Goal: Transaction & Acquisition: Book appointment/travel/reservation

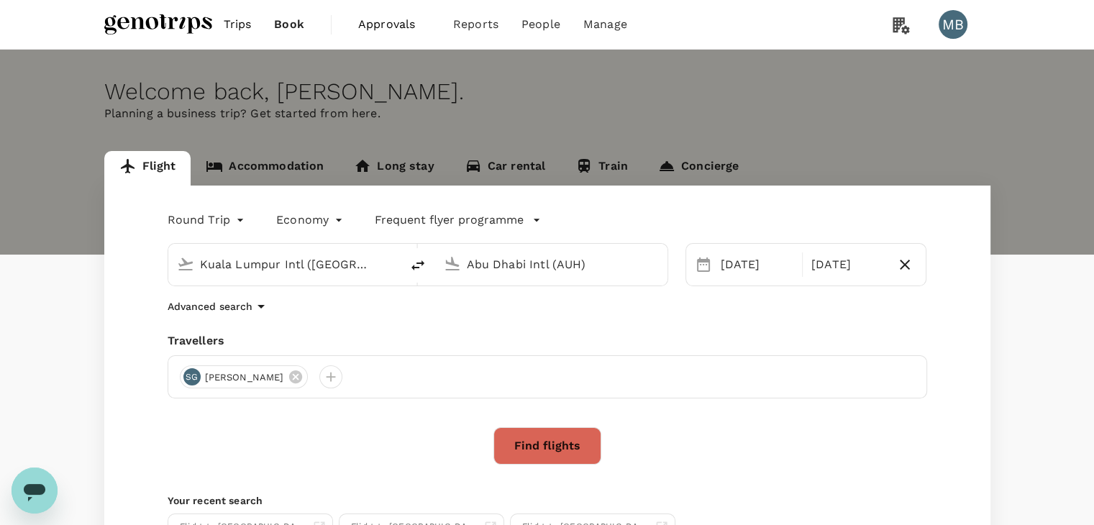
click at [541, 263] on input "Abu Dhabi Intl (AUH)" at bounding box center [552, 264] width 170 height 22
click at [616, 306] on li "Penang Intl PEN" at bounding box center [563, 320] width 331 height 31
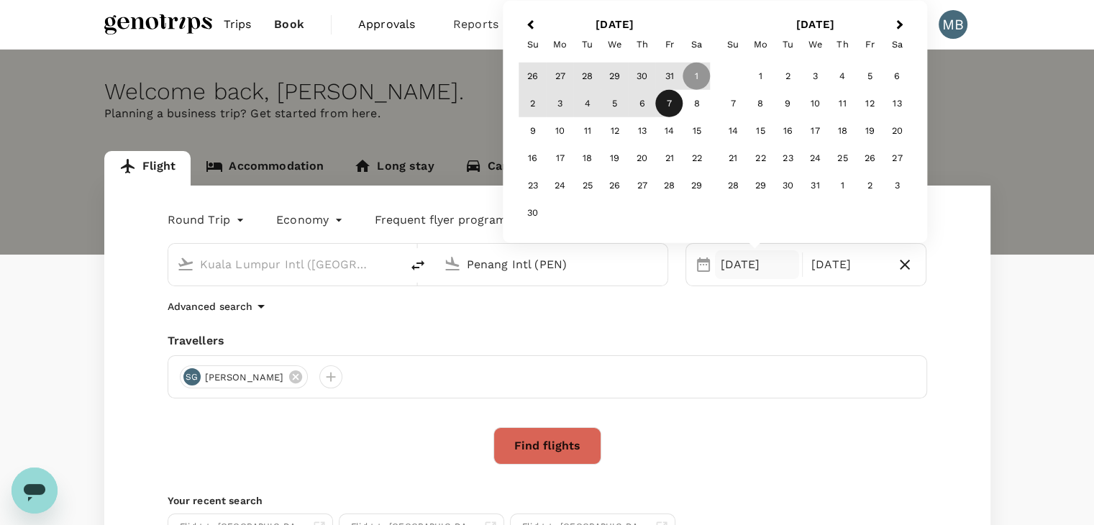
type input "Penang Intl (PEN)"
click at [613, 158] on div "19" at bounding box center [614, 158] width 27 height 27
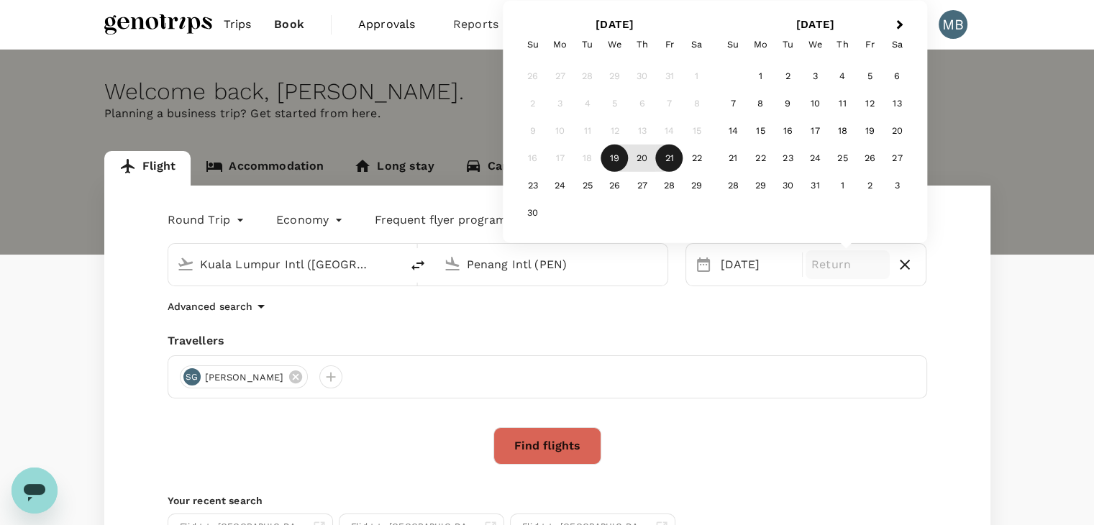
click at [673, 162] on div "21" at bounding box center [669, 158] width 27 height 27
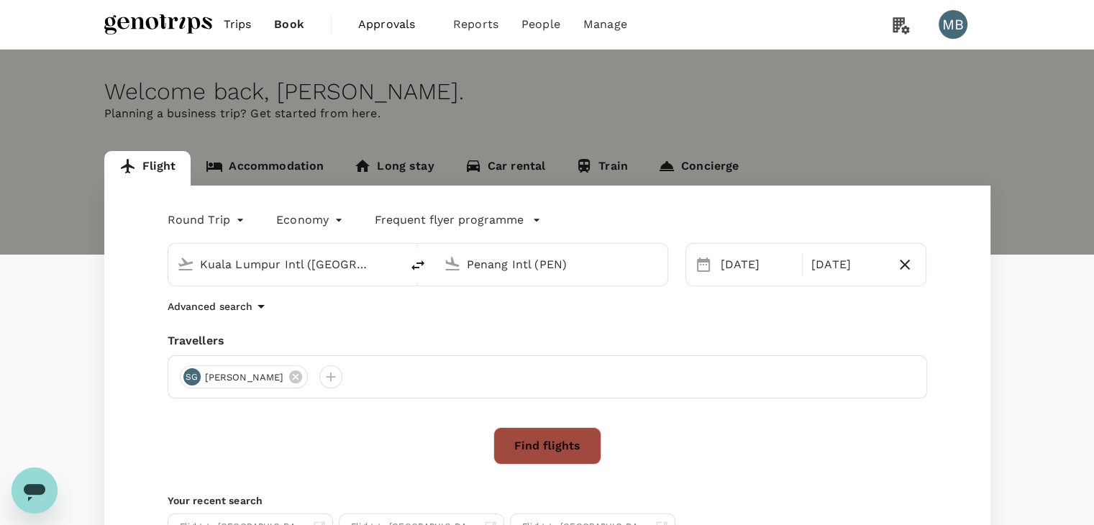
click at [565, 455] on button "Find flights" at bounding box center [547, 445] width 108 height 37
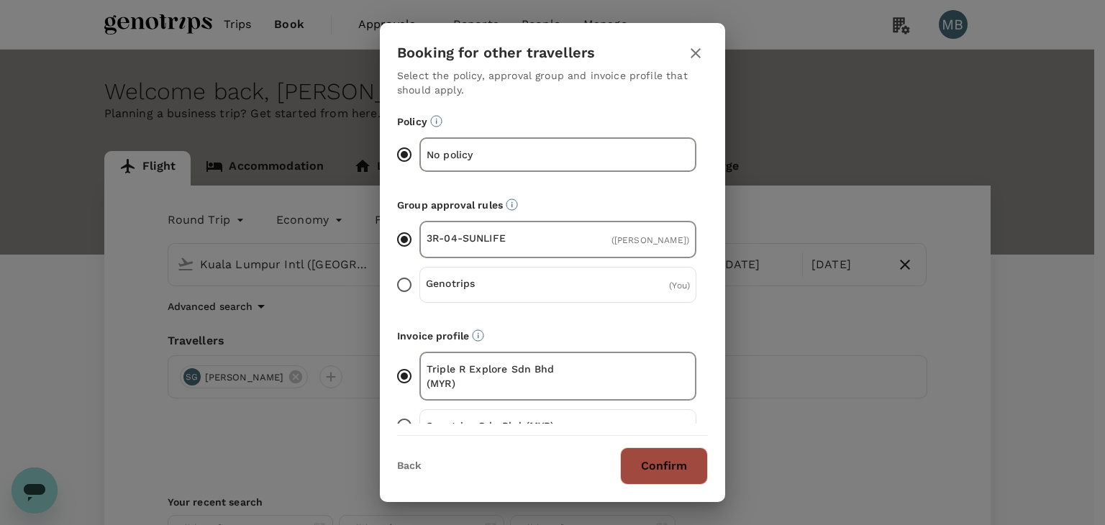
click at [683, 455] on button "Confirm" at bounding box center [664, 465] width 88 height 37
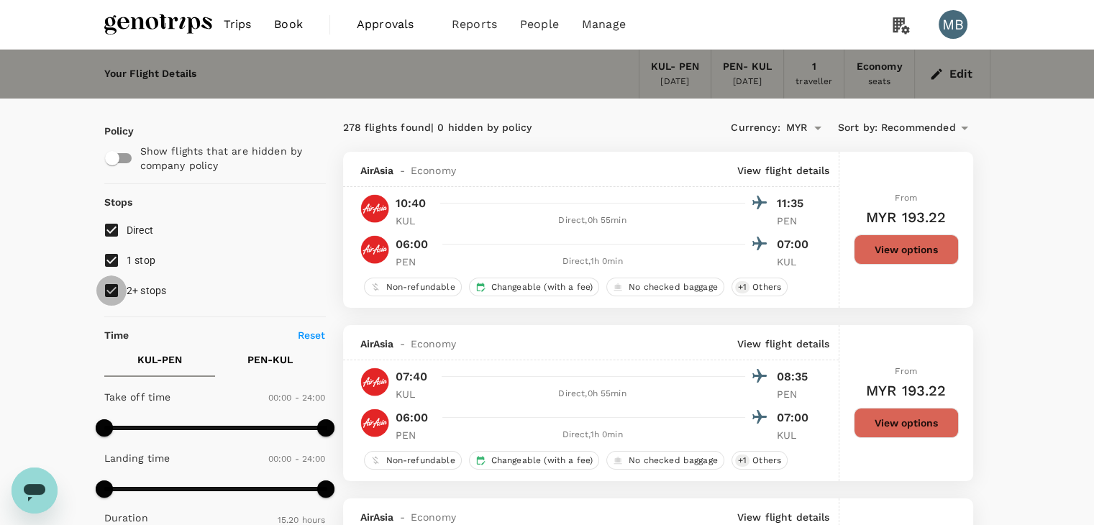
click at [108, 291] on input "2+ stops" at bounding box center [111, 291] width 30 height 30
checkbox input "false"
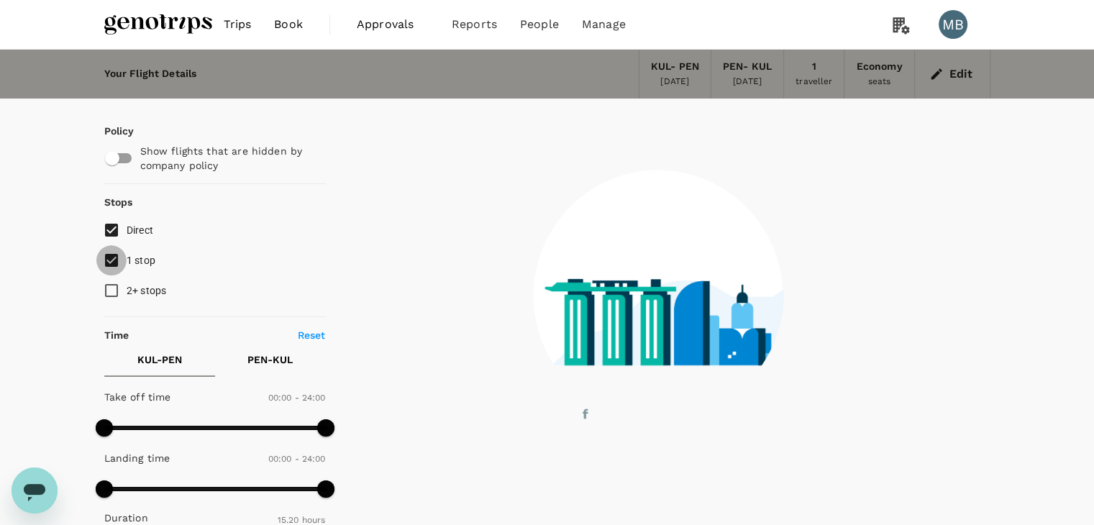
drag, startPoint x: 111, startPoint y: 258, endPoint x: 121, endPoint y: 263, distance: 10.3
click at [111, 260] on input "1 stop" at bounding box center [111, 260] width 30 height 30
checkbox input "false"
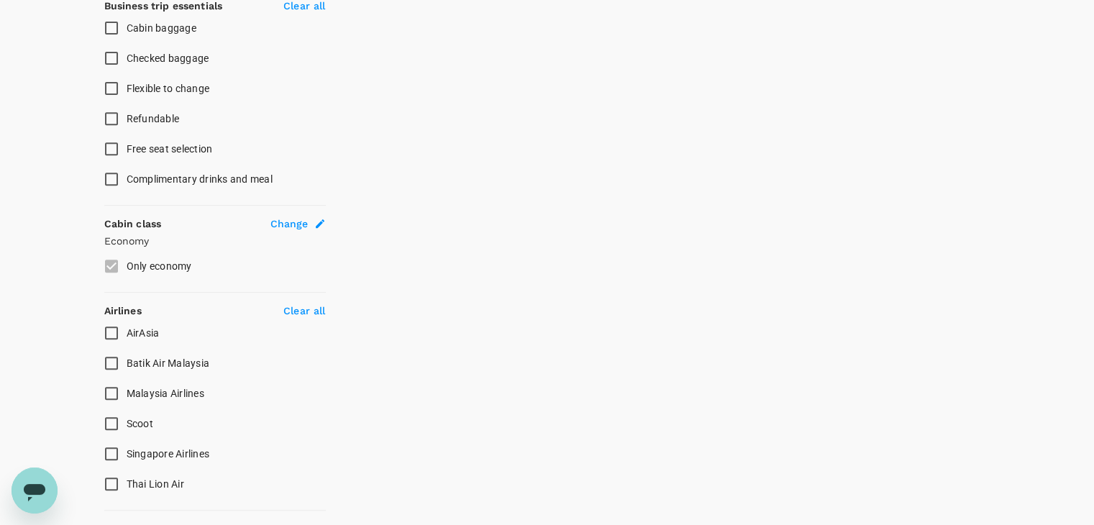
scroll to position [647, 0]
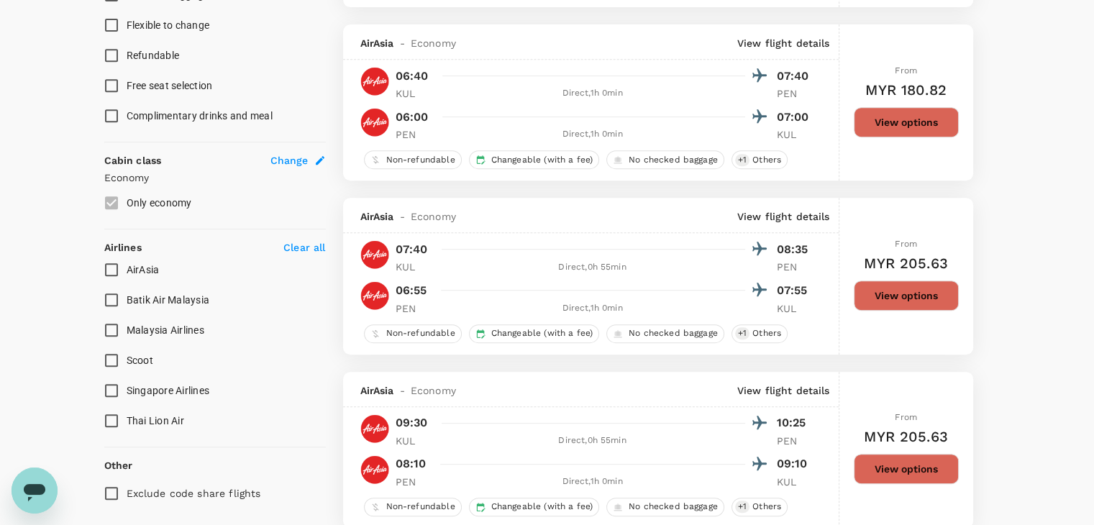
click at [114, 322] on input "Malaysia Airlines" at bounding box center [111, 330] width 30 height 30
checkbox input "true"
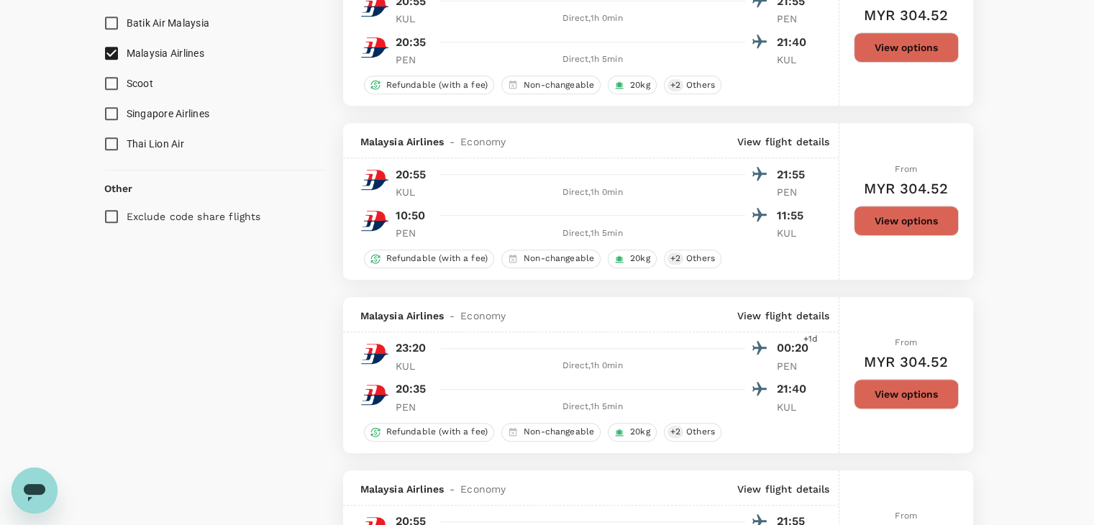
scroll to position [935, 0]
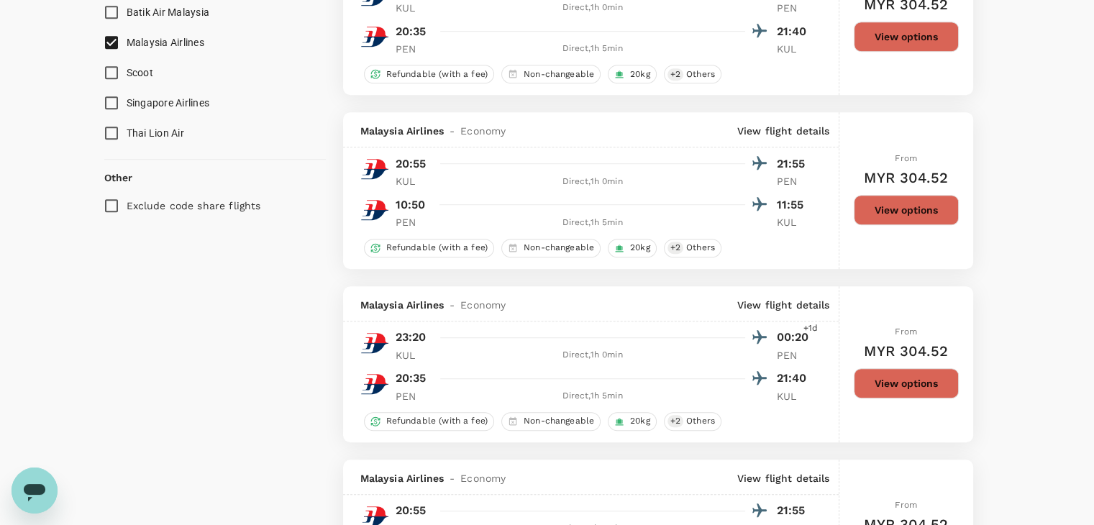
click at [114, 204] on input "Exclude code share flights" at bounding box center [111, 206] width 30 height 30
checkbox input "true"
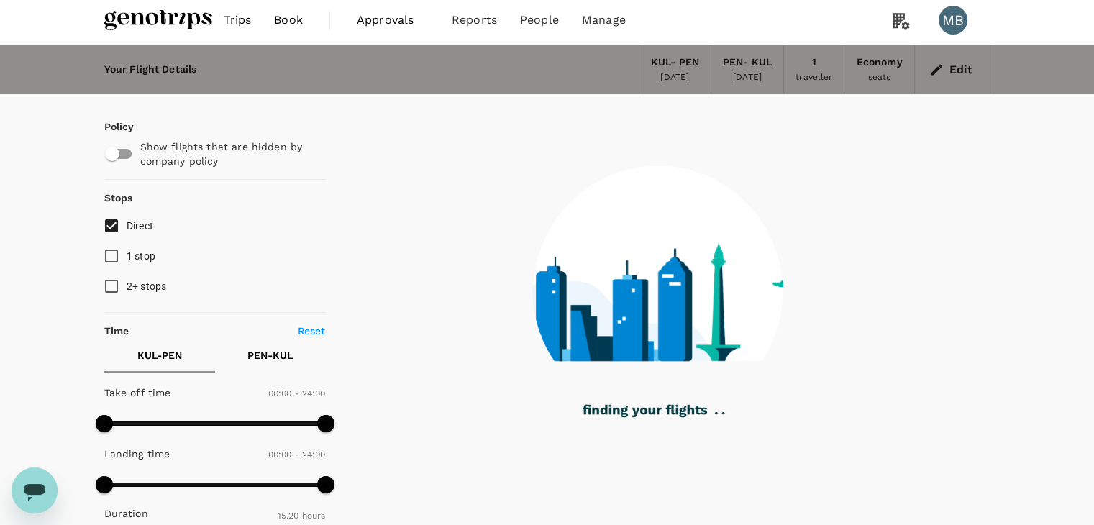
scroll to position [0, 0]
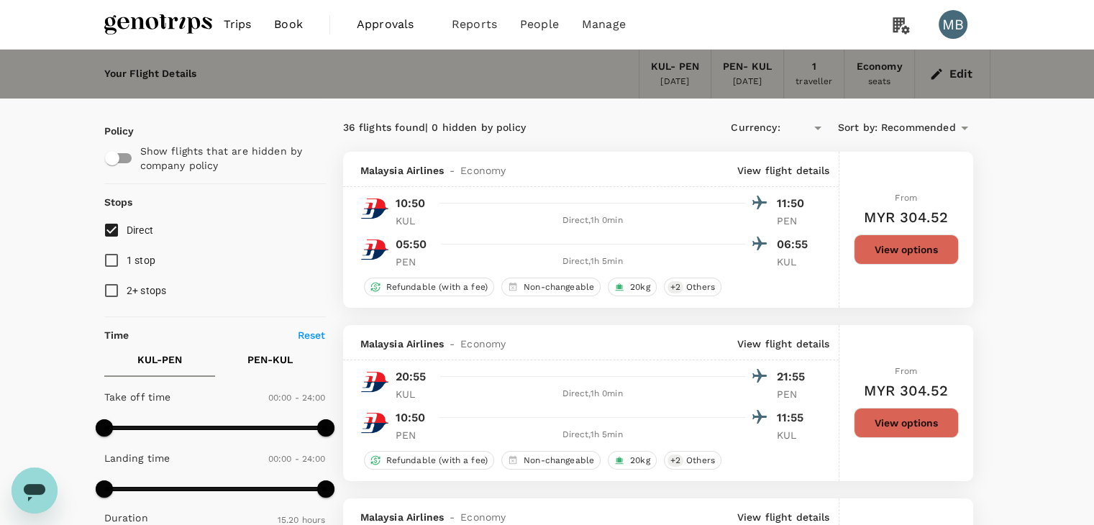
type input "MYR"
click at [932, 68] on icon "button" at bounding box center [936, 74] width 14 height 14
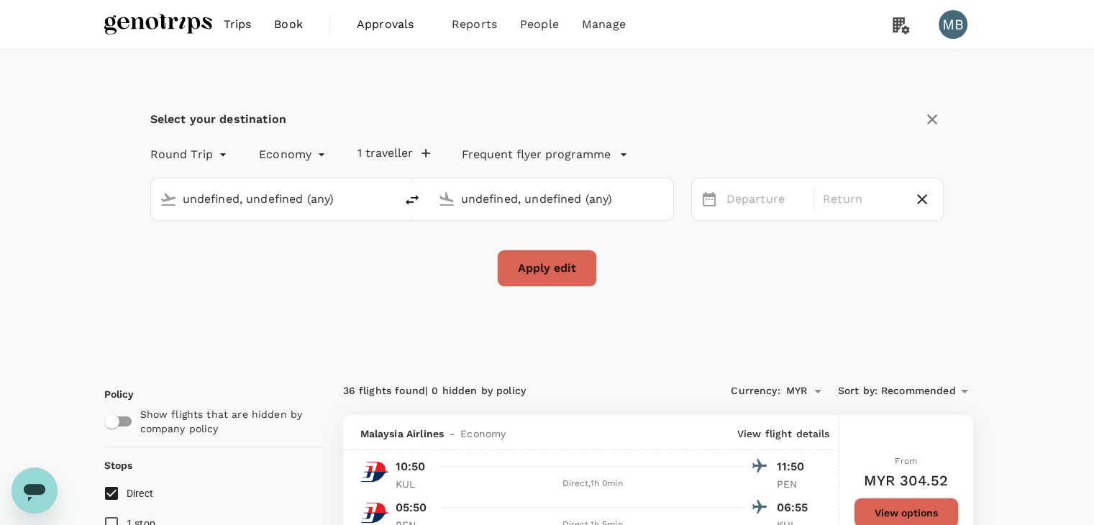
type input "Kuala Lumpur Intl ([GEOGRAPHIC_DATA])"
type input "Penang Intl (PEN)"
type input "Kuala Lumpur Intl ([GEOGRAPHIC_DATA])"
type input "Penang Intl (PEN)"
click at [919, 196] on icon "button" at bounding box center [922, 199] width 10 height 10
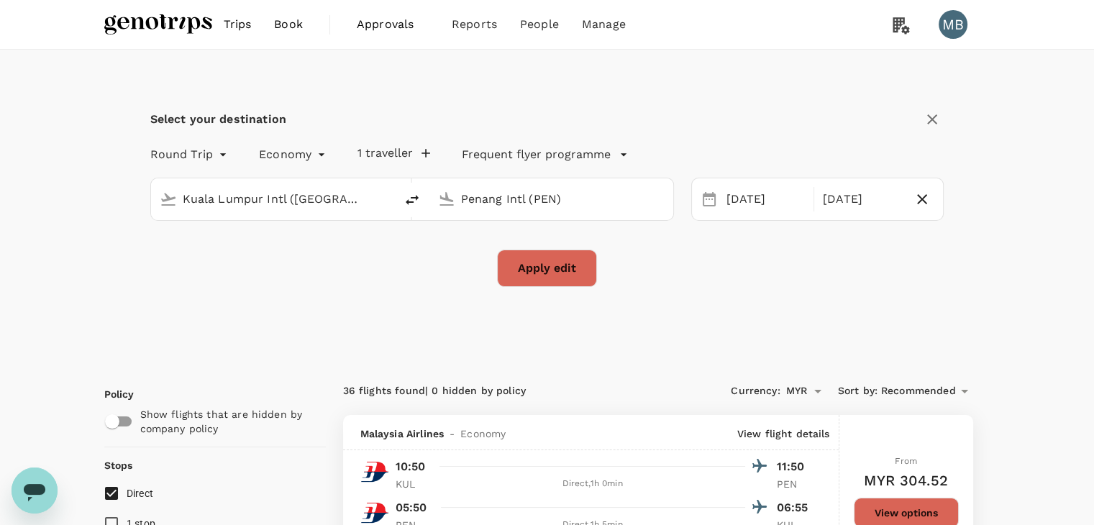
type input "oneway"
click at [570, 278] on button "Apply edit" at bounding box center [547, 268] width 100 height 37
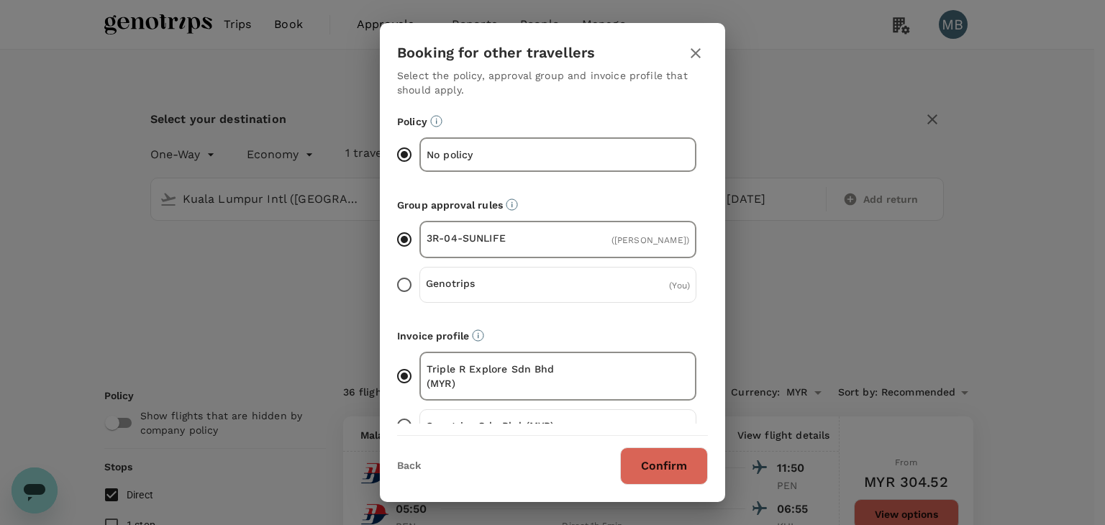
drag, startPoint x: 668, startPoint y: 483, endPoint x: 660, endPoint y: 469, distance: 15.8
click at [668, 483] on button "Confirm" at bounding box center [664, 465] width 88 height 37
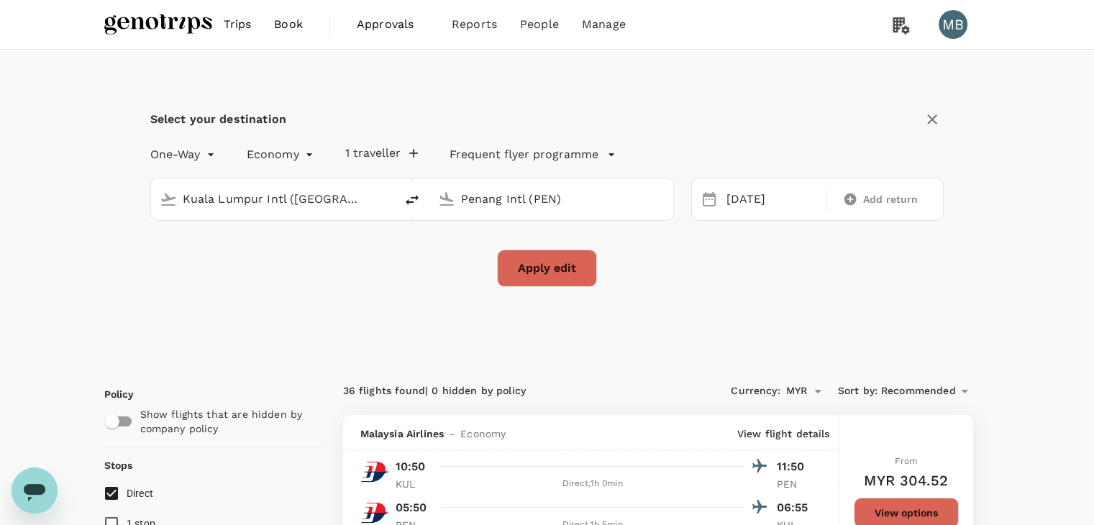
click at [660, 469] on div at bounding box center [601, 466] width 334 height 21
checkbox input "false"
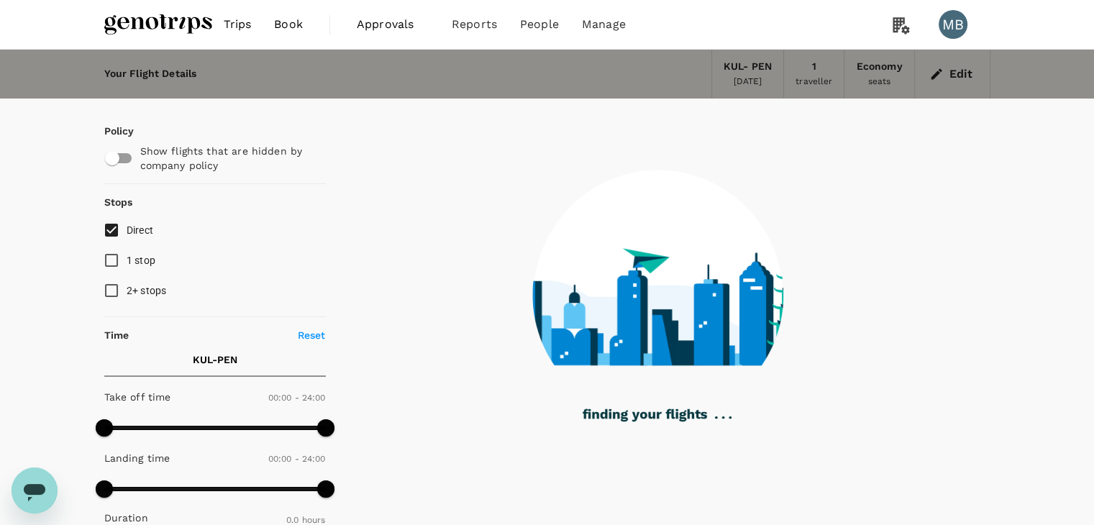
checkbox input "true"
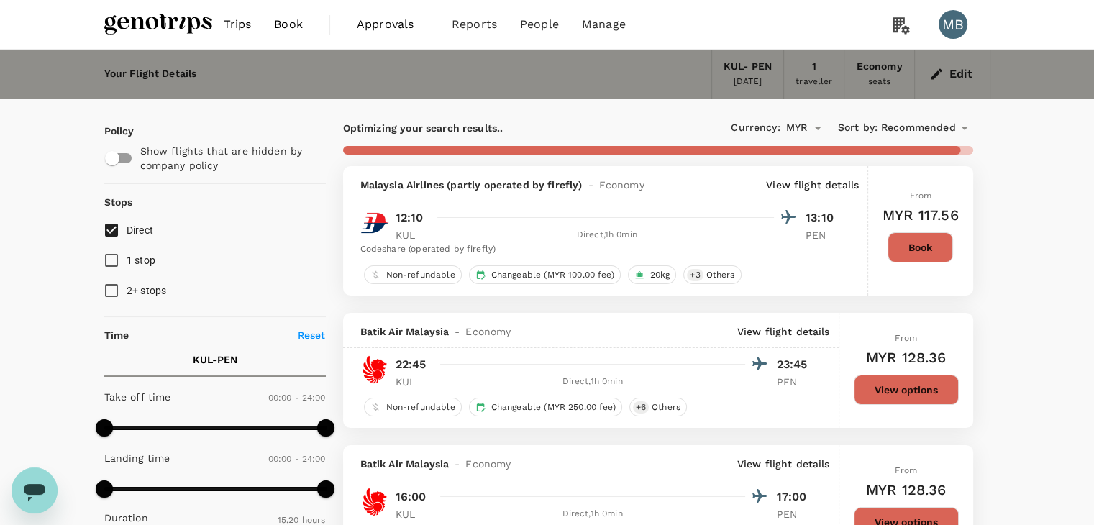
click at [108, 228] on input "Direct" at bounding box center [111, 230] width 30 height 30
checkbox input "true"
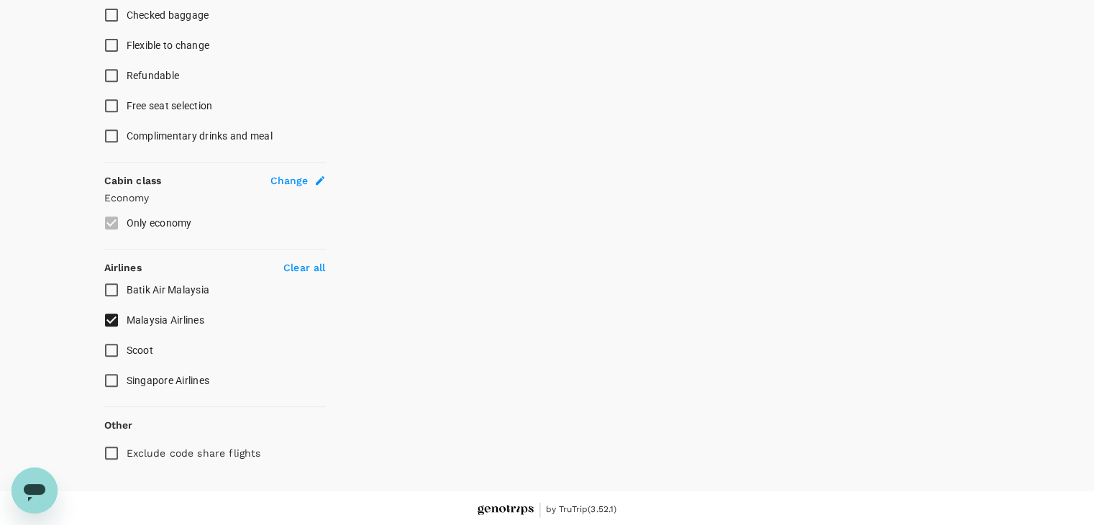
scroll to position [629, 0]
click at [114, 314] on input "Malaysia Airlines" at bounding box center [111, 319] width 30 height 30
checkbox input "false"
checkbox input "true"
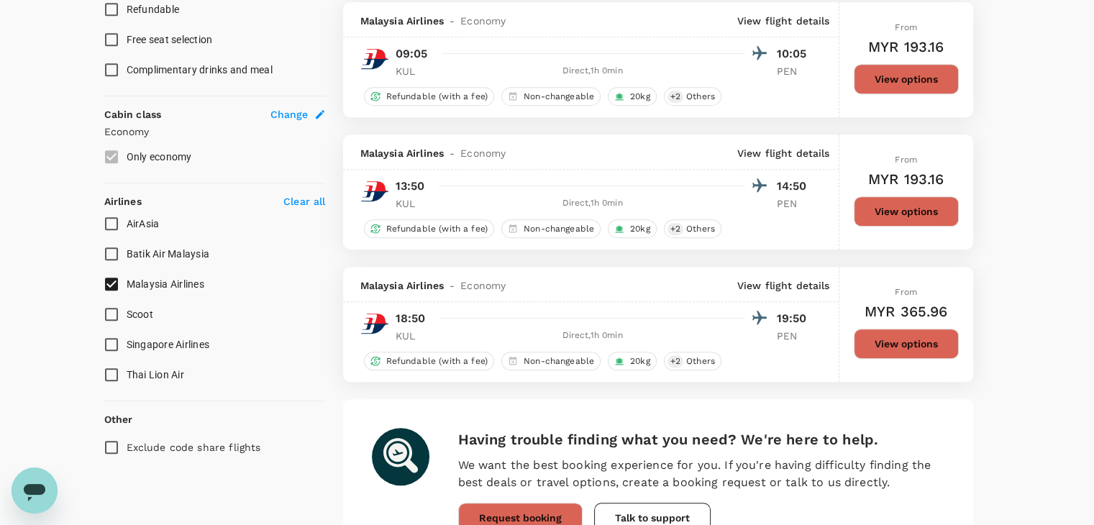
scroll to position [701, 0]
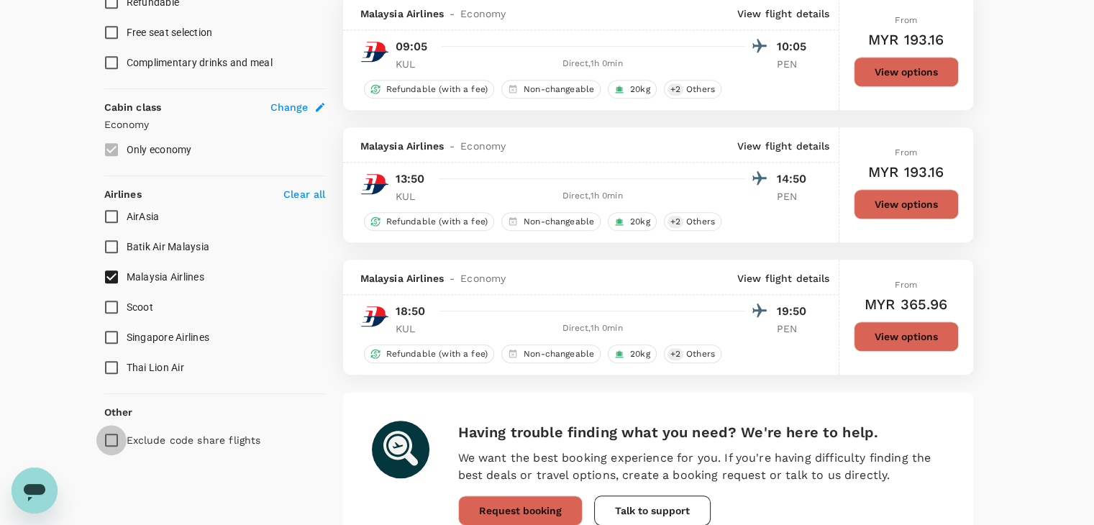
click at [114, 436] on input "Exclude code share flights" at bounding box center [111, 440] width 30 height 30
checkbox input "true"
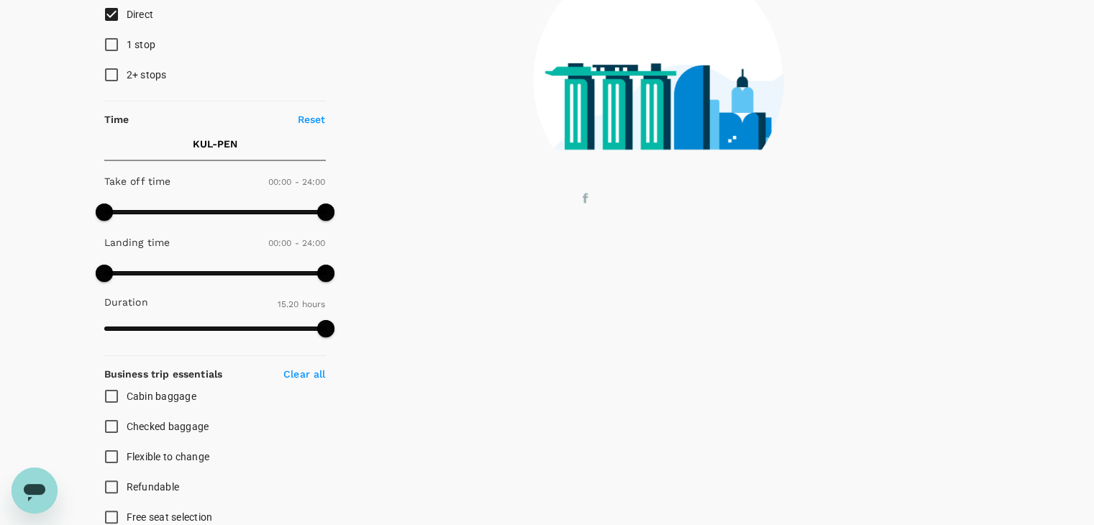
scroll to position [0, 0]
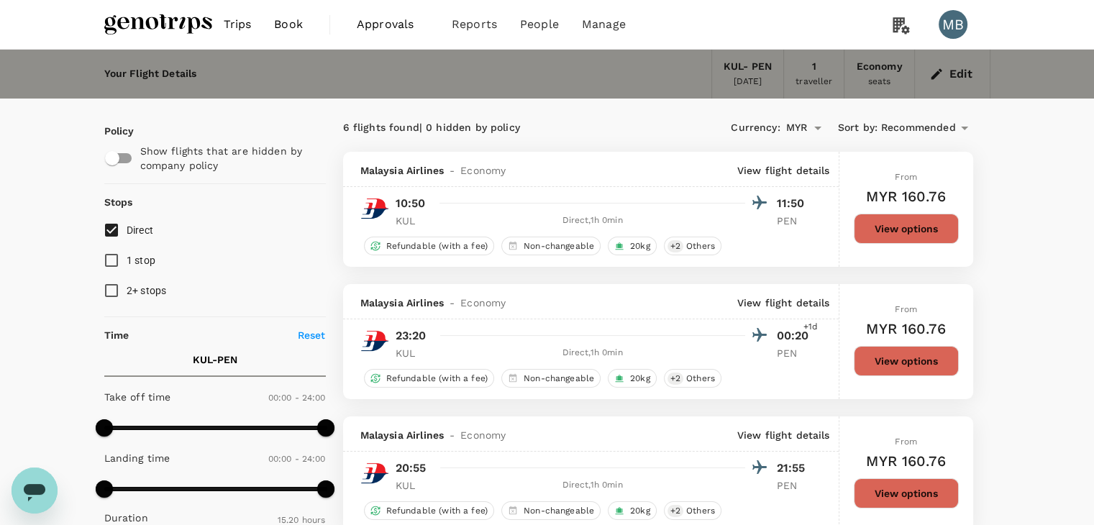
click at [955, 124] on span "Recommended" at bounding box center [918, 128] width 75 height 16
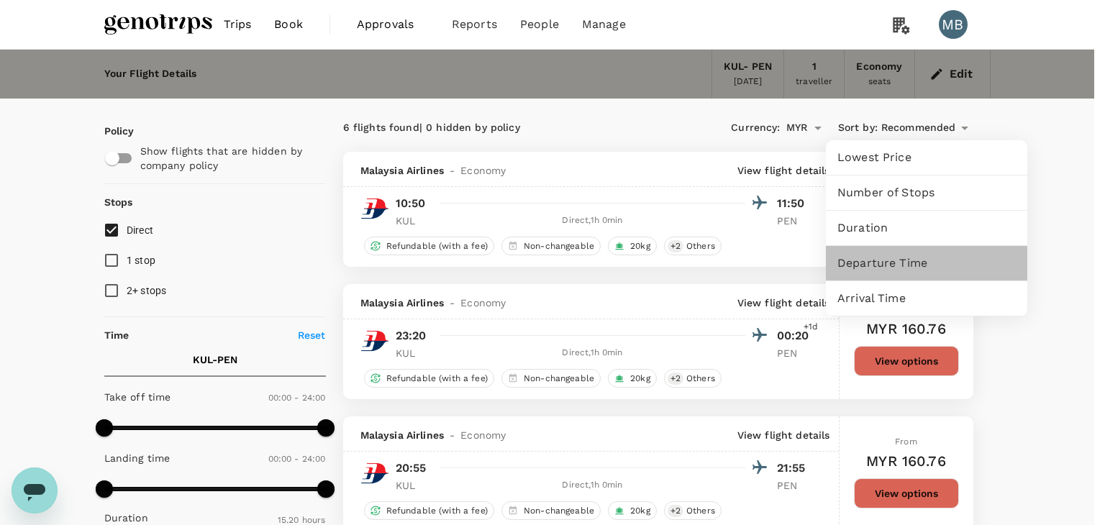
click at [907, 268] on span "Departure Time" at bounding box center [926, 263] width 178 height 17
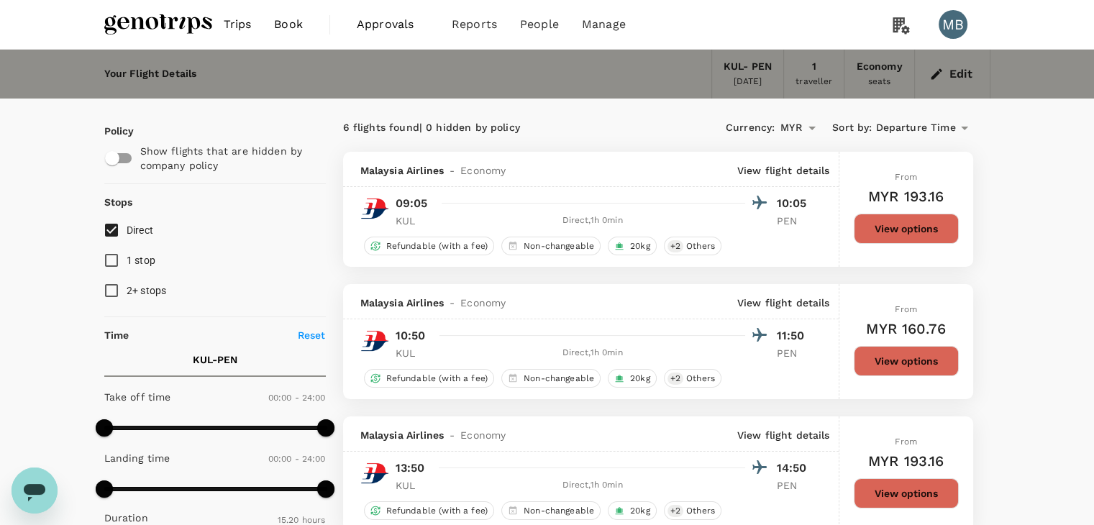
click at [941, 79] on icon "button" at bounding box center [936, 74] width 14 height 14
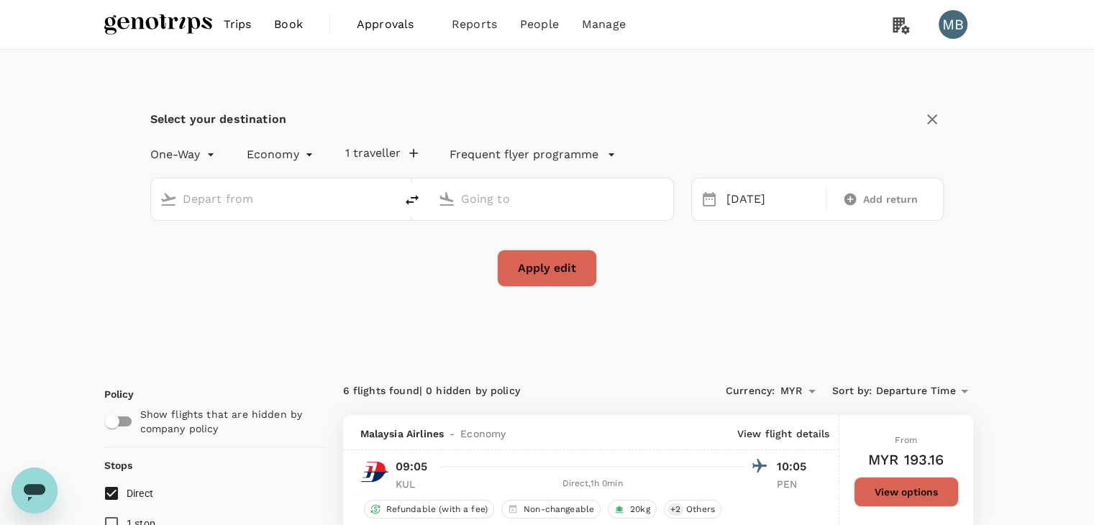
type input "Kuala Lumpur Intl ([GEOGRAPHIC_DATA])"
type input "Penang Intl (PEN)"
click at [411, 192] on icon "delete" at bounding box center [412, 199] width 17 height 17
type input "Penang Intl (PEN)"
type input "Kuala Lumpur Intl ([GEOGRAPHIC_DATA])"
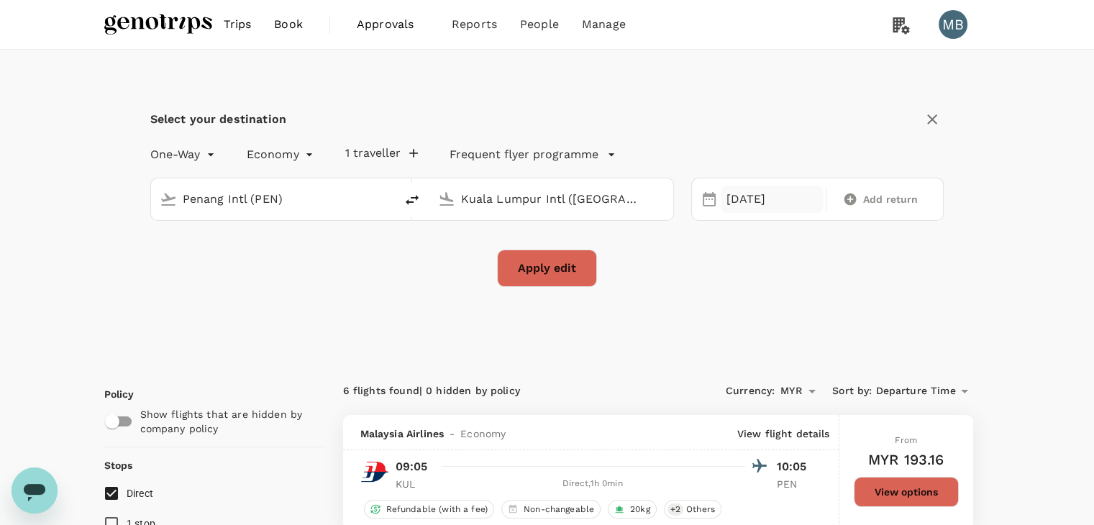
click at [737, 205] on div "[DATE]" at bounding box center [772, 200] width 102 height 28
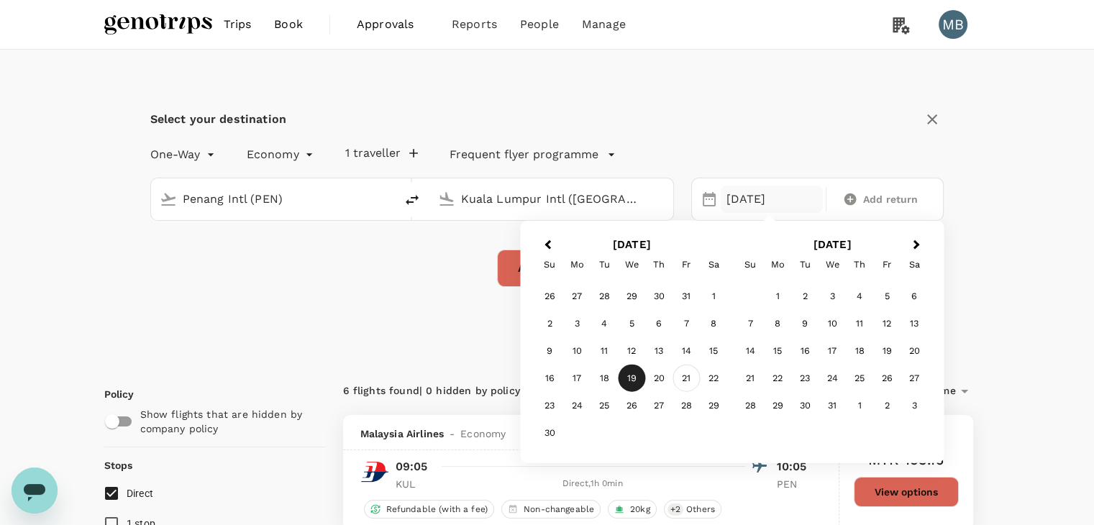
click at [681, 375] on div "21" at bounding box center [686, 378] width 27 height 27
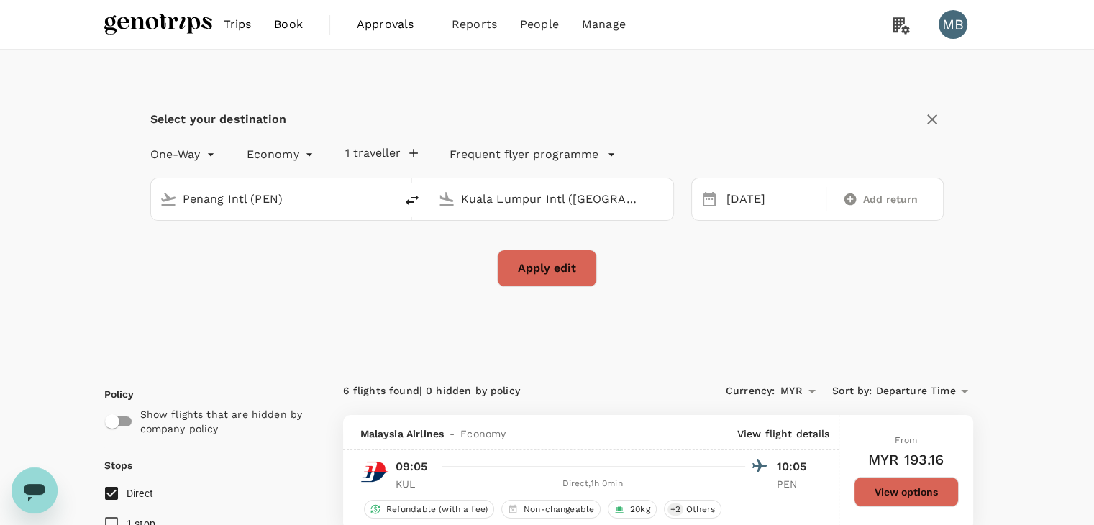
click at [575, 271] on button "Apply edit" at bounding box center [547, 268] width 100 height 37
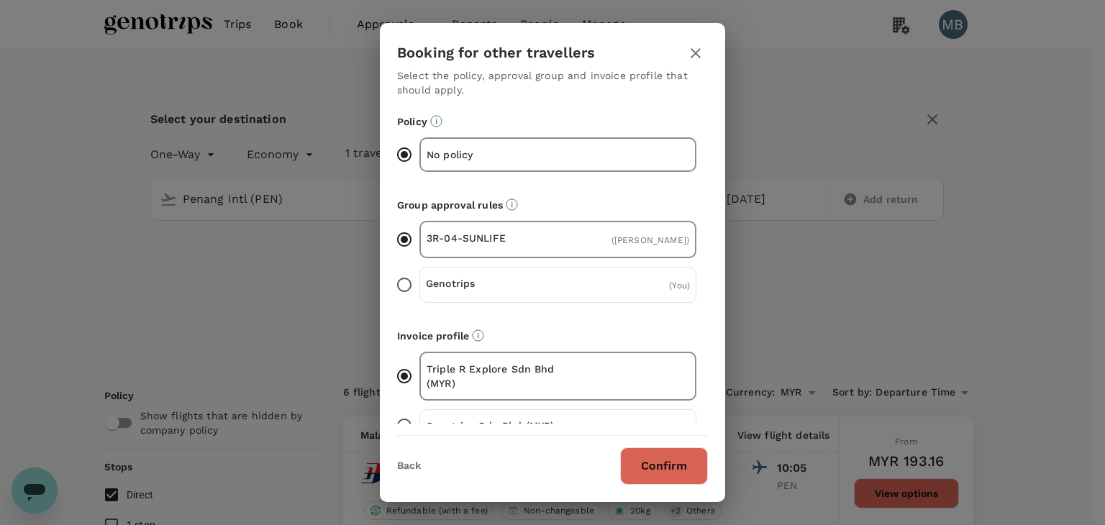
click at [654, 475] on button "Confirm" at bounding box center [664, 465] width 88 height 37
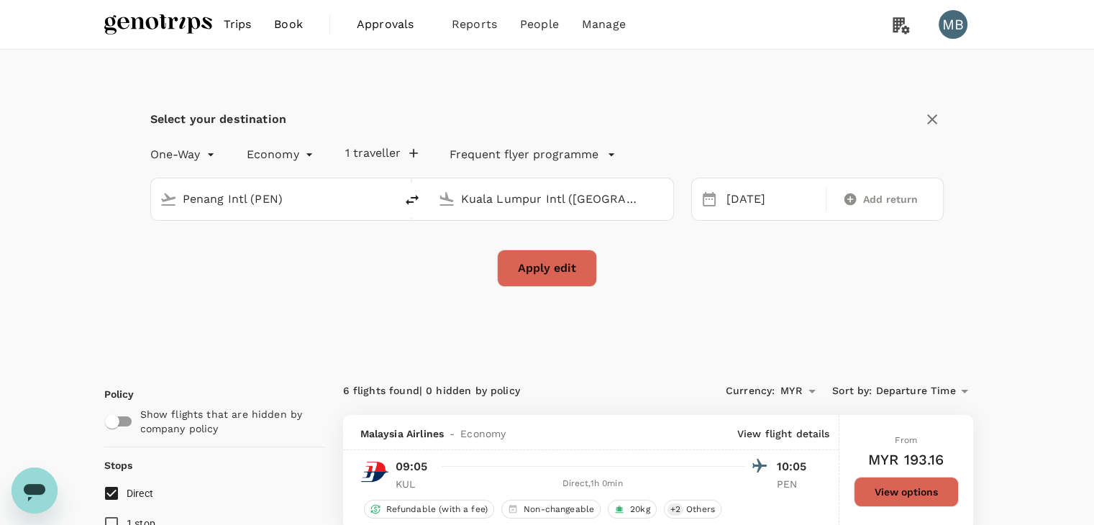
checkbox input "false"
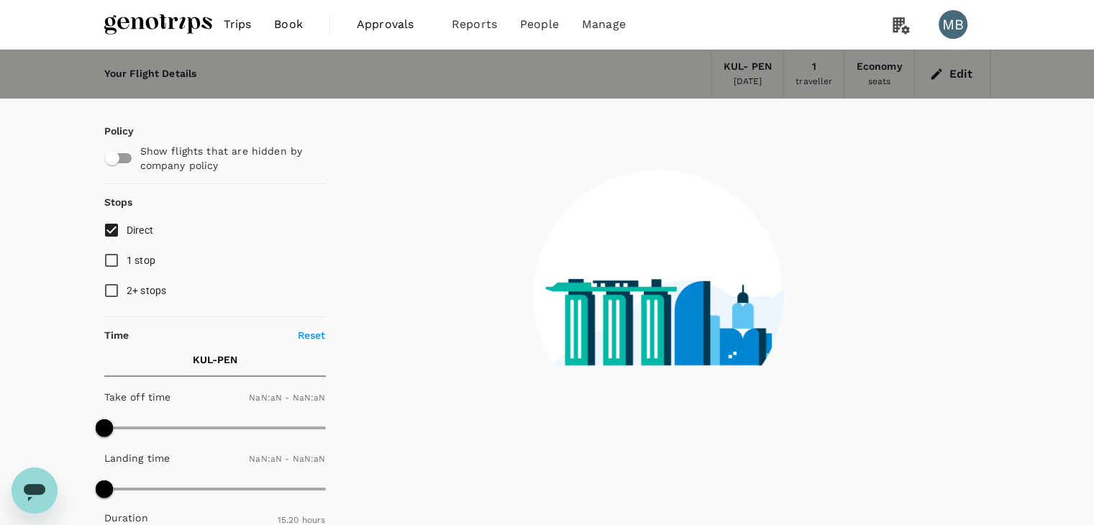
checkbox input "false"
type input "1440"
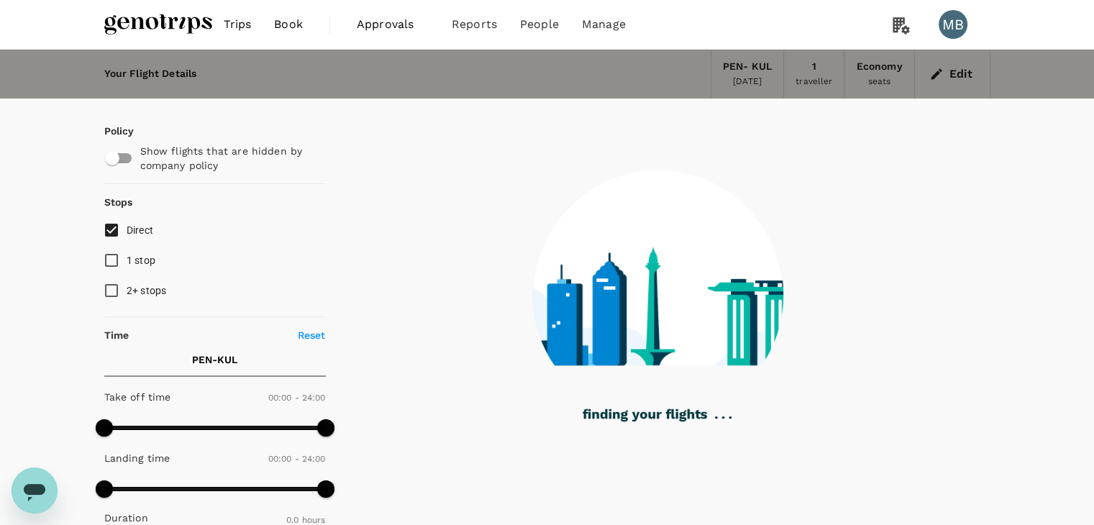
type input "935"
checkbox input "true"
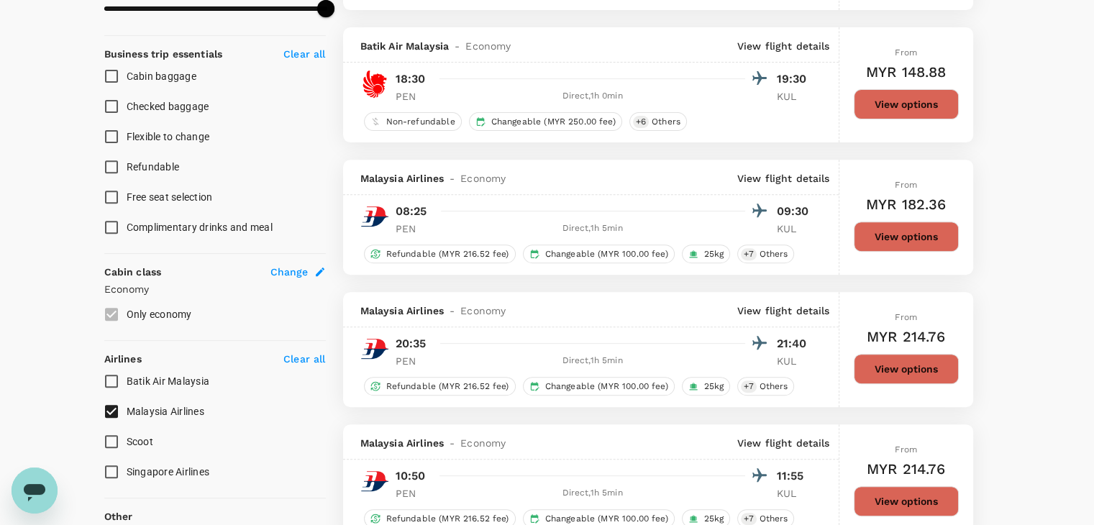
scroll to position [719, 0]
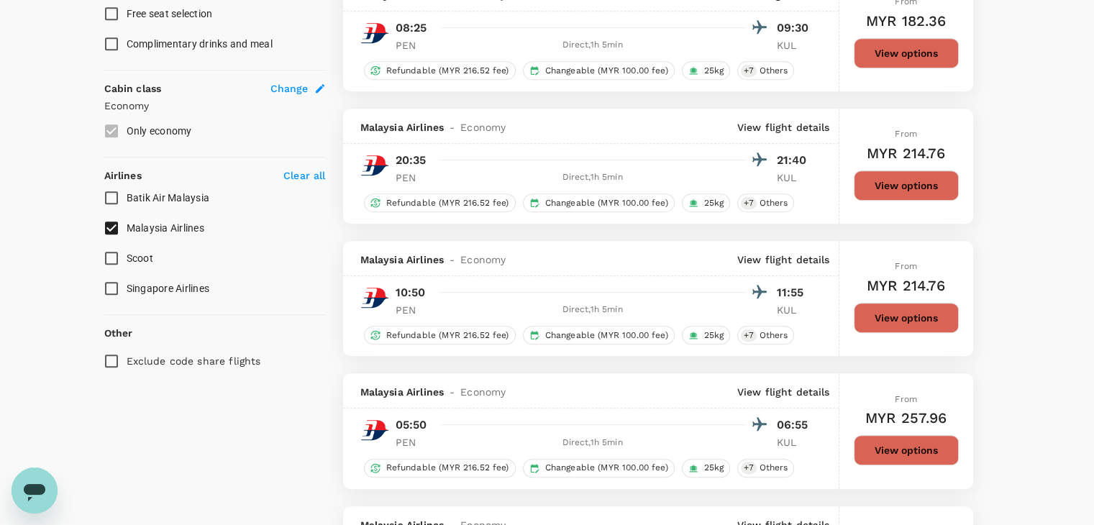
click at [107, 225] on input "Malaysia Airlines" at bounding box center [111, 228] width 30 height 30
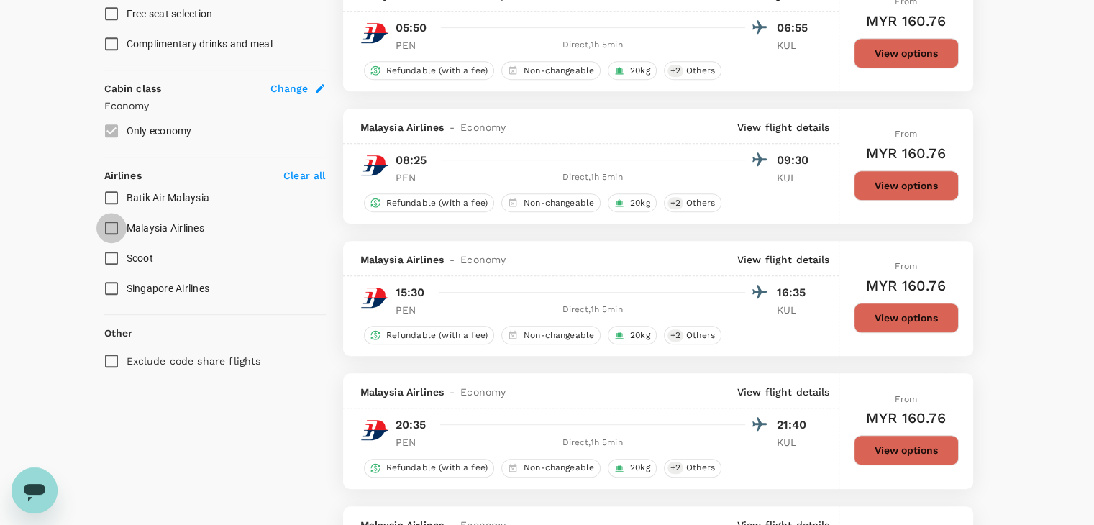
click at [107, 225] on input "Malaysia Airlines" at bounding box center [111, 228] width 30 height 30
checkbox input "true"
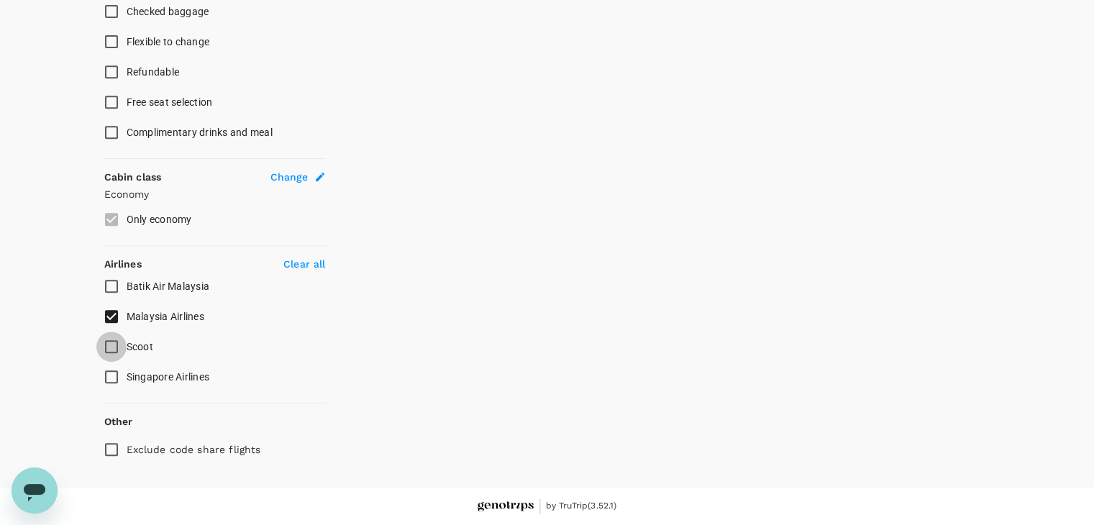
scroll to position [629, 0]
click at [112, 359] on input "Scoot" at bounding box center [111, 349] width 30 height 30
click at [112, 345] on input "Scoot" at bounding box center [111, 349] width 30 height 30
checkbox input "false"
click at [111, 455] on input "Exclude code share flights" at bounding box center [111, 452] width 30 height 30
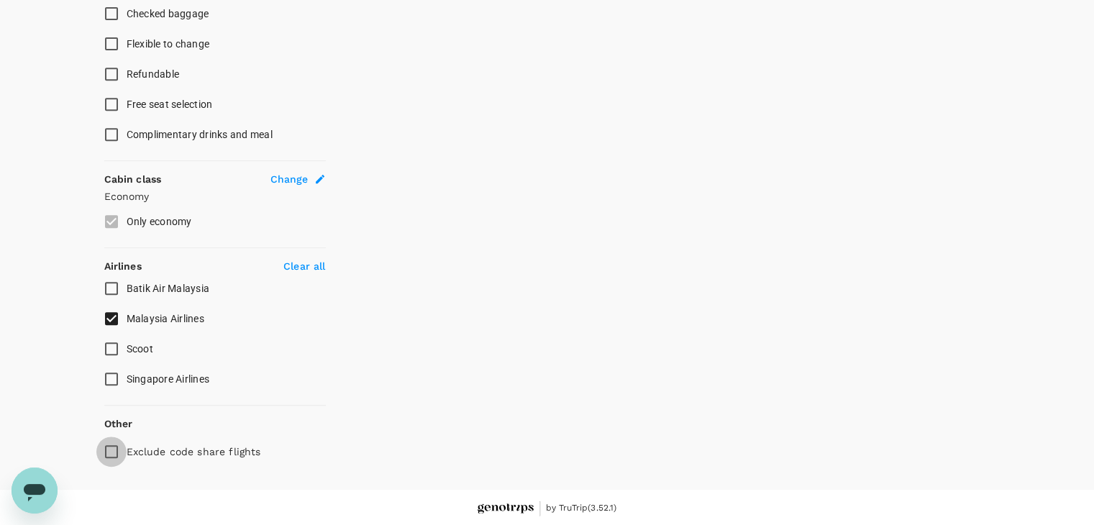
checkbox input "true"
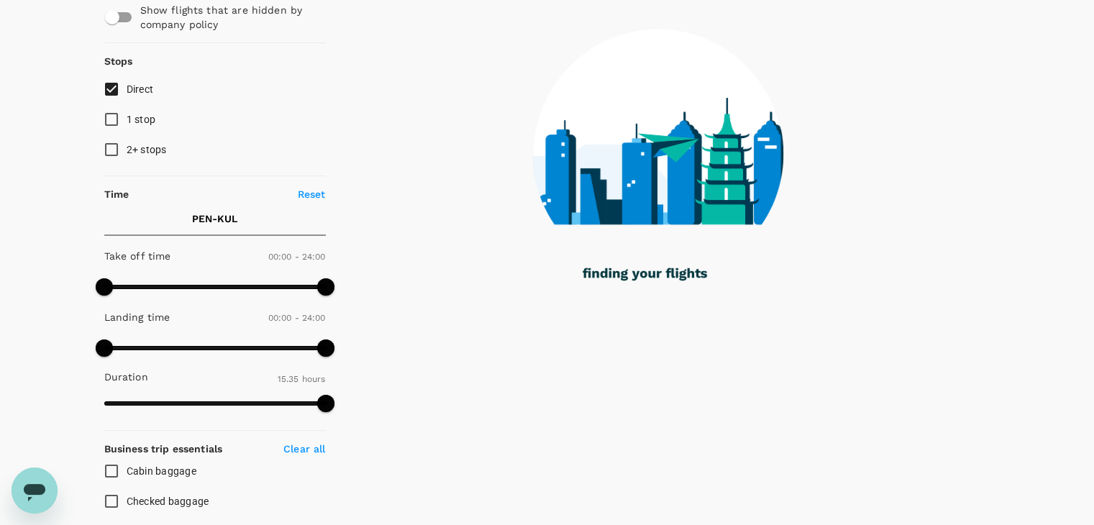
scroll to position [0, 0]
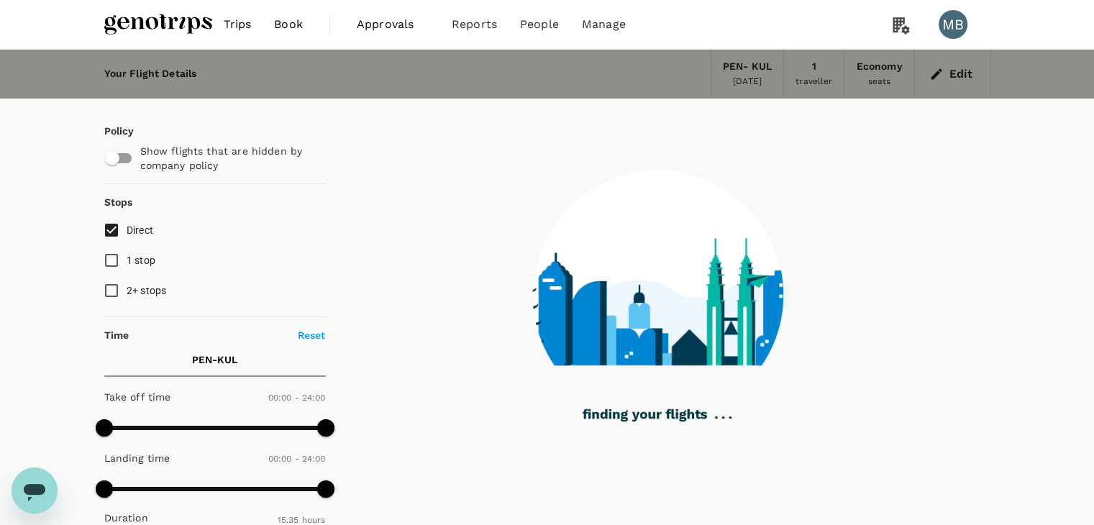
checkbox input "false"
checkbox input "true"
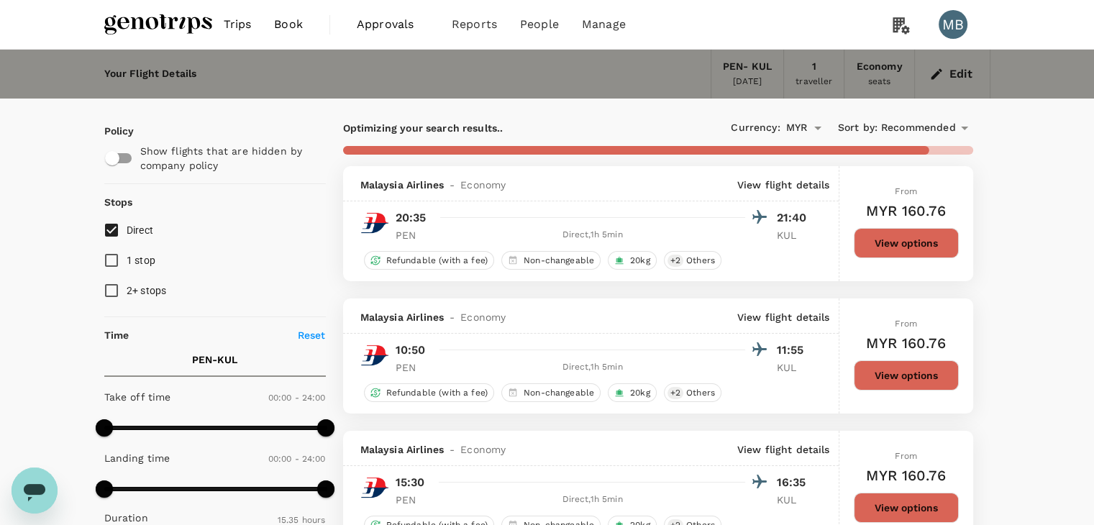
click at [964, 123] on icon at bounding box center [964, 127] width 17 height 17
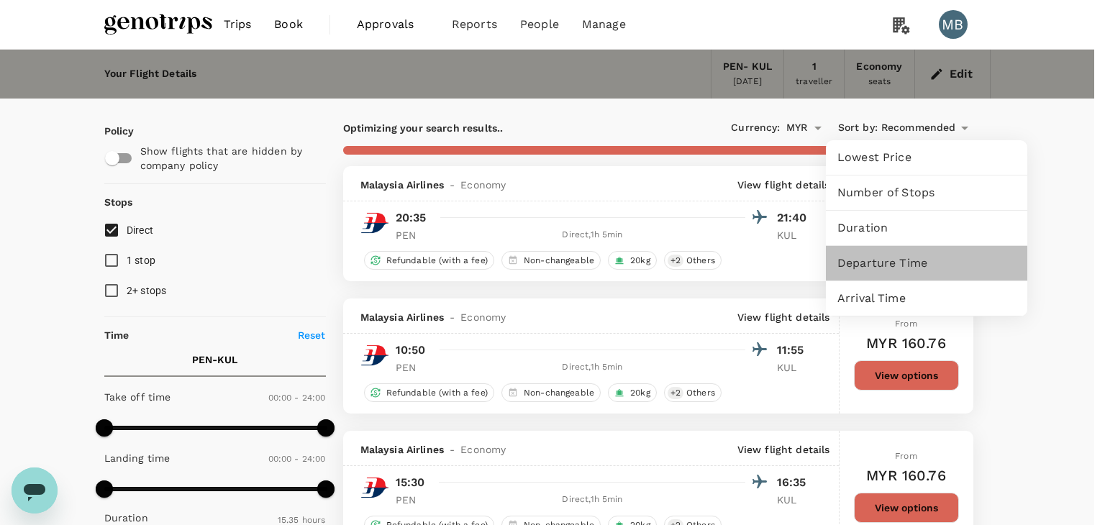
click at [915, 270] on span "Departure Time" at bounding box center [926, 263] width 178 height 17
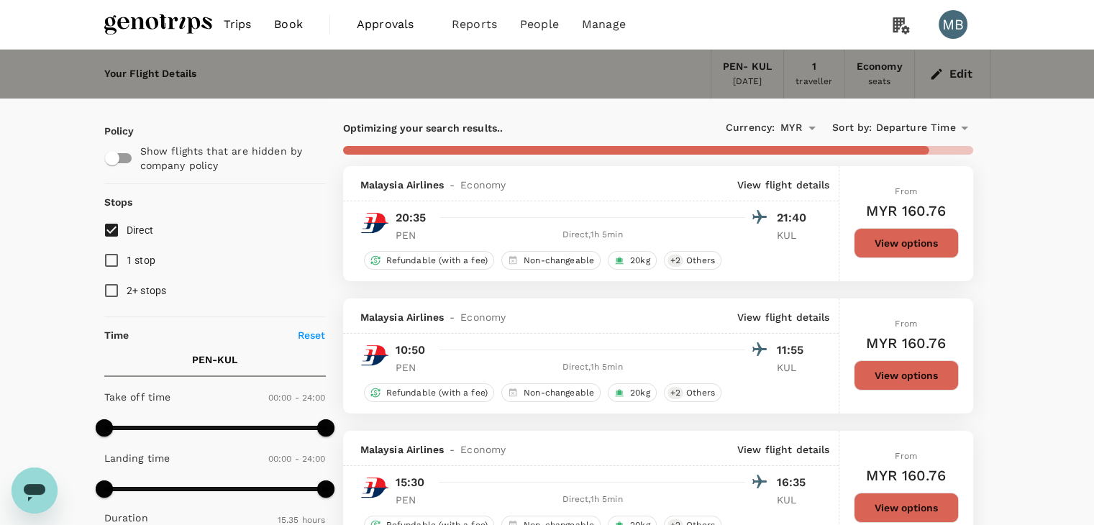
type input "950"
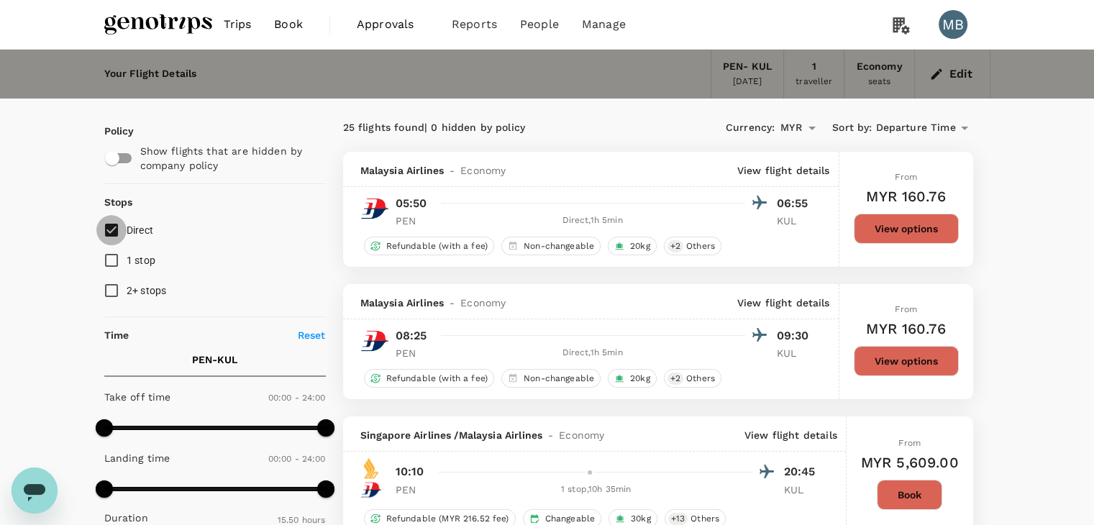
click at [111, 235] on input "Direct" at bounding box center [111, 230] width 30 height 30
checkbox input "true"
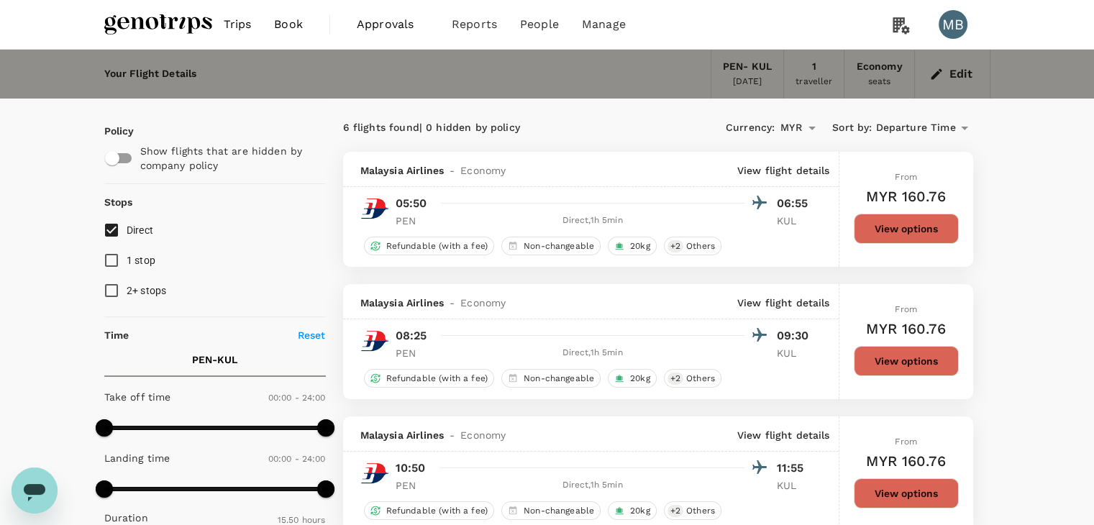
click at [944, 86] on div "Edit" at bounding box center [953, 74] width 76 height 49
click at [944, 69] on button "Edit" at bounding box center [953, 74] width 52 height 23
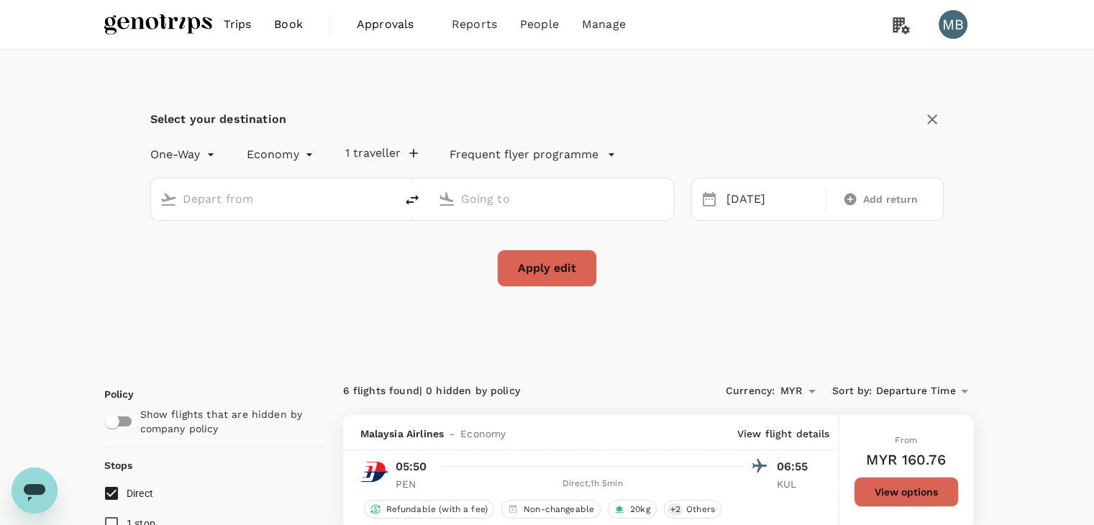
type input "Penang Intl (PEN)"
type input "Kuala Lumpur Intl ([GEOGRAPHIC_DATA])"
click at [410, 196] on icon "delete" at bounding box center [412, 199] width 17 height 17
type input "Kuala Lumpur Intl ([GEOGRAPHIC_DATA])"
type input "Penang Intl (PEN)"
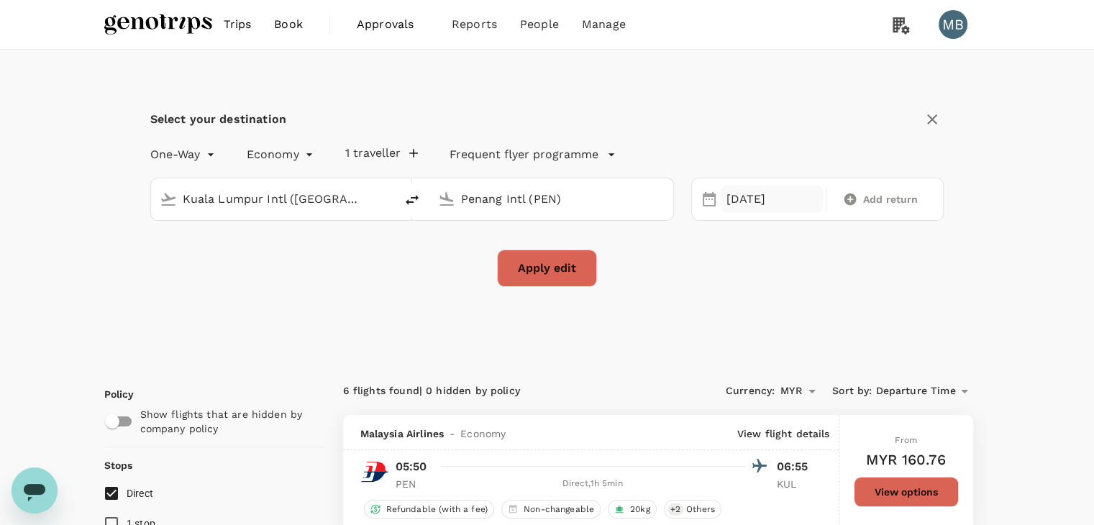
click at [747, 201] on div "[DATE]" at bounding box center [772, 200] width 102 height 28
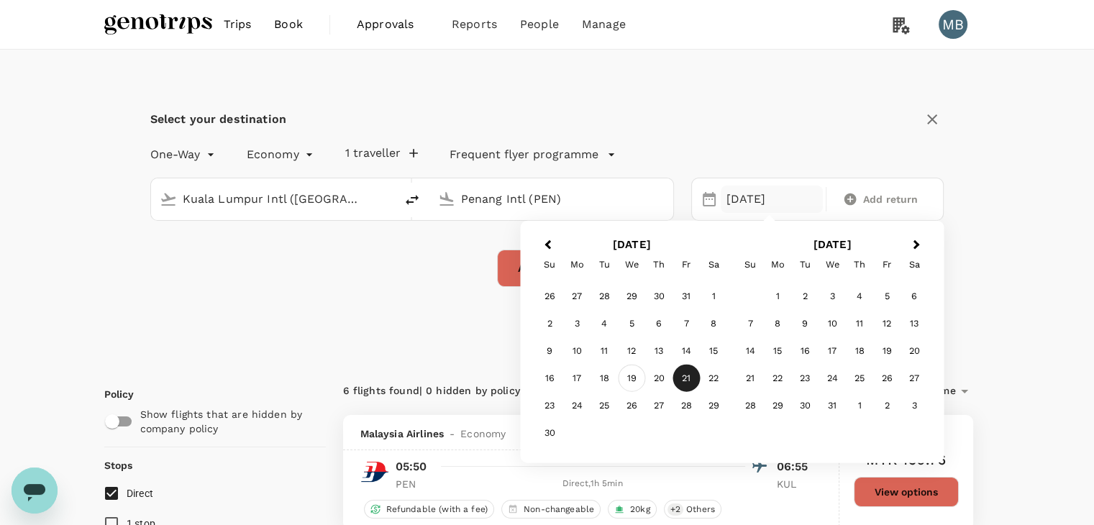
click at [625, 378] on div "19" at bounding box center [631, 378] width 27 height 27
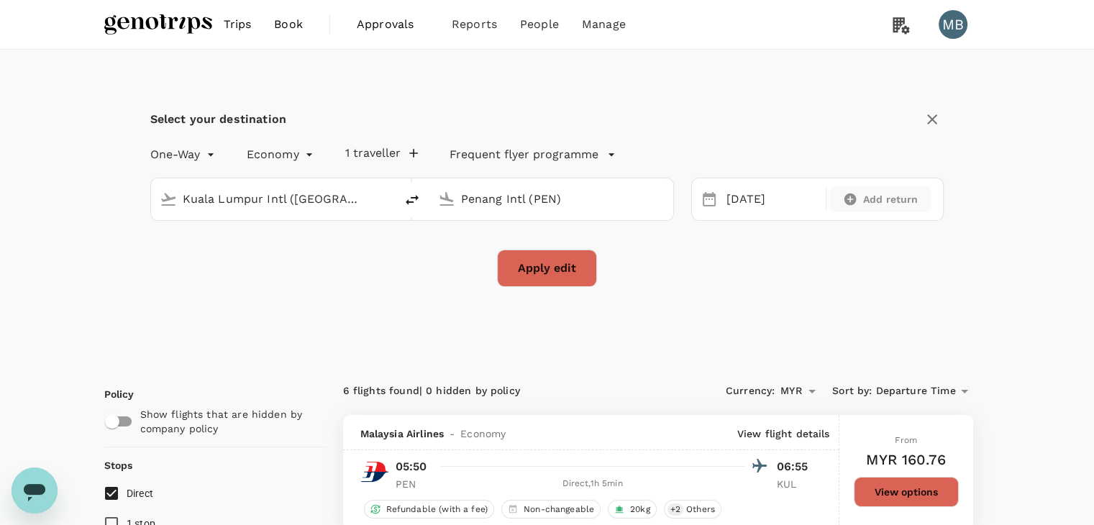
click at [857, 199] on icon at bounding box center [850, 199] width 14 height 14
type input "roundtrip"
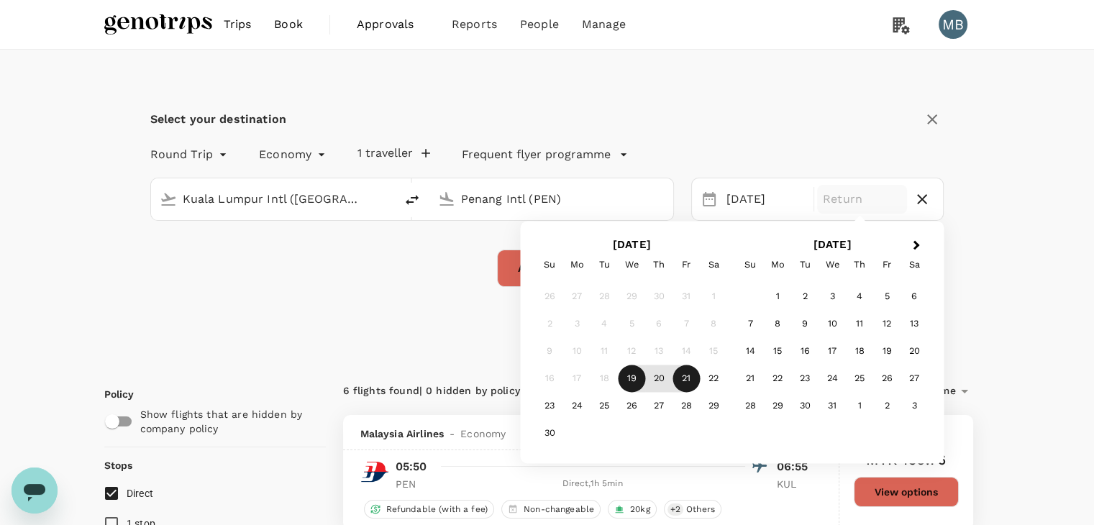
click at [684, 376] on div "21" at bounding box center [686, 378] width 27 height 27
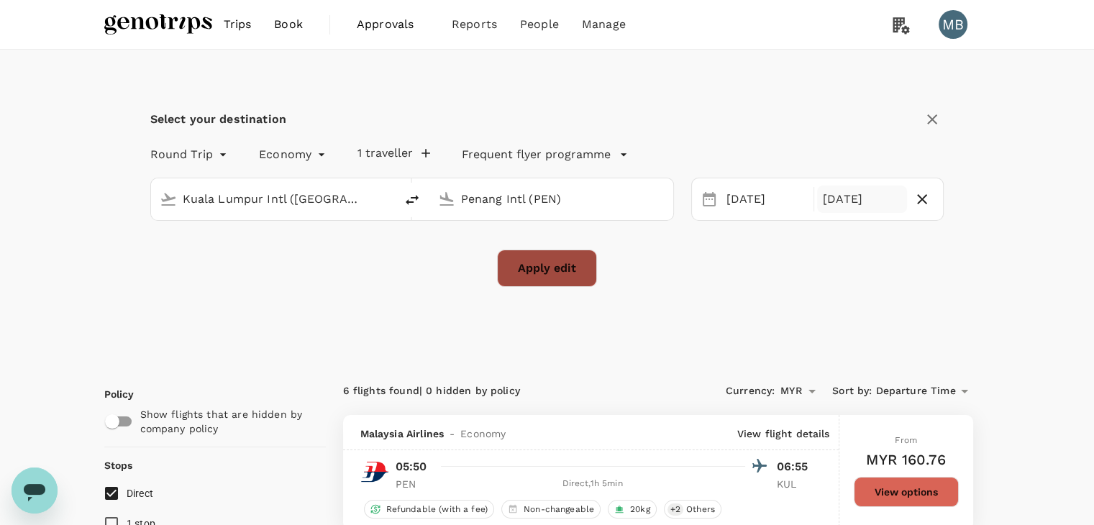
click at [555, 276] on button "Apply edit" at bounding box center [547, 268] width 100 height 37
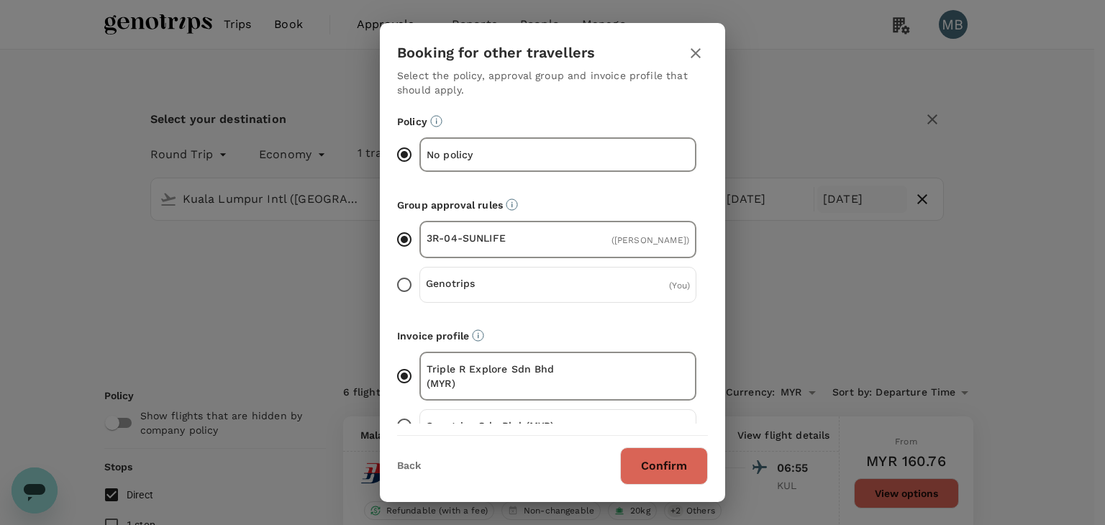
click at [685, 455] on button "Confirm" at bounding box center [664, 465] width 88 height 37
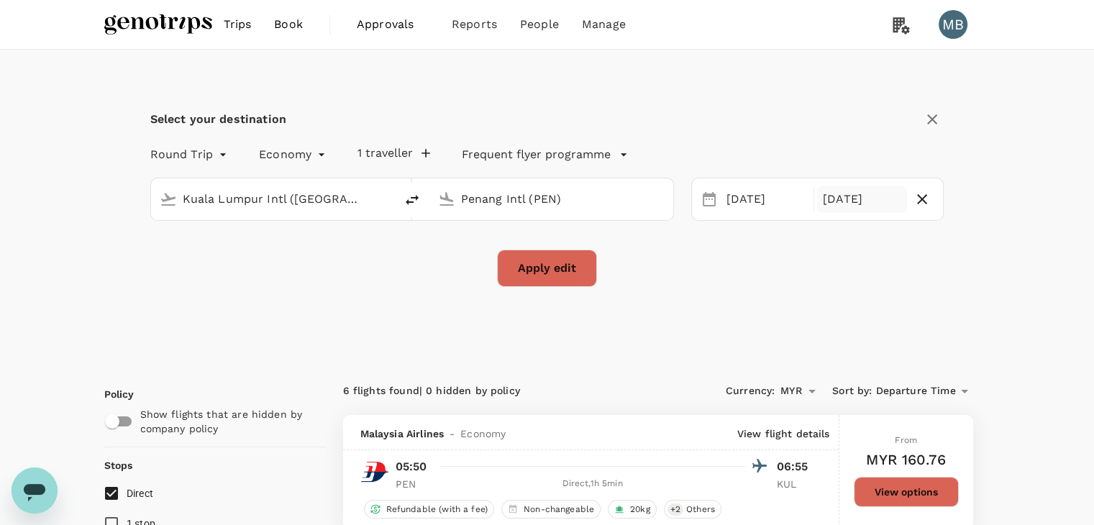
checkbox input "false"
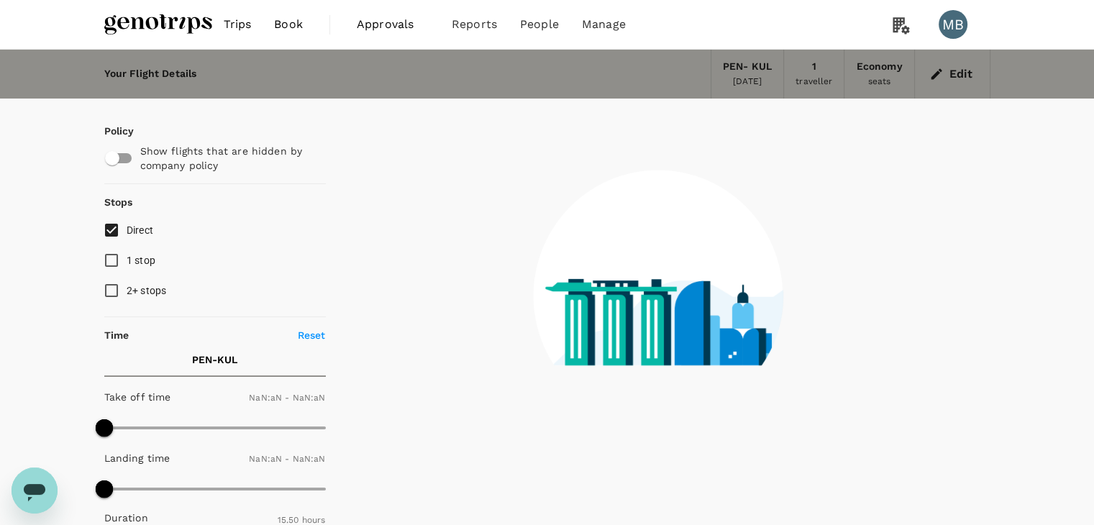
checkbox input "false"
type input "1440"
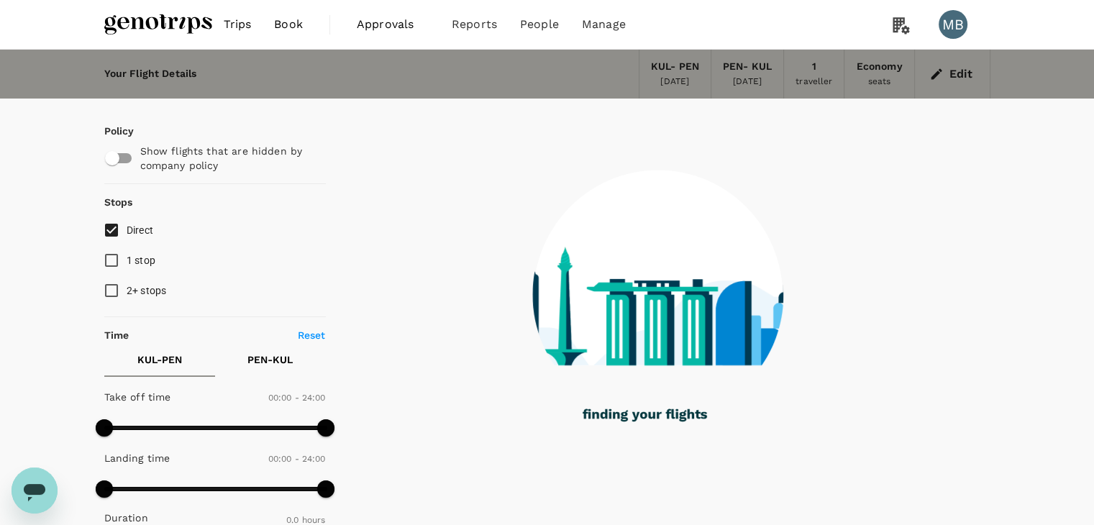
type input "920"
checkbox input "true"
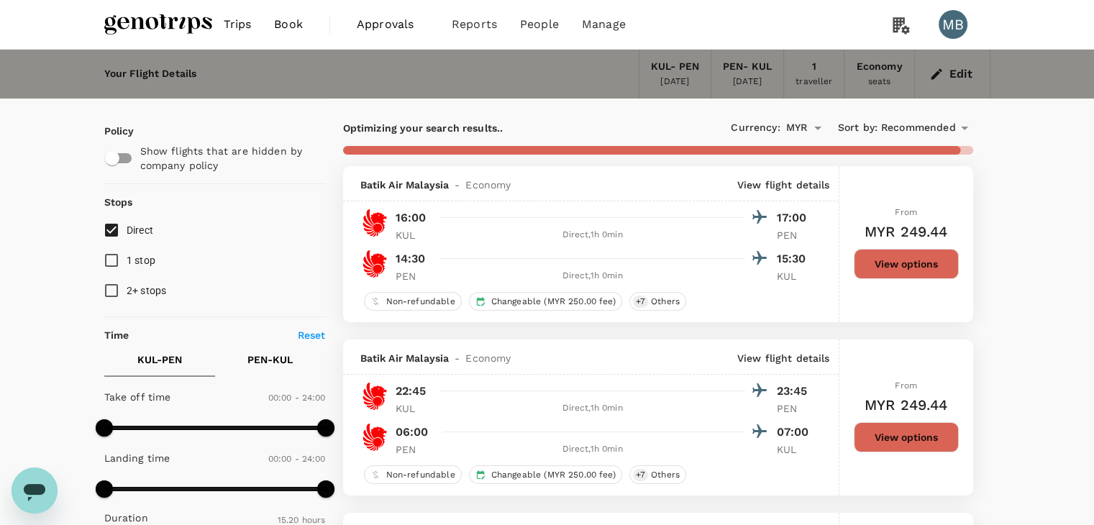
checkbox input "false"
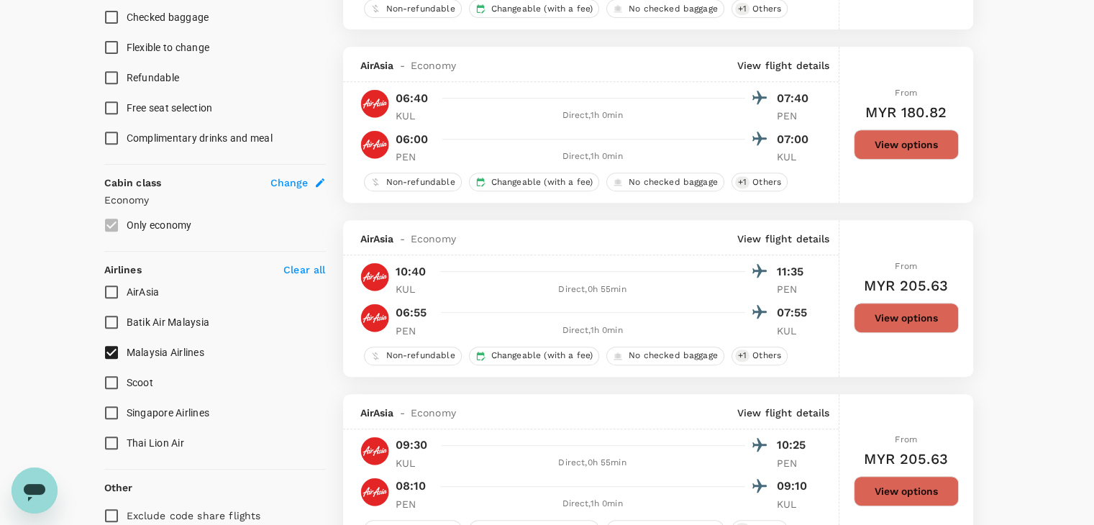
scroll to position [719, 0]
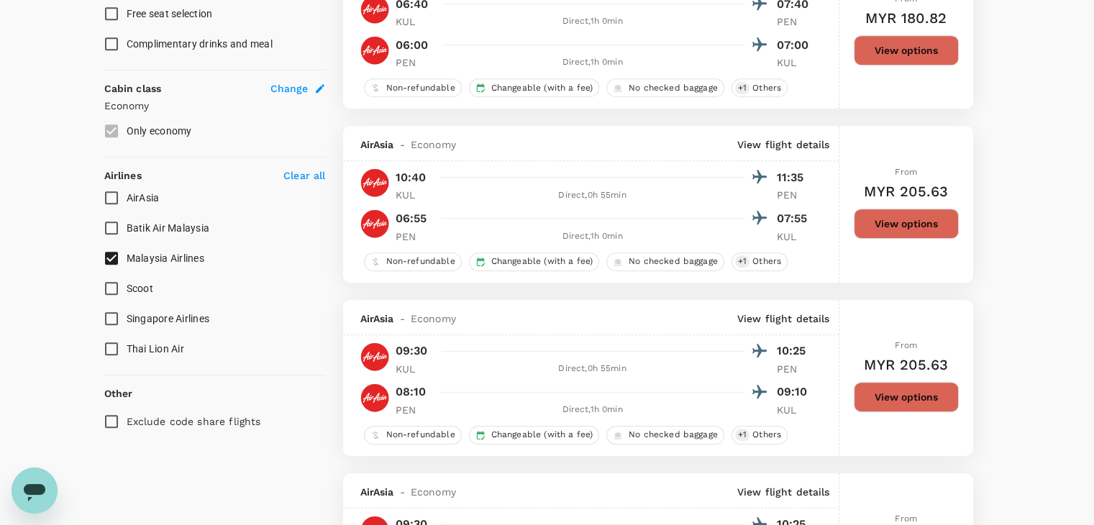
click at [107, 260] on input "Malaysia Airlines" at bounding box center [111, 258] width 30 height 30
click at [106, 260] on input "Malaysia Airlines" at bounding box center [111, 258] width 30 height 30
checkbox input "true"
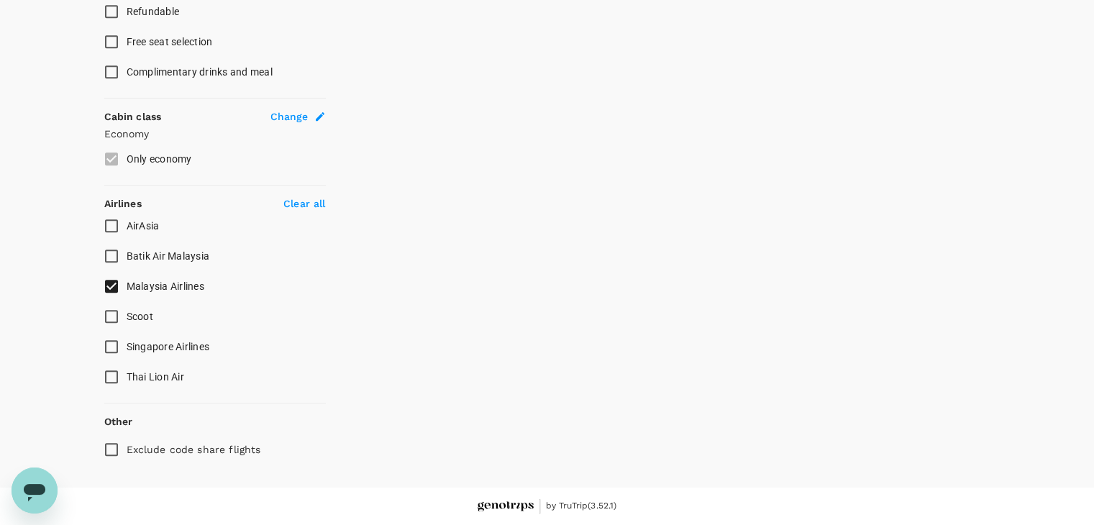
scroll to position [689, 0]
click at [109, 450] on input "Exclude code share flights" at bounding box center [111, 452] width 30 height 30
checkbox input "true"
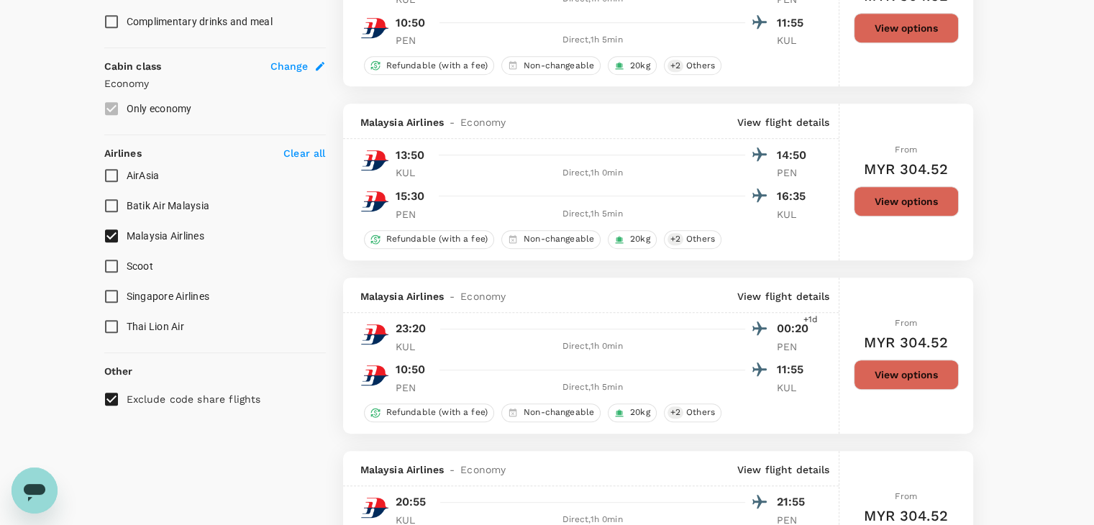
scroll to position [647, 0]
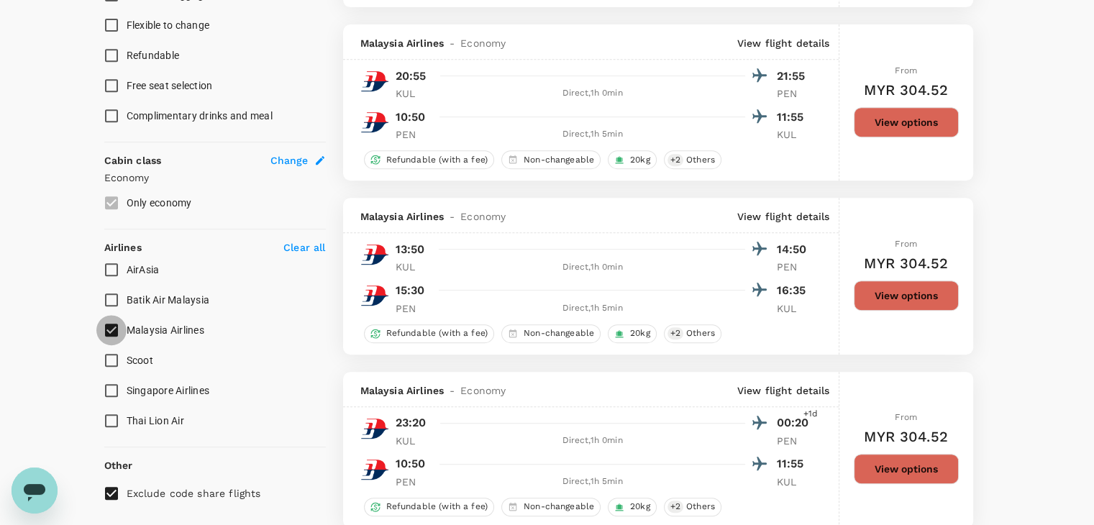
click at [109, 315] on input "Malaysia Airlines" at bounding box center [111, 330] width 30 height 30
checkbox input "true"
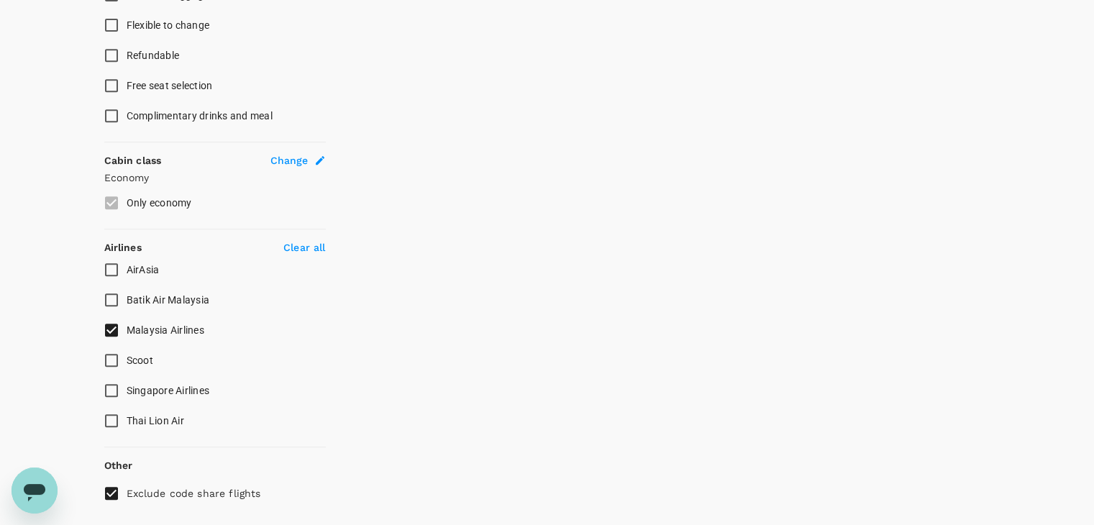
click at [116, 484] on input "Exclude code share flights" at bounding box center [111, 493] width 30 height 30
checkbox input "true"
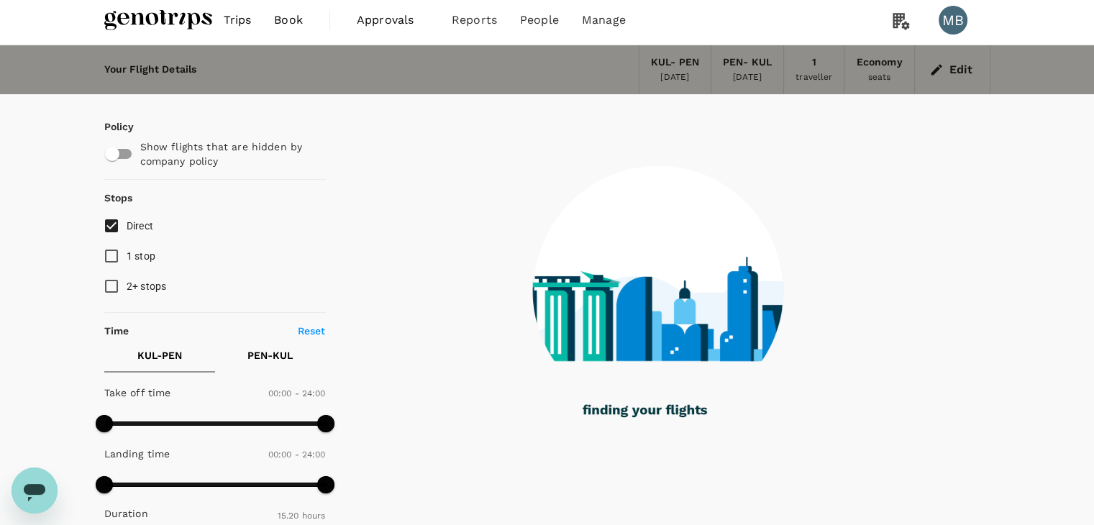
scroll to position [0, 0]
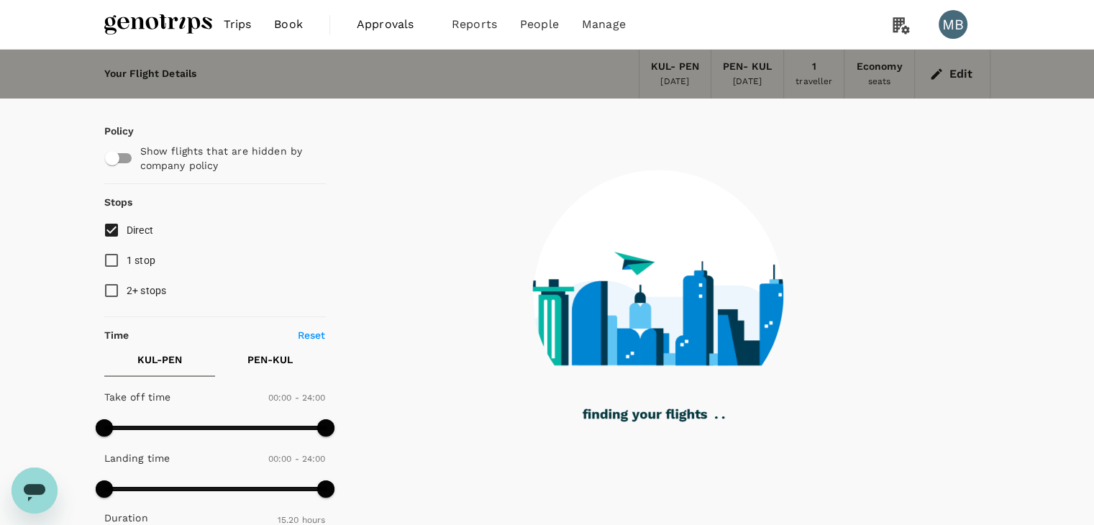
click at [111, 235] on input "Direct" at bounding box center [111, 230] width 30 height 30
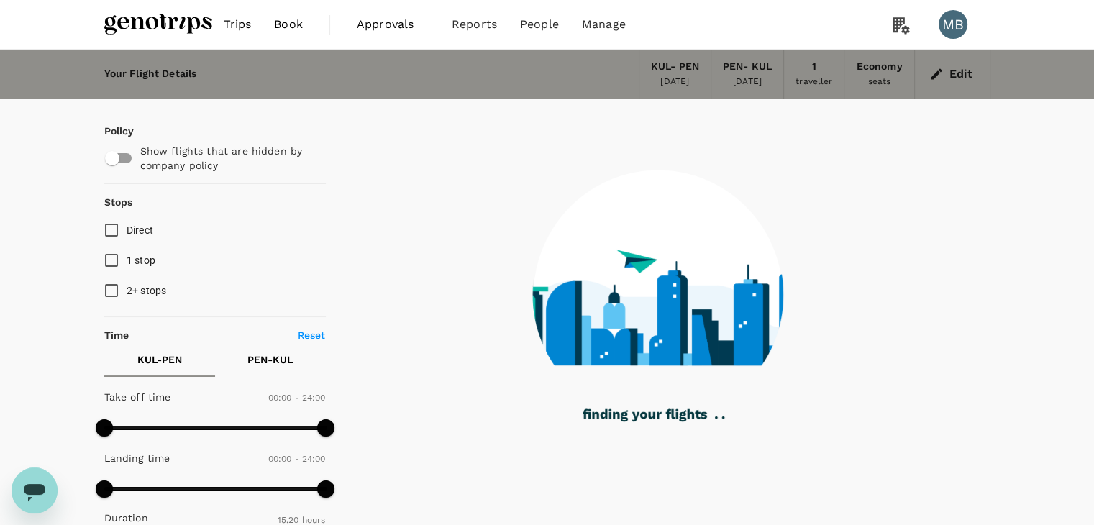
click at [111, 235] on input "Direct" at bounding box center [111, 230] width 30 height 30
checkbox input "true"
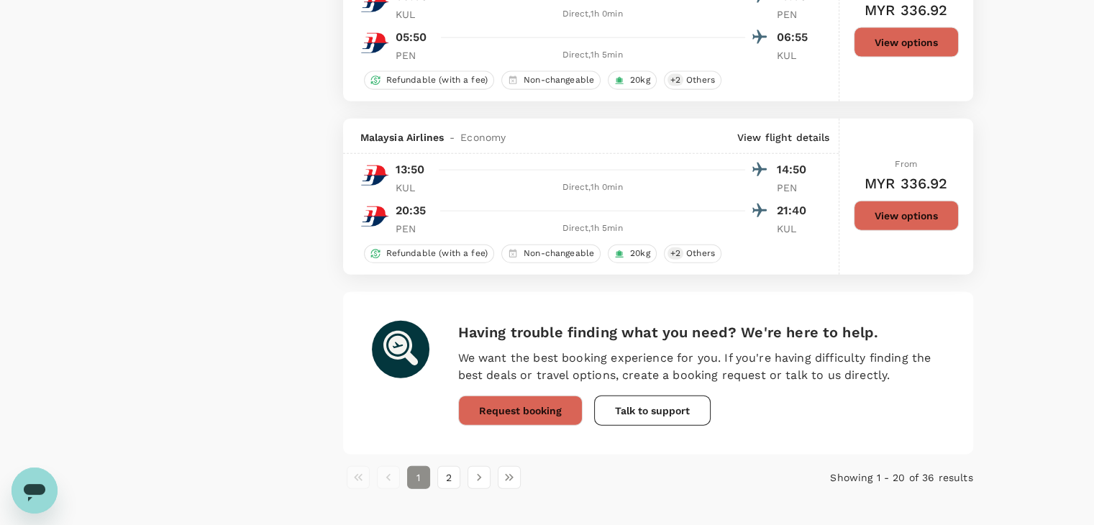
scroll to position [3351, 0]
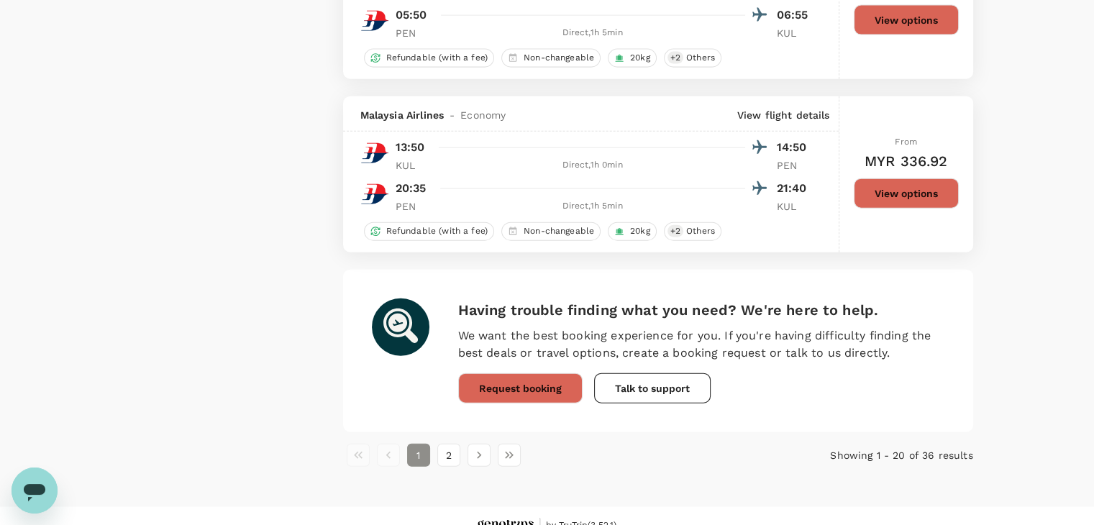
click at [451, 459] on button "2" at bounding box center [448, 455] width 23 height 23
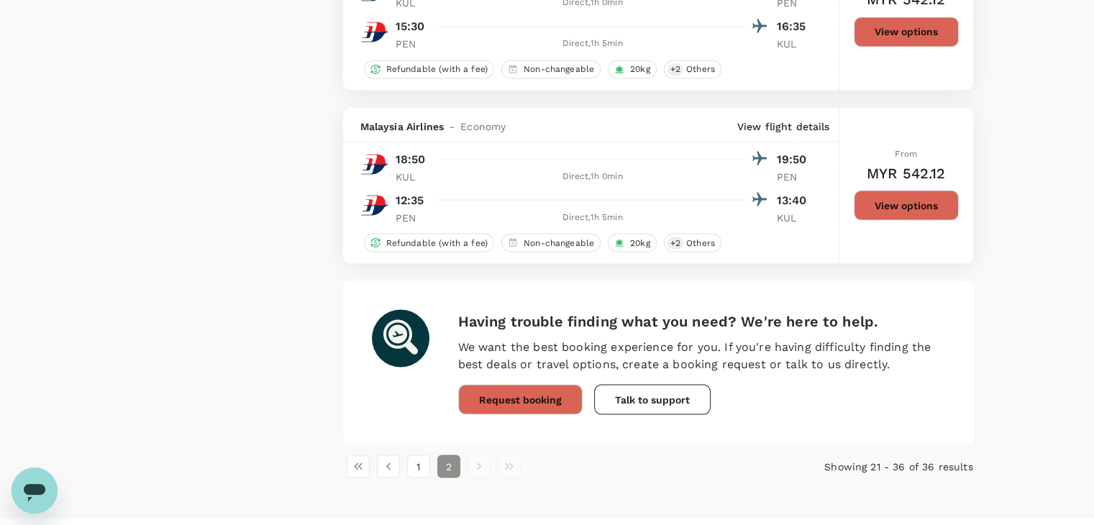
scroll to position [2610, 0]
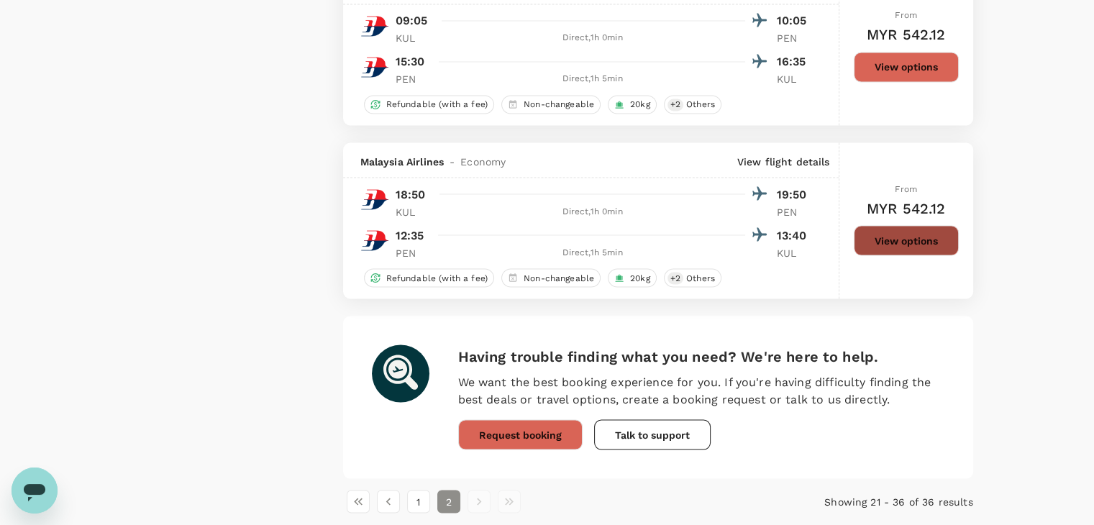
click at [886, 253] on button "View options" at bounding box center [906, 240] width 105 height 30
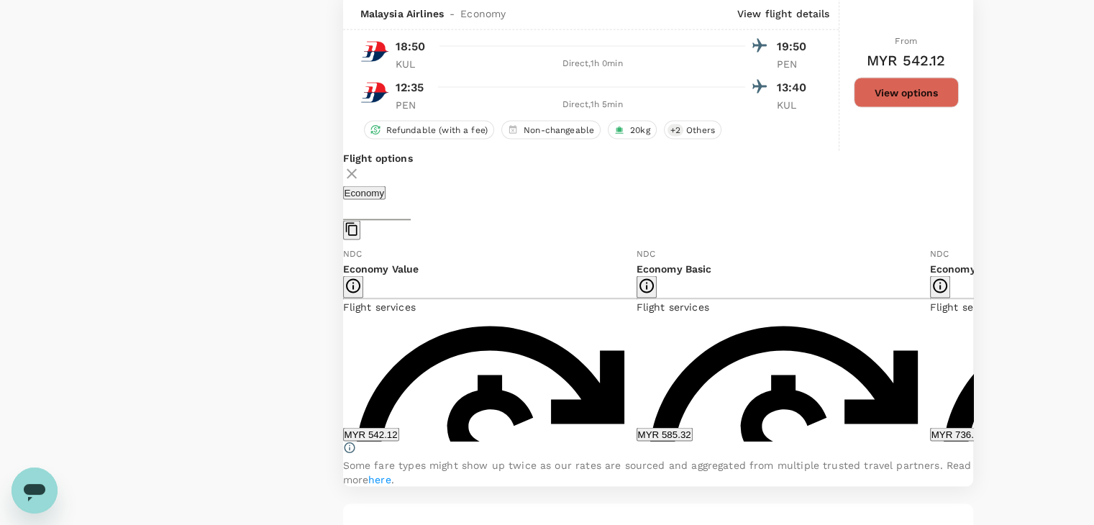
scroll to position [2759, 0]
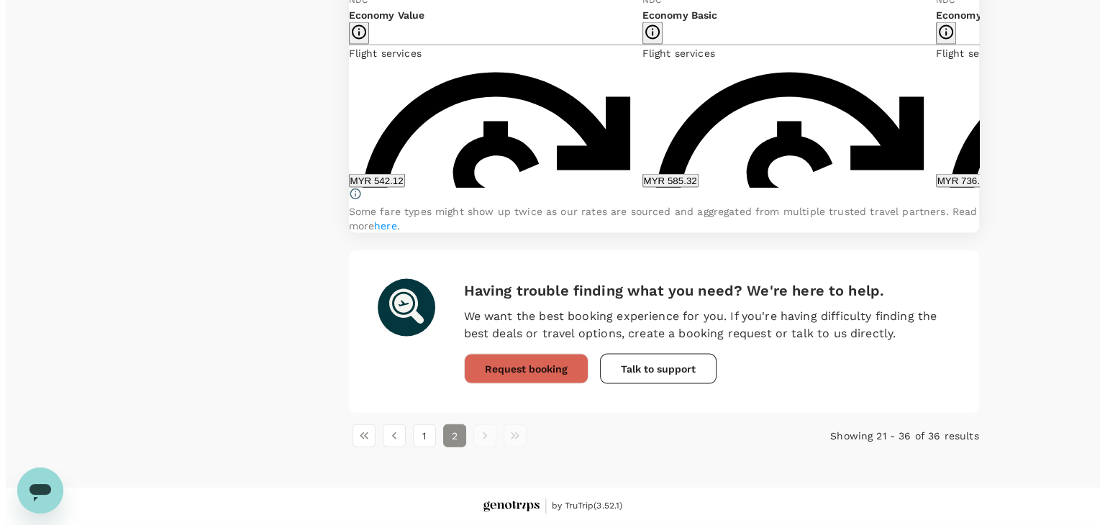
scroll to position [2923, 0]
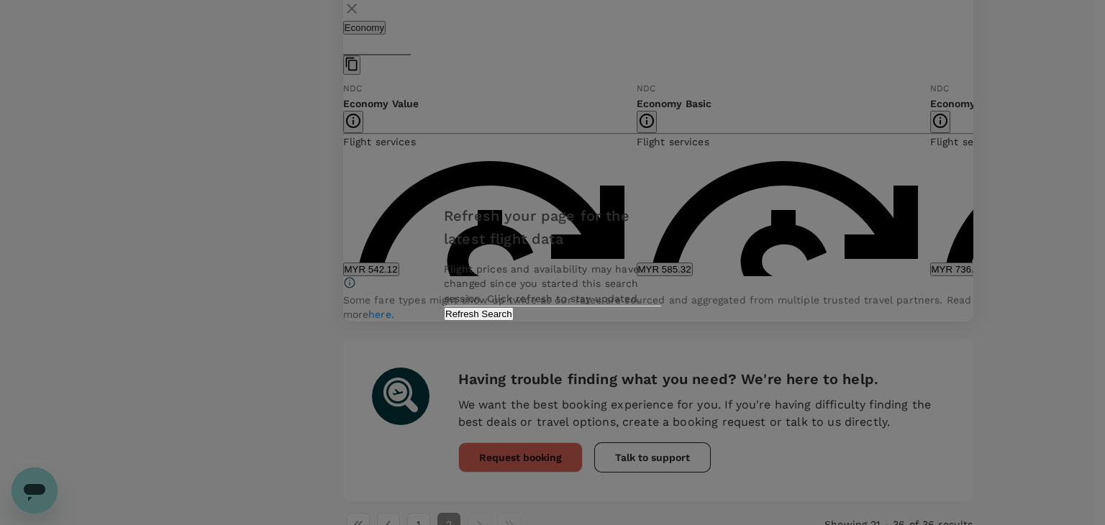
click at [514, 321] on button "Refresh Search" at bounding box center [479, 314] width 70 height 14
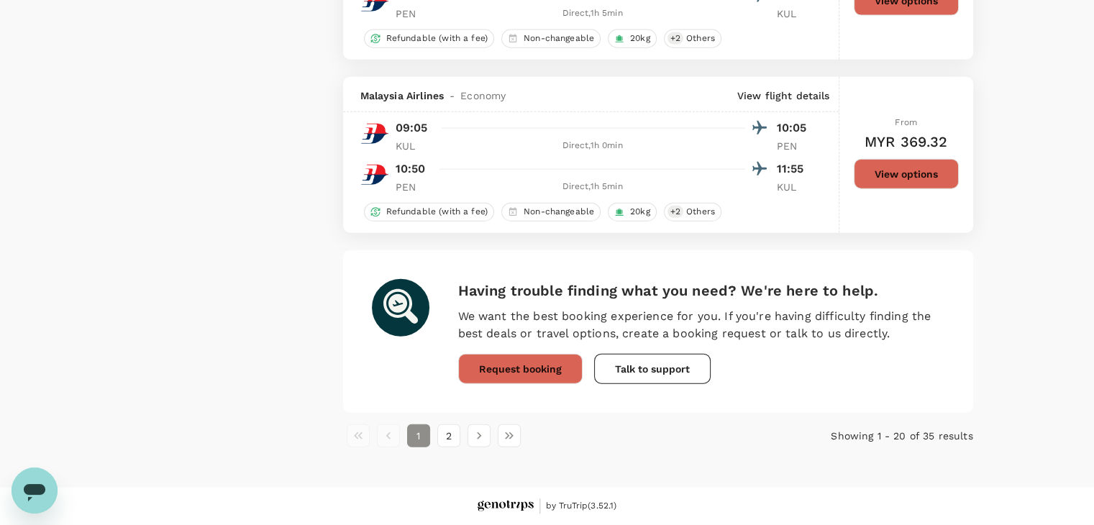
scroll to position [3392, 0]
click at [452, 438] on button "2" at bounding box center [448, 435] width 23 height 23
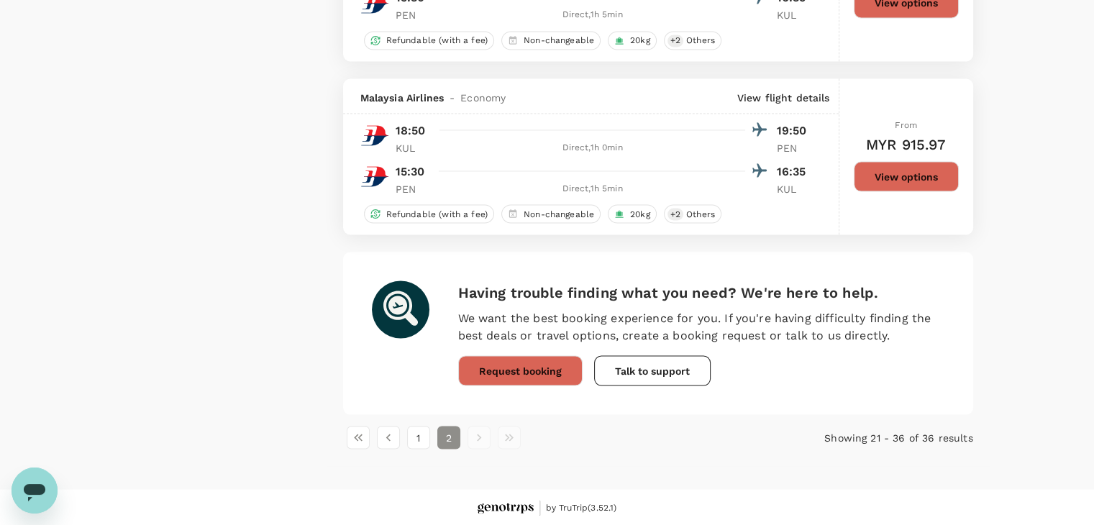
scroll to position [2610, 0]
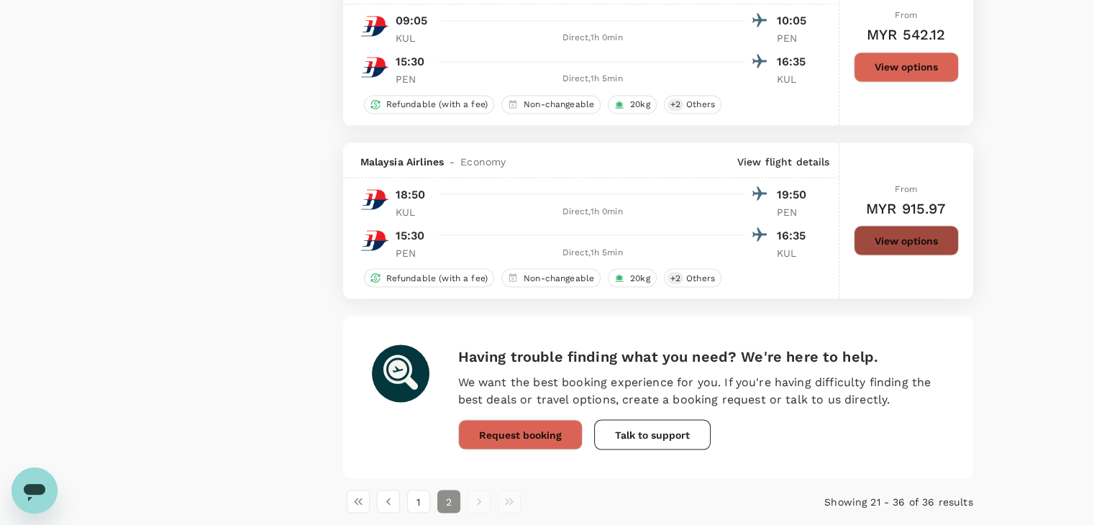
click at [915, 242] on button "View options" at bounding box center [906, 240] width 105 height 30
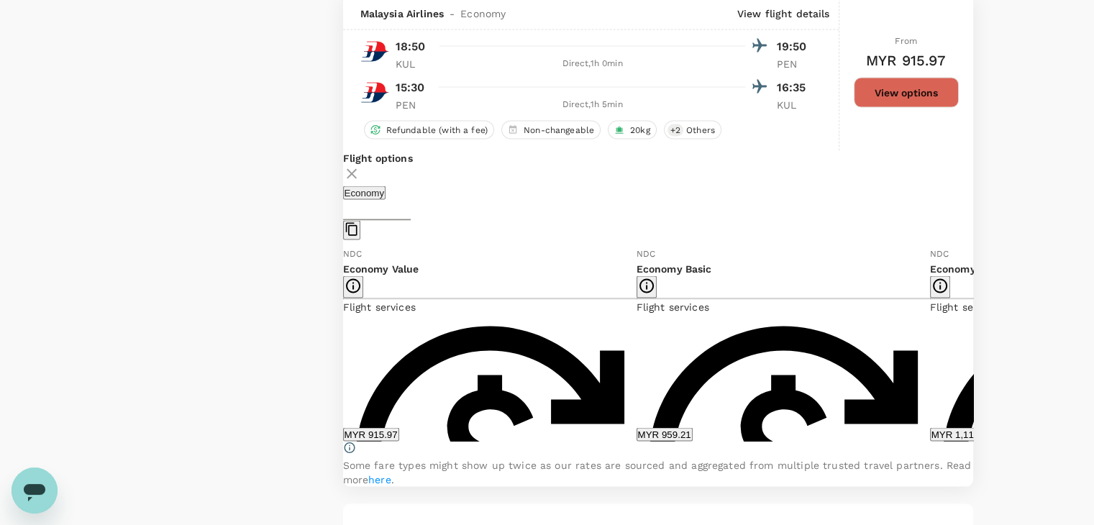
scroll to position [2759, 0]
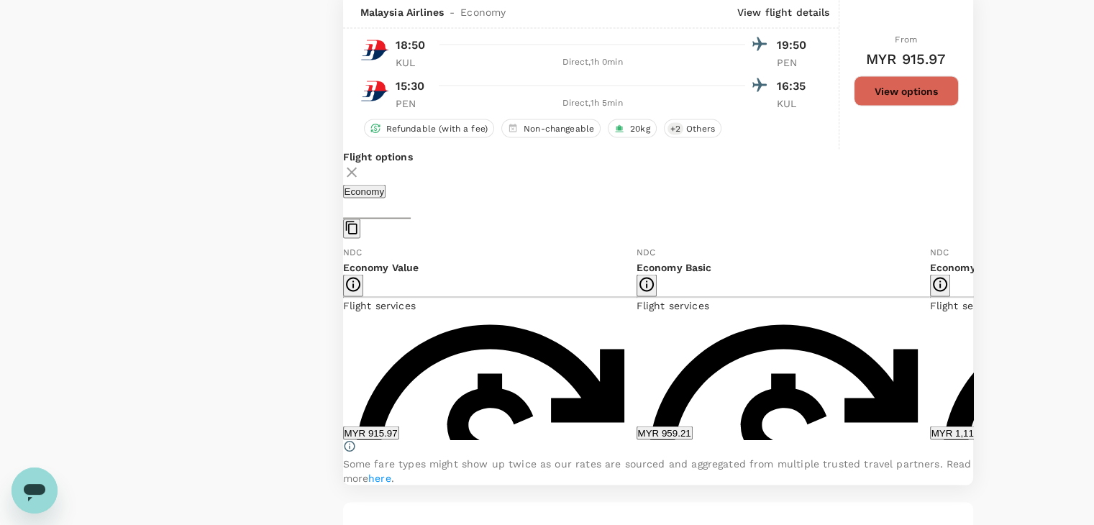
click at [977, 350] on icon at bounding box center [984, 342] width 14 height 14
click at [340, 350] on icon at bounding box center [332, 342] width 14 height 14
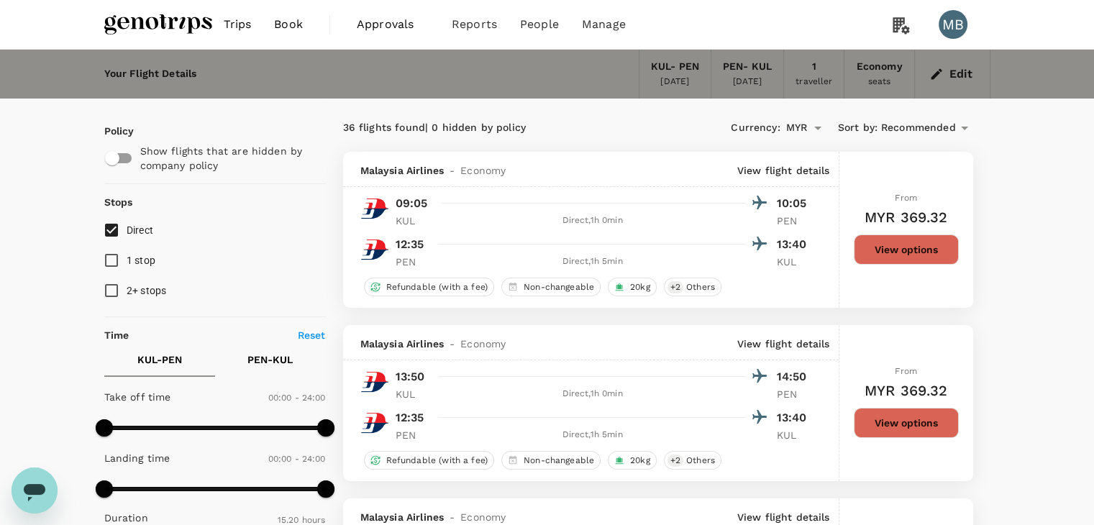
scroll to position [0, 0]
click at [238, 30] on span "Trips" at bounding box center [238, 24] width 28 height 17
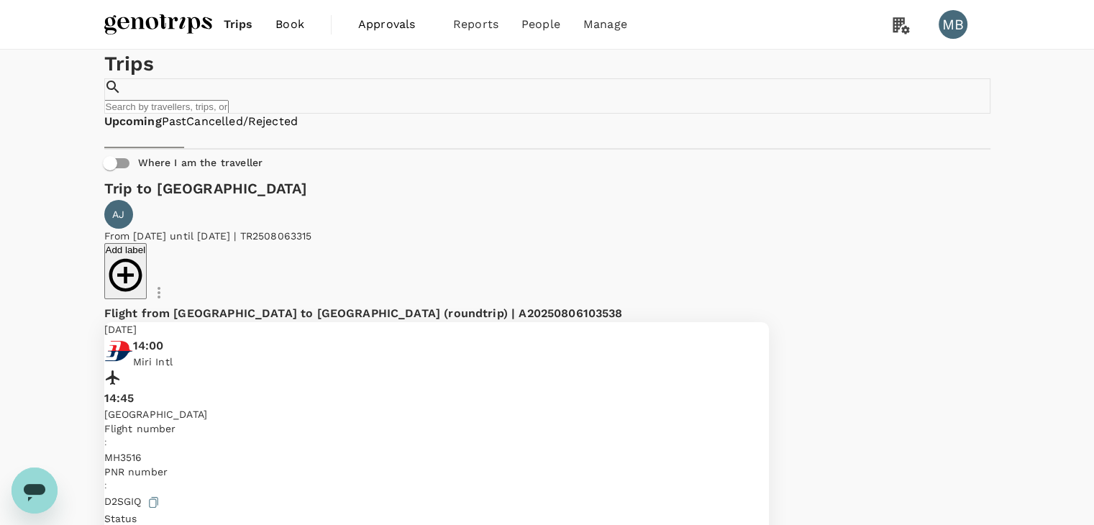
click at [176, 29] on img at bounding box center [158, 25] width 108 height 32
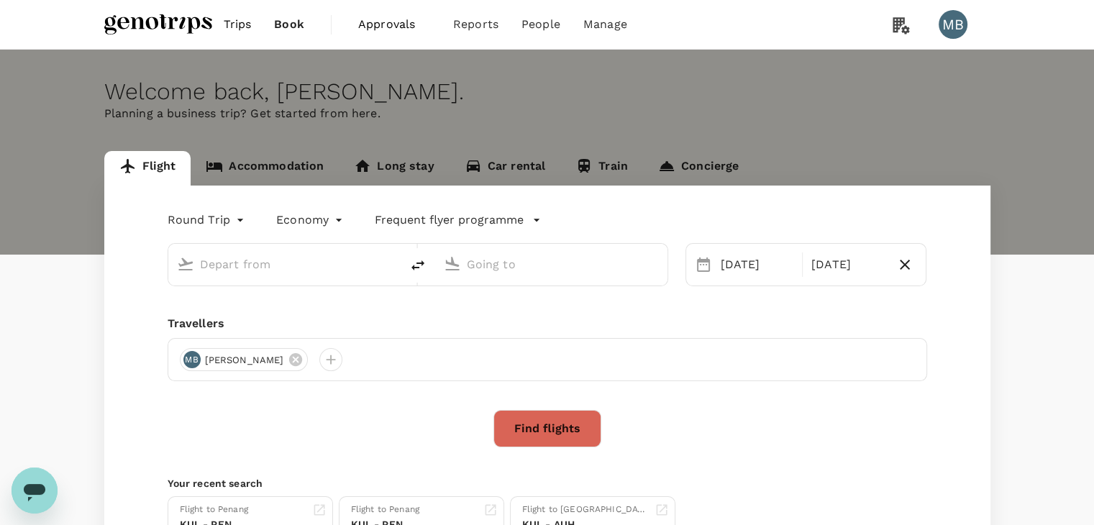
type input "Kuala Lumpur Intl ([GEOGRAPHIC_DATA])"
type input "Penang Intl (PEN)"
type input "Kuala Lumpur Intl ([GEOGRAPHIC_DATA])"
type input "Penang Intl (PEN)"
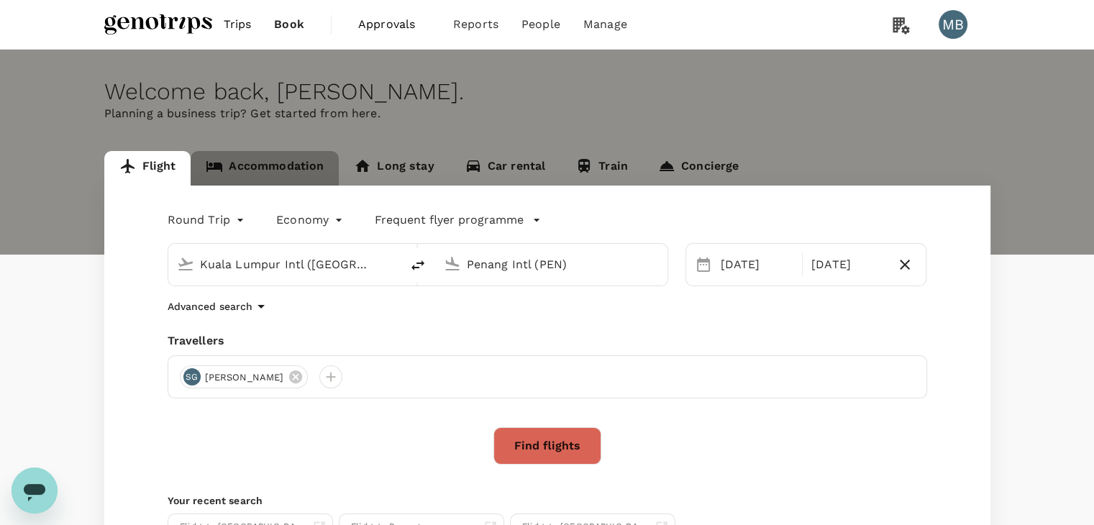
click at [265, 164] on link "Accommodation" at bounding box center [265, 168] width 148 height 35
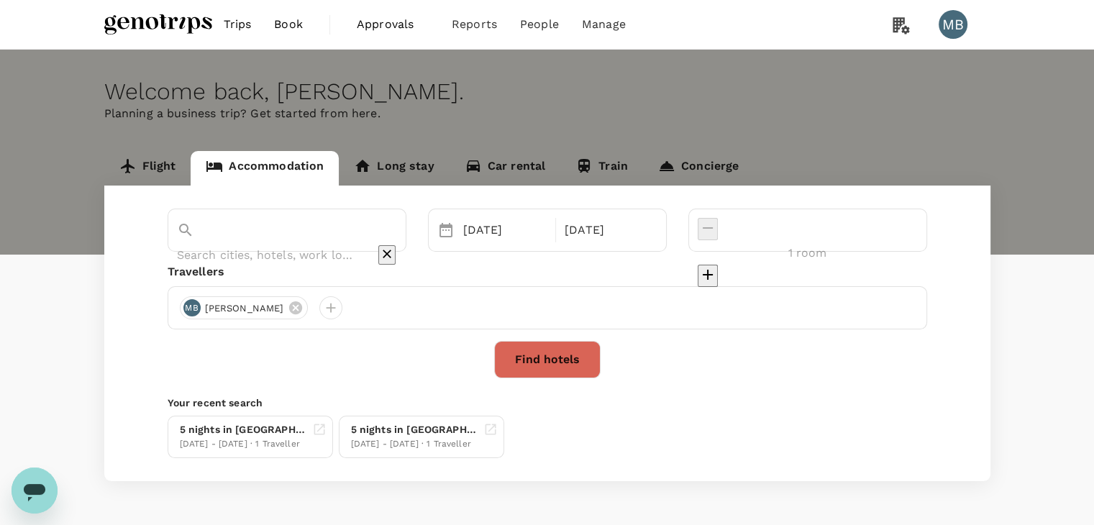
click at [288, 244] on input "text" at bounding box center [267, 255] width 180 height 22
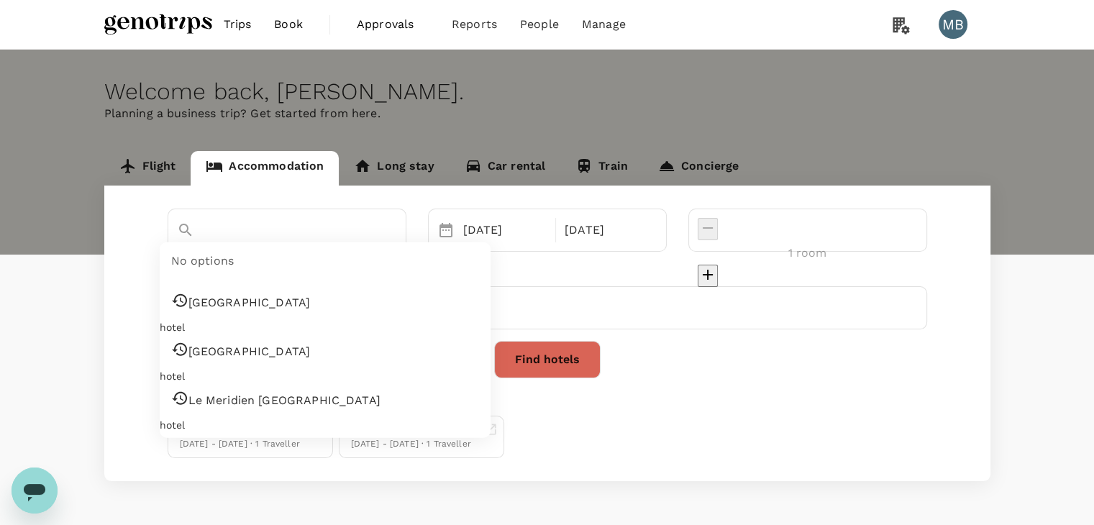
type input "[GEOGRAPHIC_DATA]"
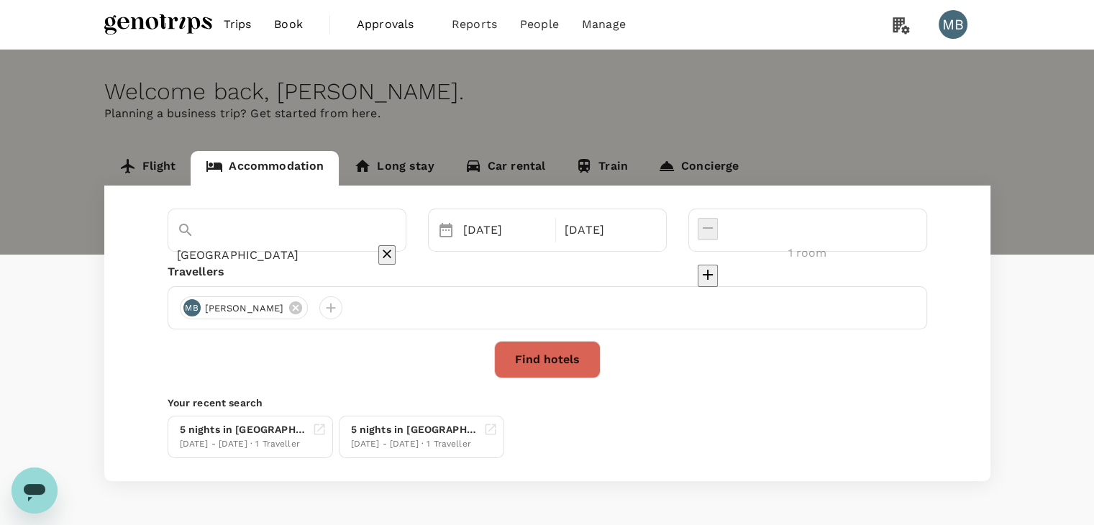
click at [394, 247] on icon "Clear" at bounding box center [387, 254] width 14 height 14
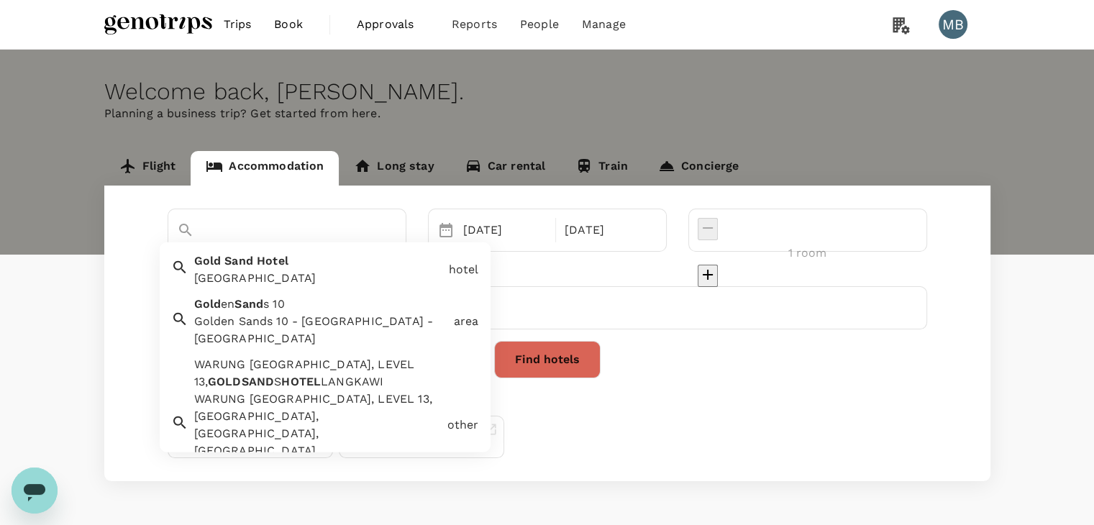
click at [404, 259] on div "[GEOGRAPHIC_DATA] [GEOGRAPHIC_DATA]" at bounding box center [315, 267] width 255 height 40
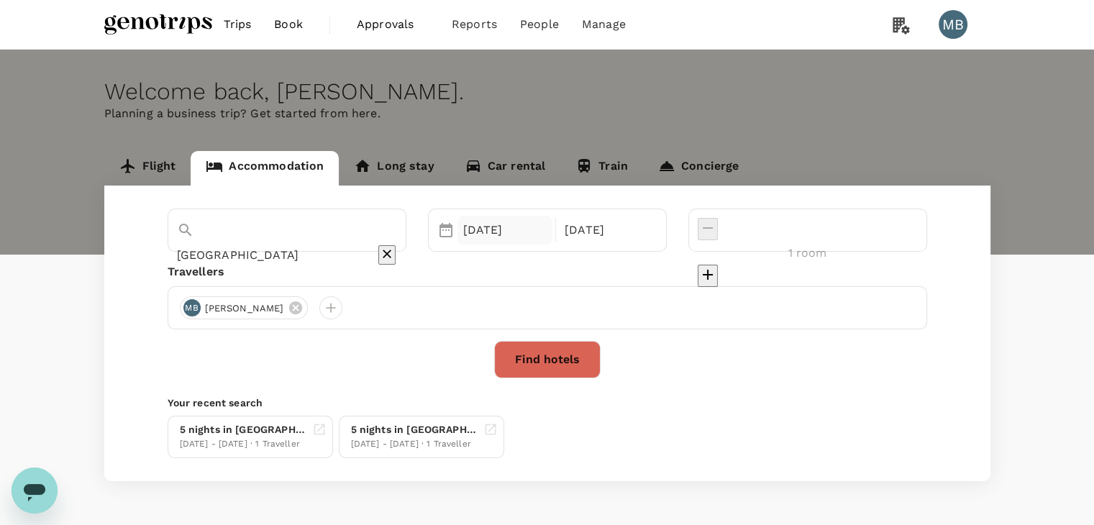
type input "[GEOGRAPHIC_DATA]"
click at [512, 237] on div "[DATE]" at bounding box center [505, 230] width 96 height 29
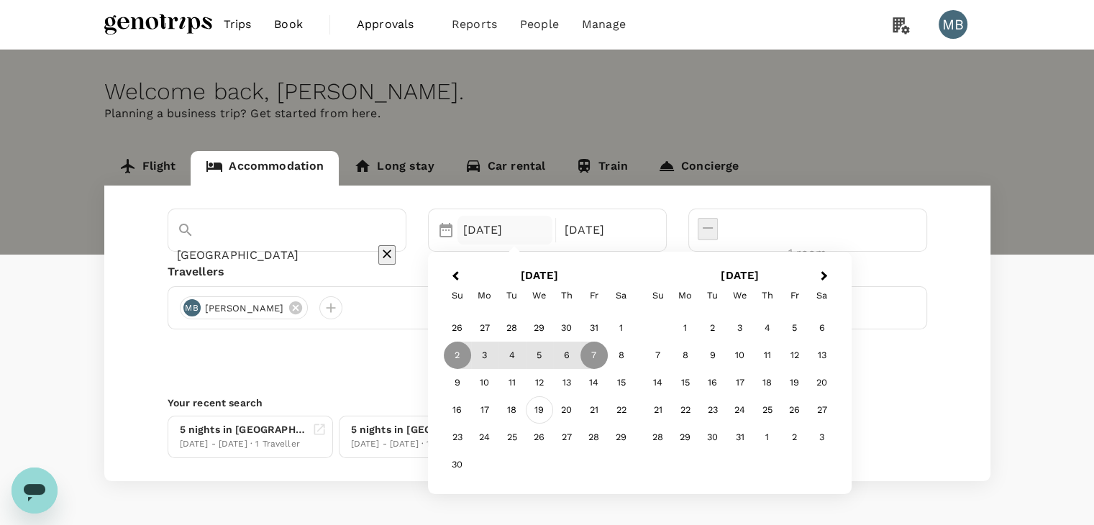
click at [553, 409] on div "19" at bounding box center [539, 409] width 27 height 27
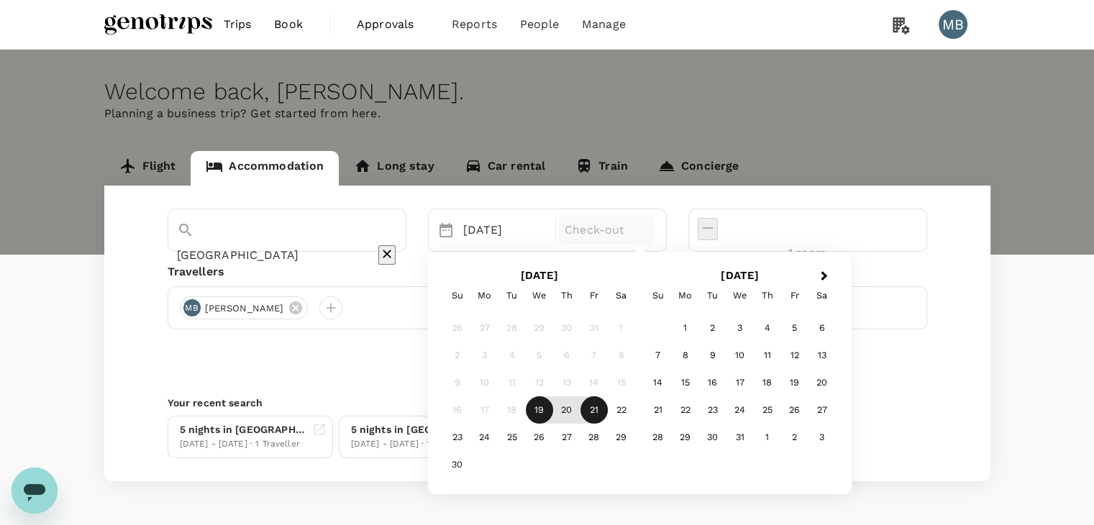
click at [608, 411] on div "21" at bounding box center [594, 409] width 27 height 27
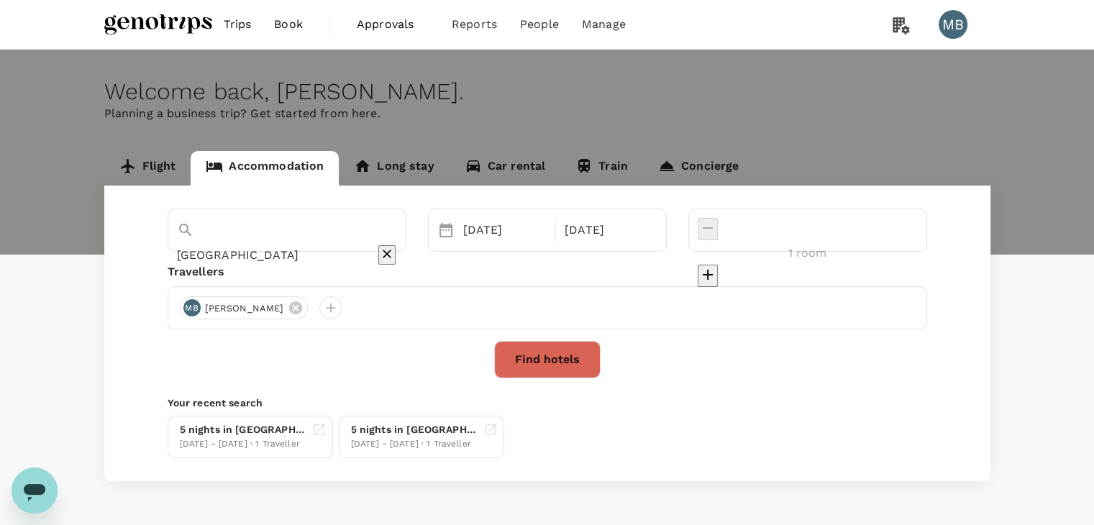
click at [591, 346] on button "Find hotels" at bounding box center [547, 359] width 106 height 37
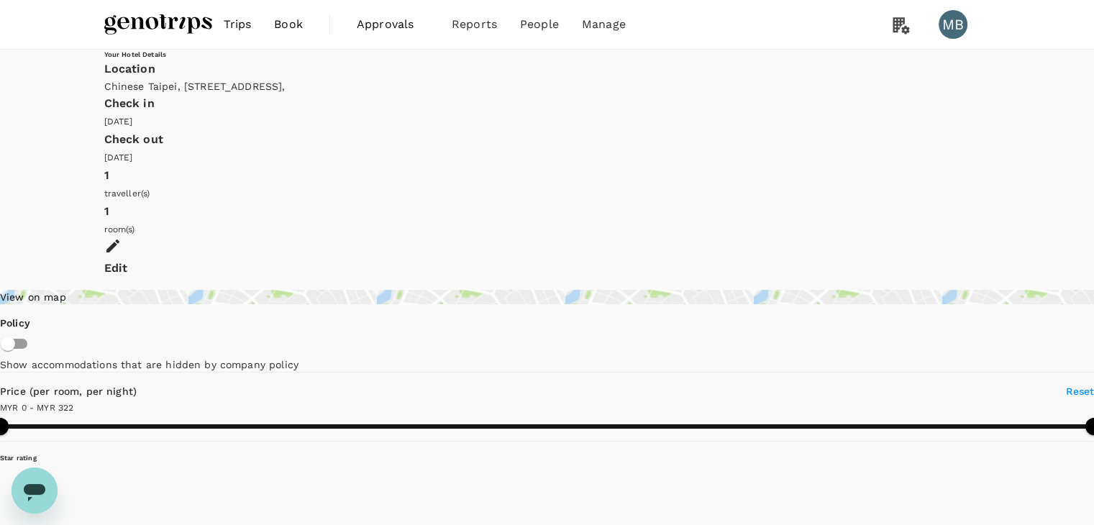
type input "321"
click at [932, 237] on div "Edit" at bounding box center [547, 257] width 886 height 41
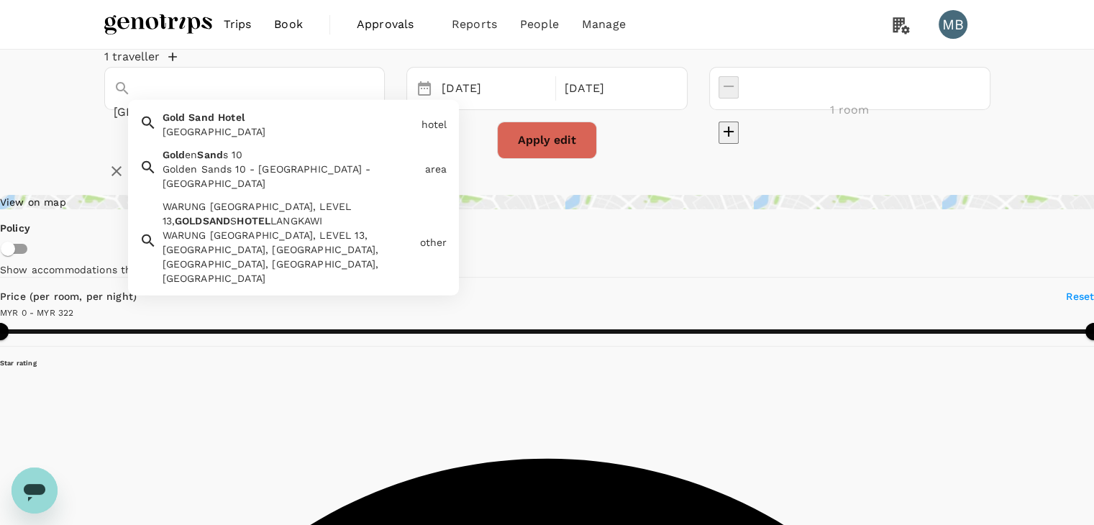
click at [336, 110] on input "[GEOGRAPHIC_DATA]" at bounding box center [225, 112] width 222 height 22
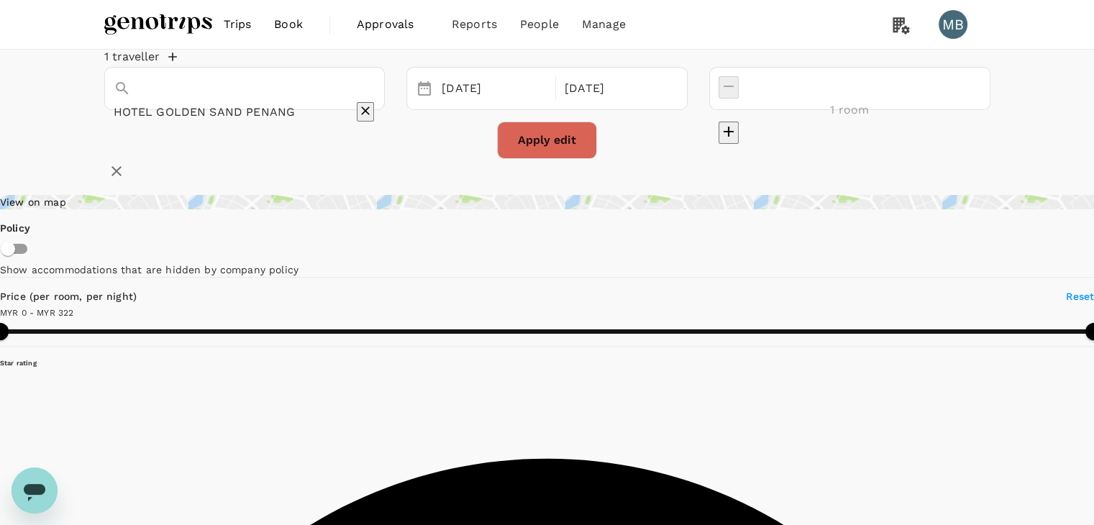
type input "[GEOGRAPHIC_DATA]"
click at [370, 111] on icon "Clear" at bounding box center [365, 110] width 9 height 9
click at [336, 116] on input "text" at bounding box center [225, 112] width 222 height 22
paste input "Shangri-La Golden Sands, [GEOGRAPHIC_DATA]"
click at [350, 139] on div "Shangri-la Golden Sands" at bounding box center [289, 131] width 253 height 14
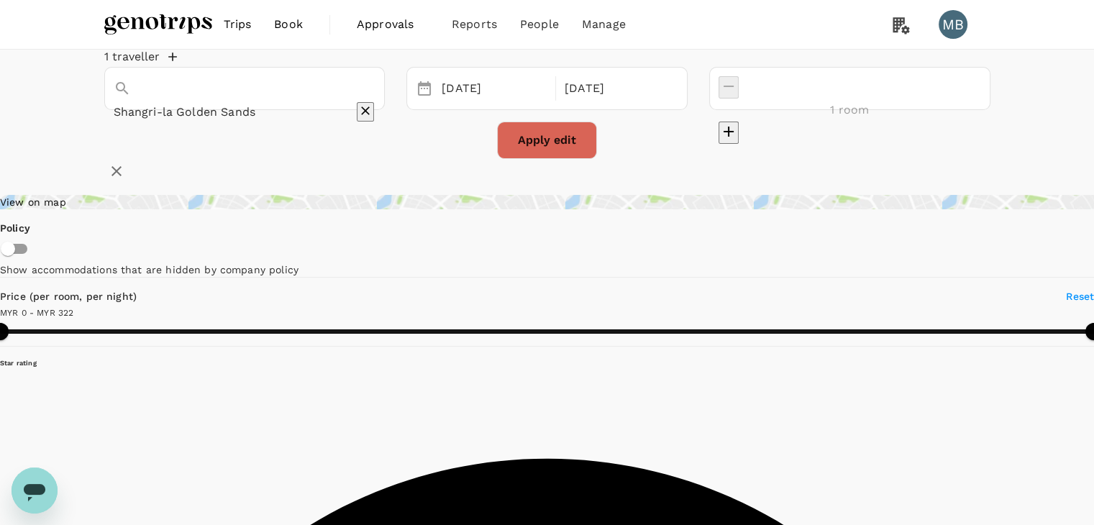
type input "Shangri-la Golden Sands"
click at [567, 156] on button "Apply edit" at bounding box center [547, 140] width 100 height 37
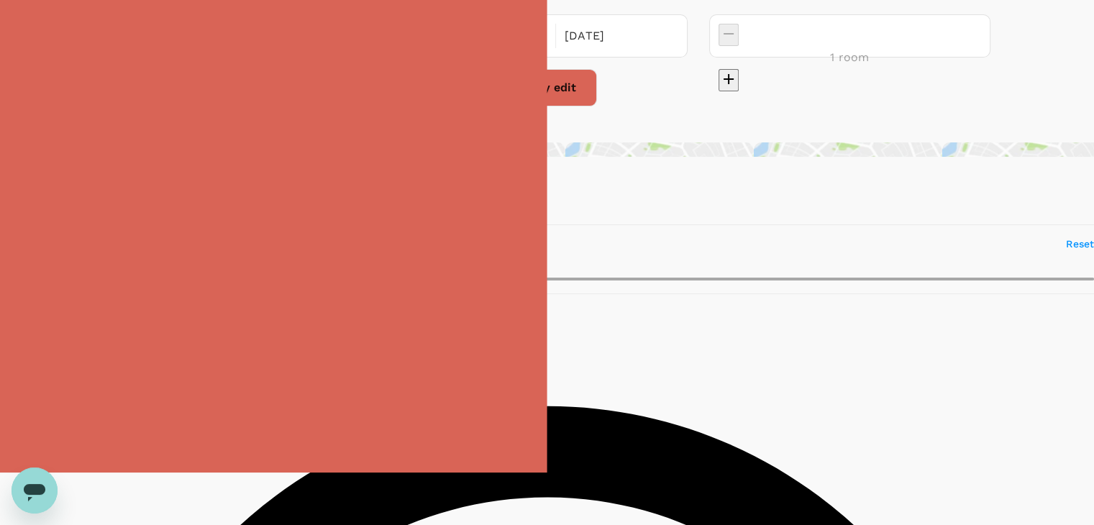
scroll to position [216, 0]
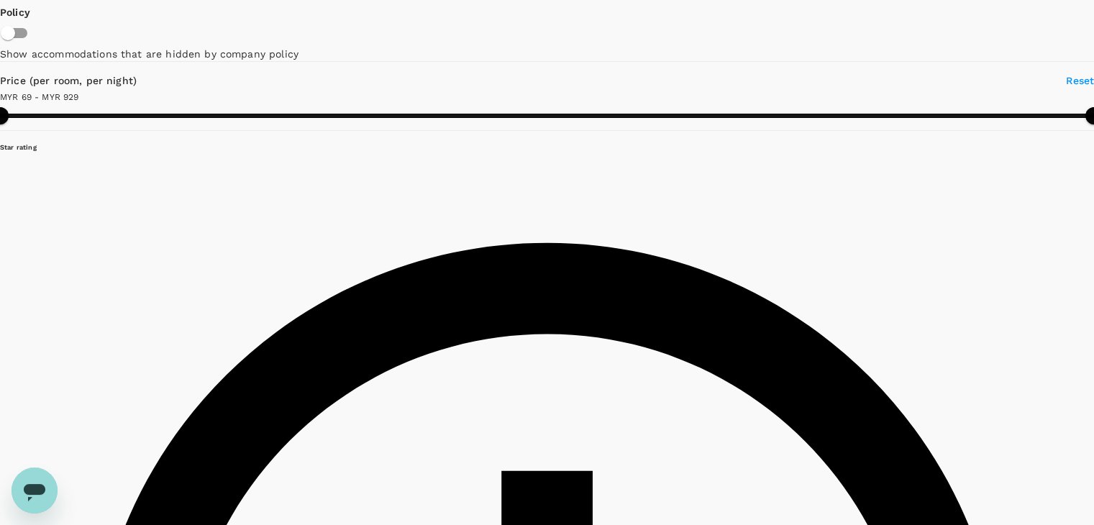
type input "927.83"
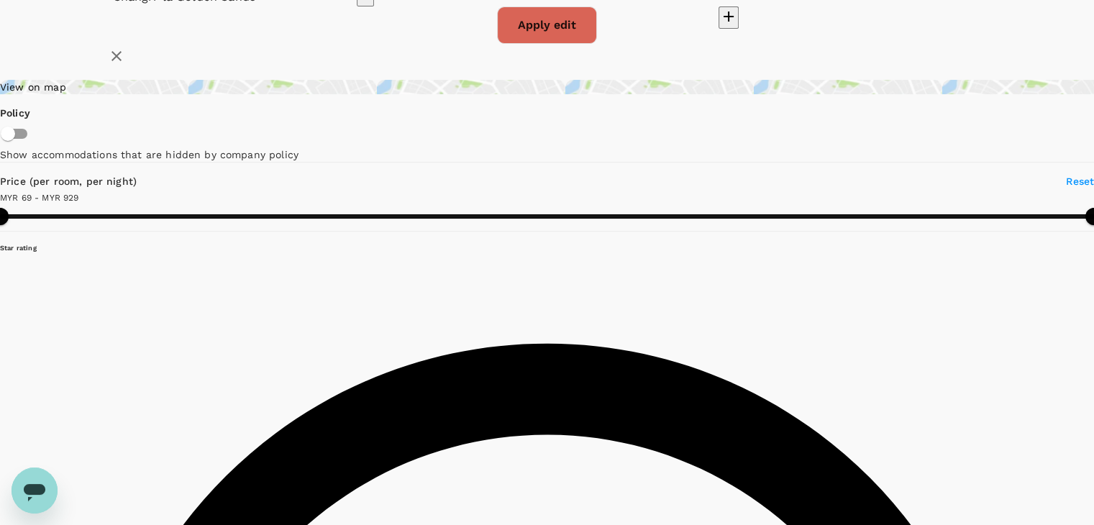
scroll to position [0, 0]
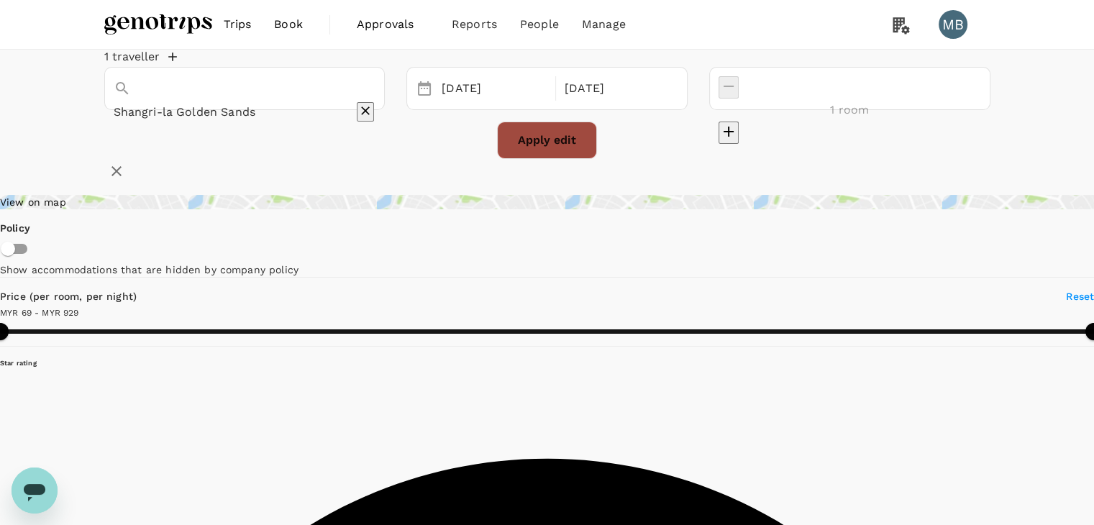
click at [558, 159] on button "Apply edit" at bounding box center [547, 140] width 100 height 37
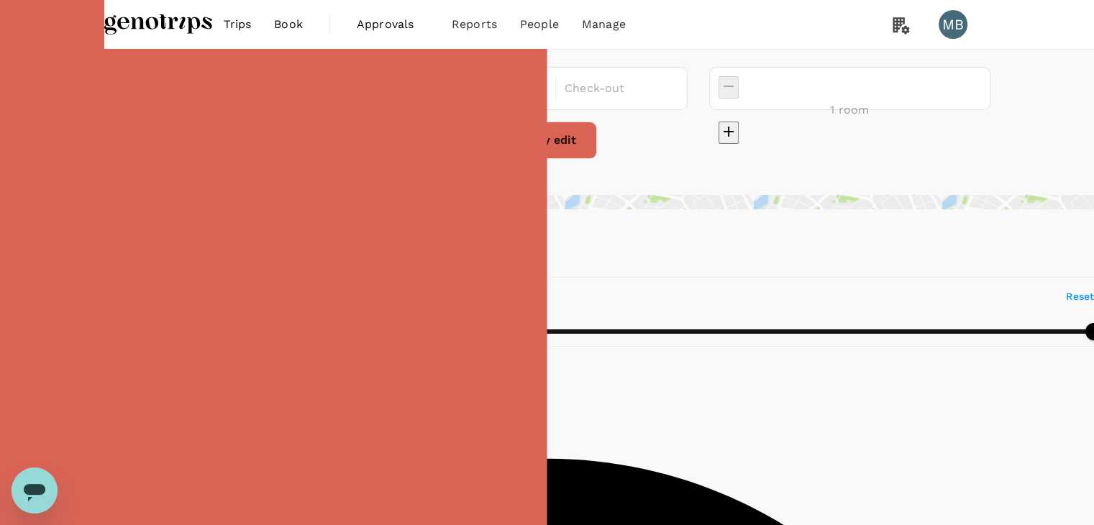
type input "Shangri-la Golden Sands"
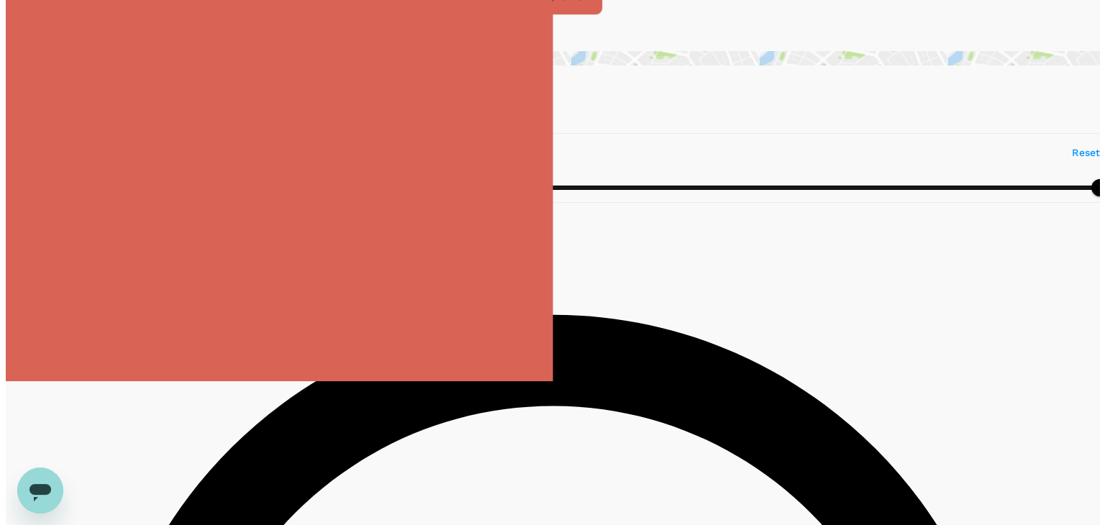
scroll to position [144, 0]
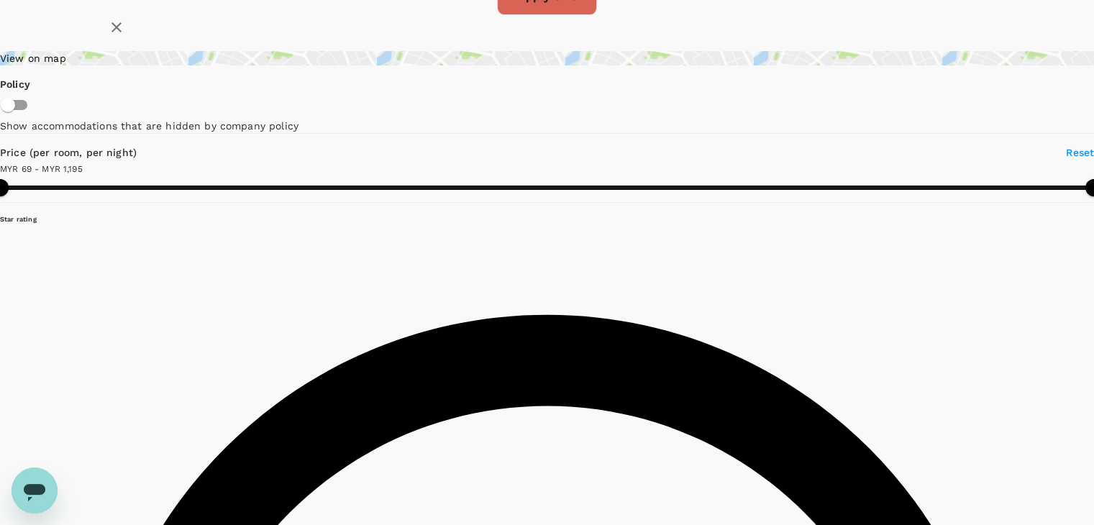
type input "1194.83"
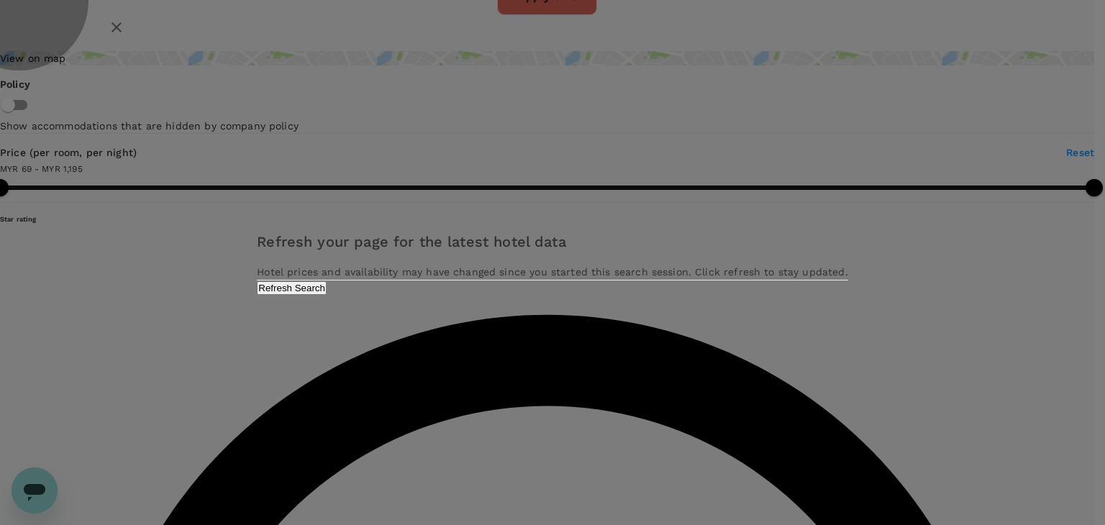
click at [327, 295] on button "Refresh Search" at bounding box center [292, 288] width 70 height 14
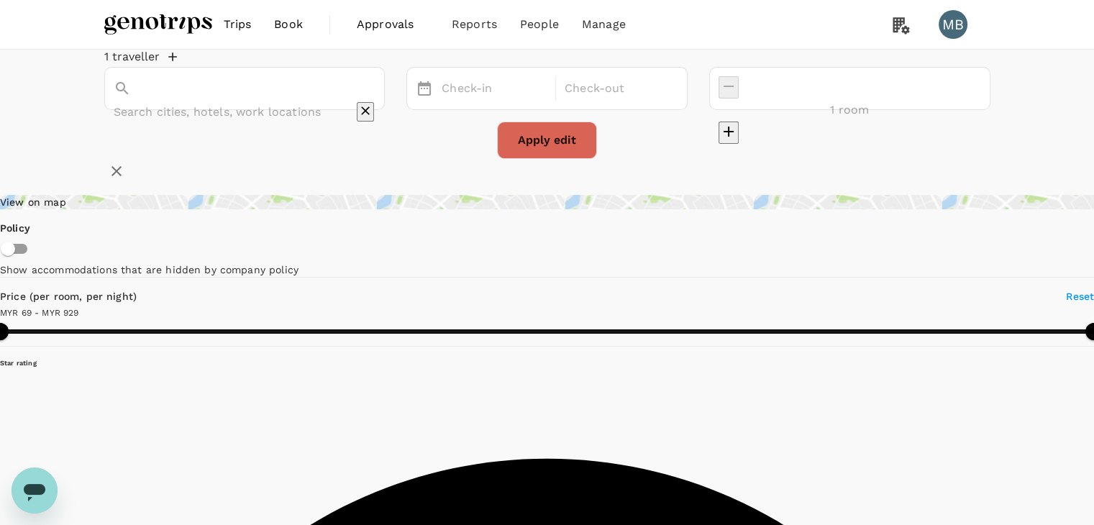
type input "Shangri-la Golden Sands"
click at [151, 29] on img at bounding box center [158, 25] width 108 height 32
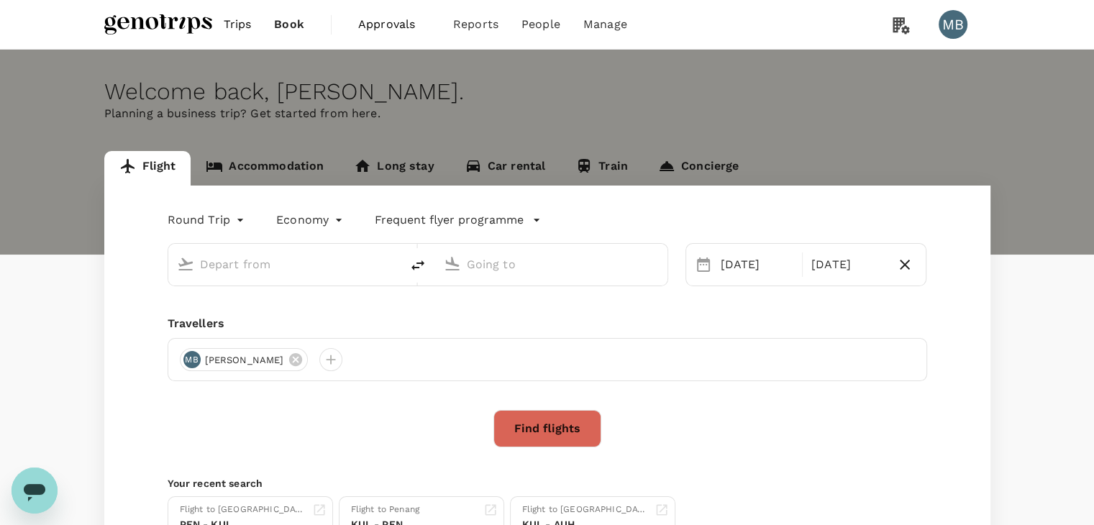
type input "Kuala Lumpur Intl ([GEOGRAPHIC_DATA])"
type input "Penang Intl (PEN)"
type input "Kuala Lumpur Intl ([GEOGRAPHIC_DATA])"
type input "Penang Intl (PEN)"
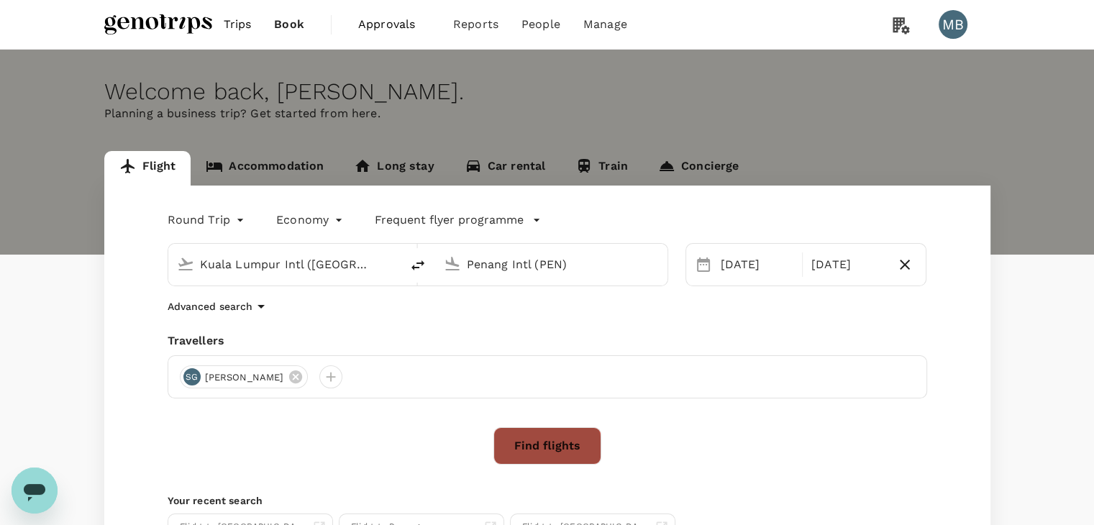
click at [533, 447] on button "Find flights" at bounding box center [547, 445] width 108 height 37
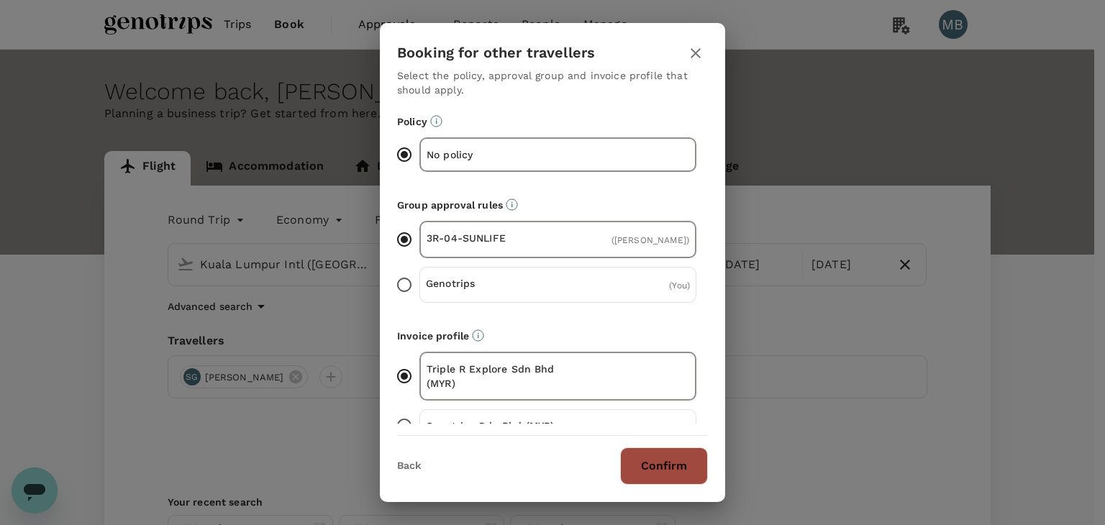
click at [665, 462] on button "Confirm" at bounding box center [664, 465] width 88 height 37
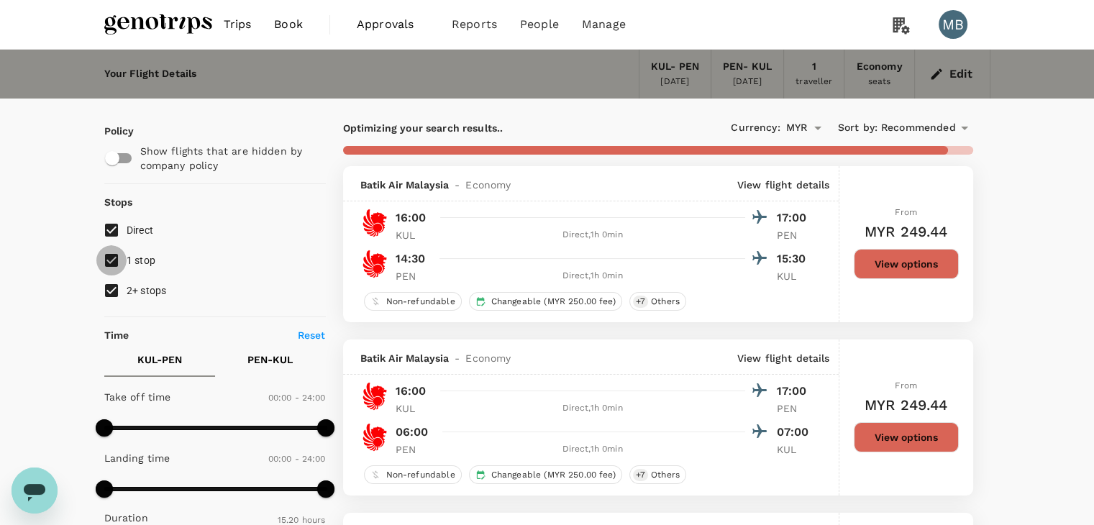
click at [109, 263] on input "1 stop" at bounding box center [111, 260] width 30 height 30
checkbox input "false"
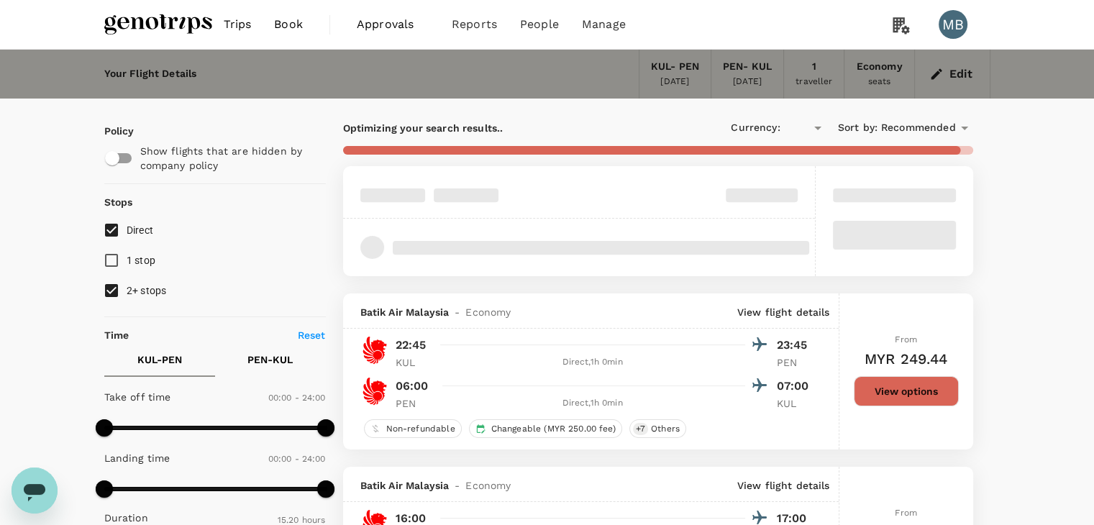
type input "MYR"
click at [113, 293] on input "2+ stops" at bounding box center [111, 291] width 30 height 30
checkbox input "false"
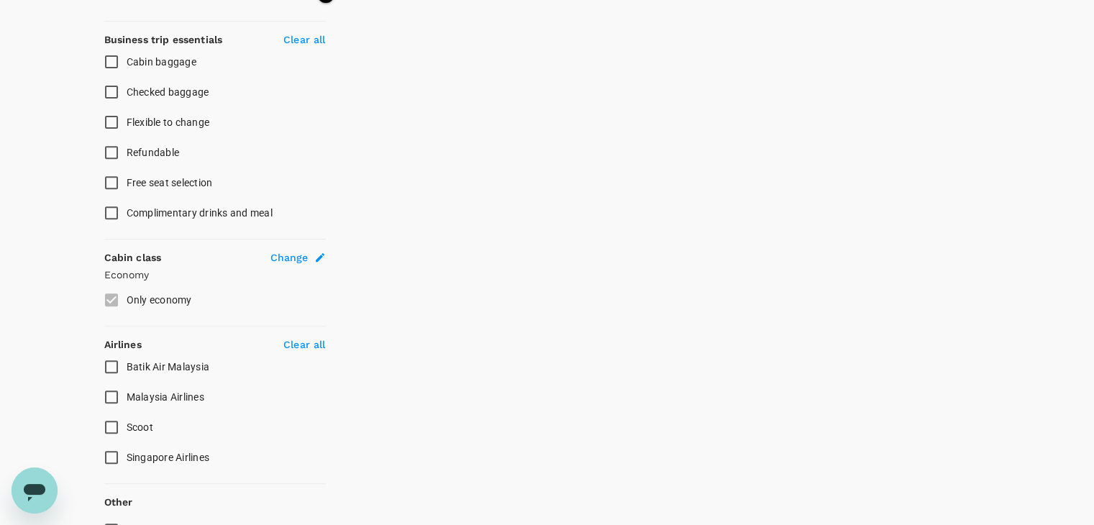
scroll to position [629, 0]
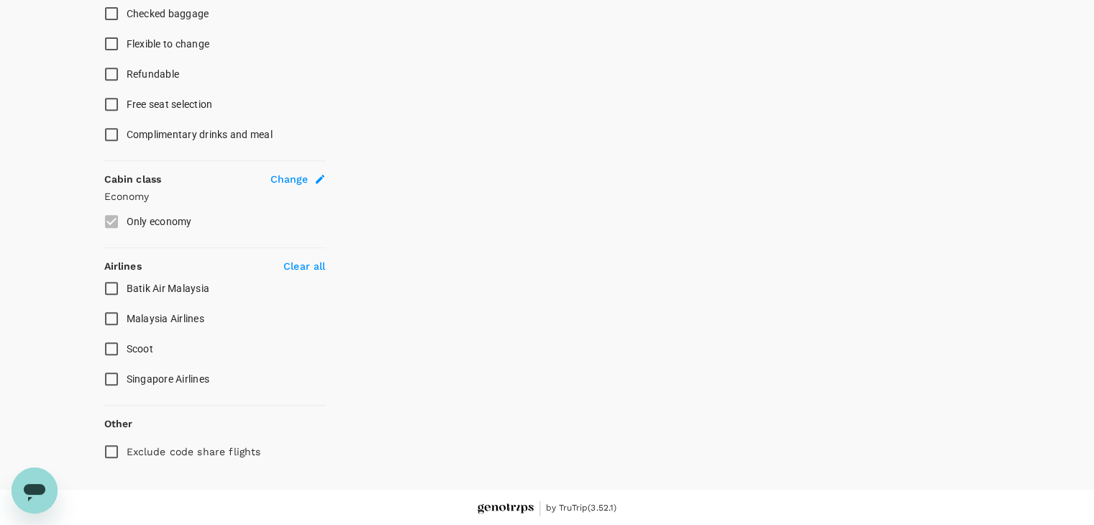
click at [115, 317] on input "Malaysia Airlines" at bounding box center [111, 319] width 30 height 30
checkbox input "false"
checkbox input "true"
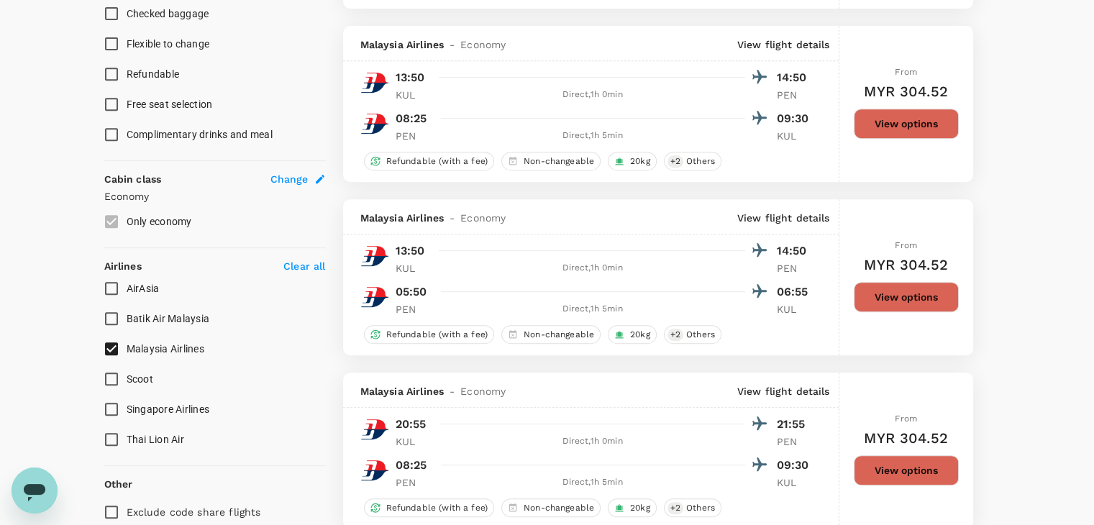
type input "MYR"
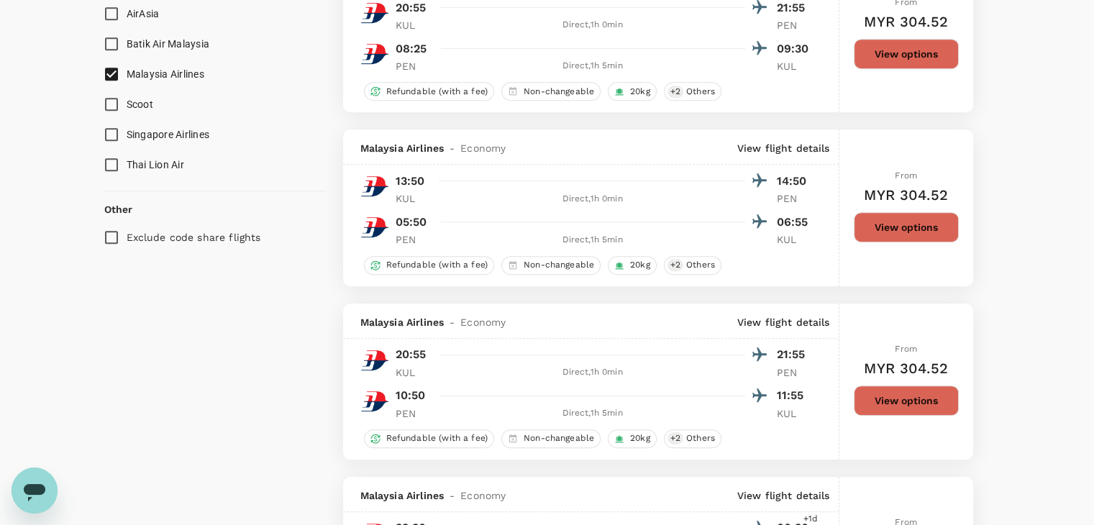
scroll to position [760, 0]
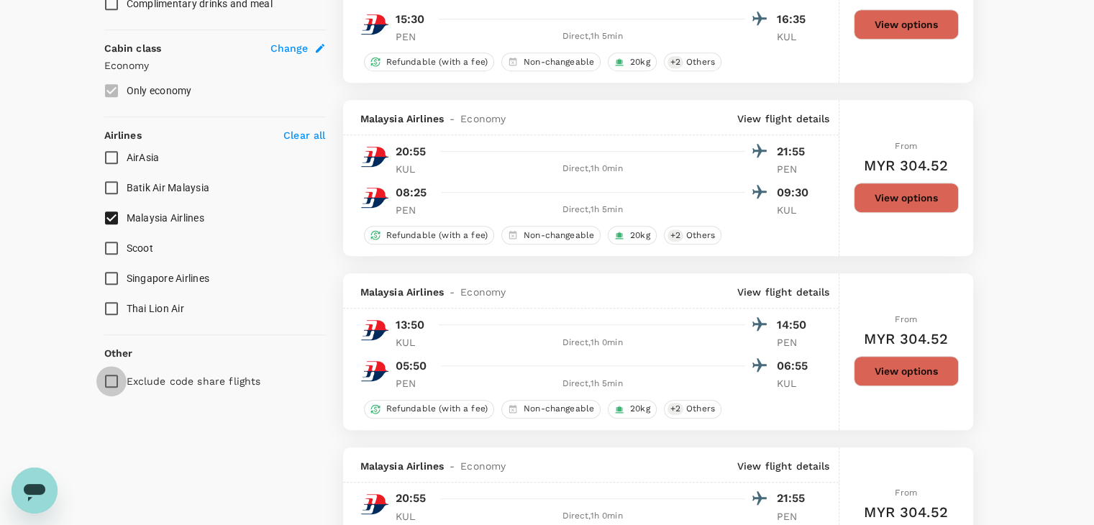
click at [112, 379] on input "Exclude code share flights" at bounding box center [111, 381] width 30 height 30
checkbox input "true"
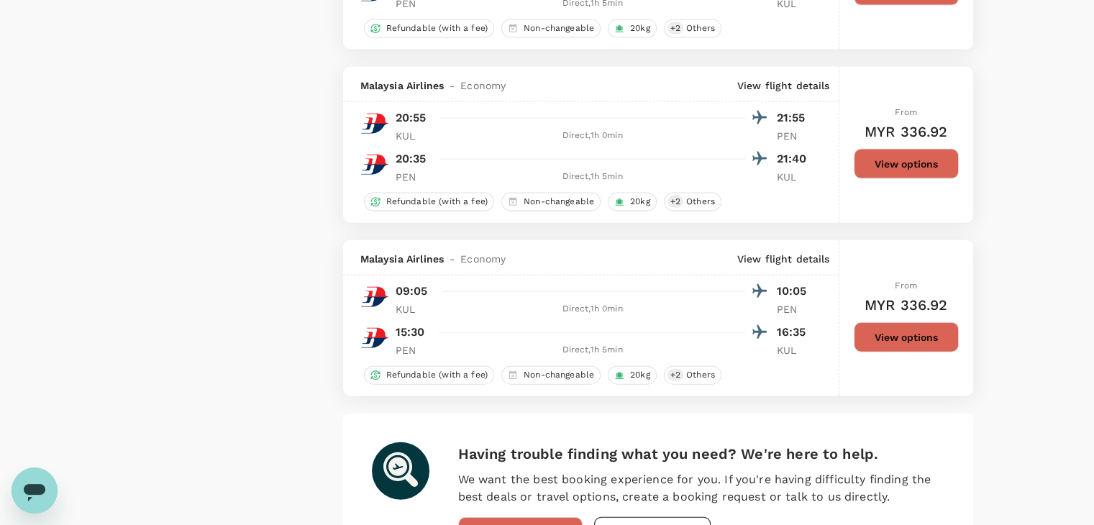
scroll to position [3378, 0]
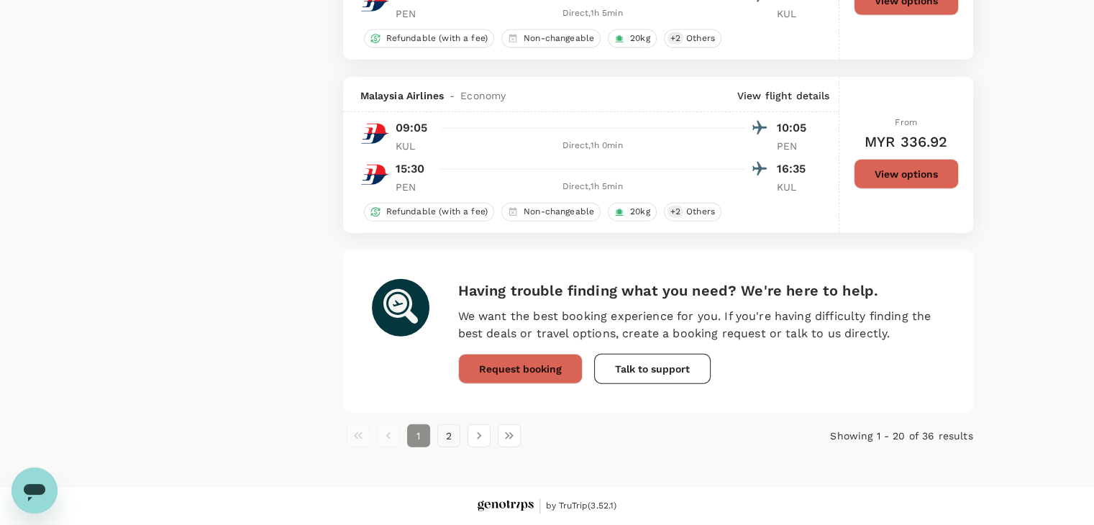
click at [450, 442] on button "2" at bounding box center [448, 435] width 23 height 23
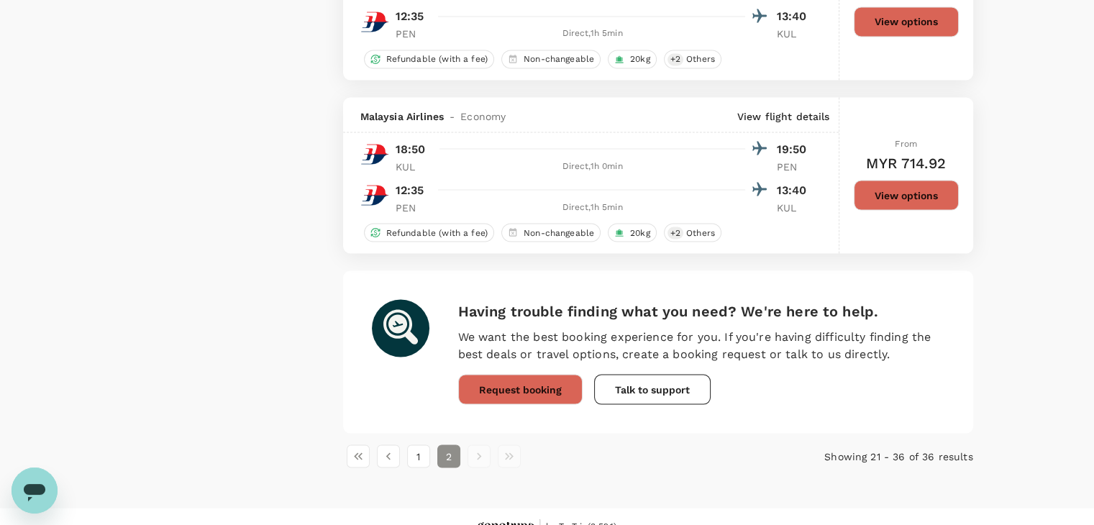
scroll to position [2682, 0]
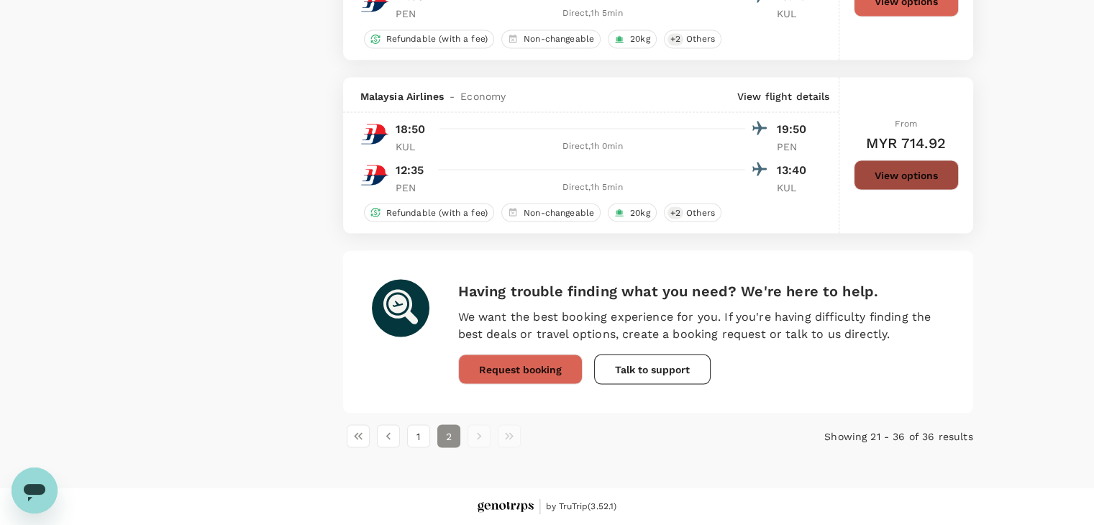
click at [871, 179] on button "View options" at bounding box center [906, 175] width 105 height 30
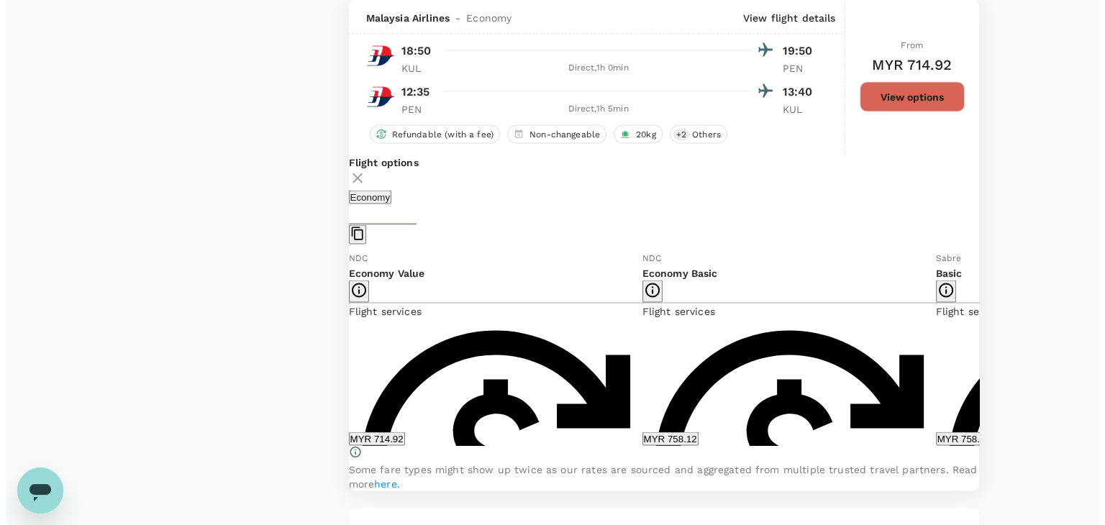
scroll to position [2759, 0]
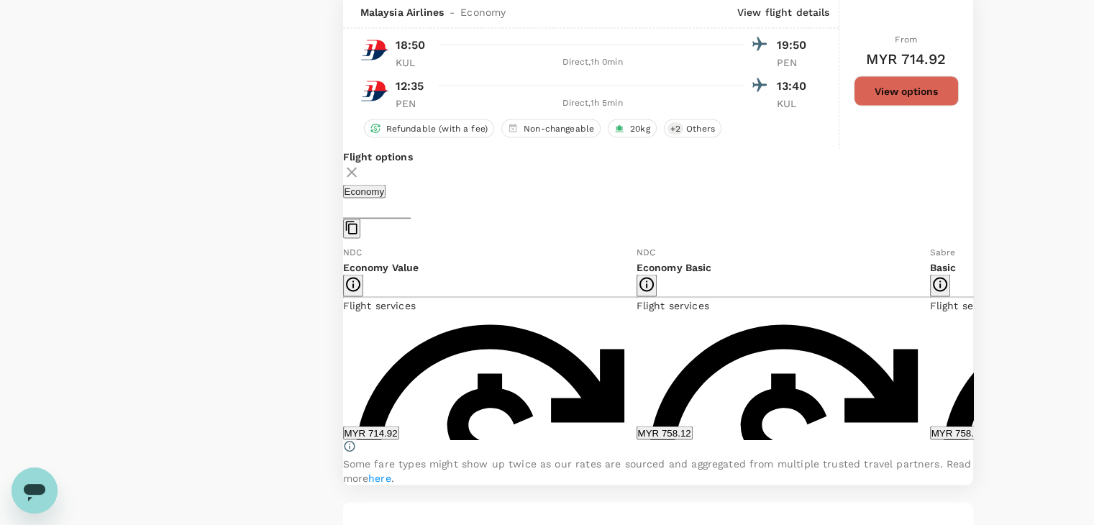
click at [977, 350] on icon at bounding box center [984, 342] width 14 height 14
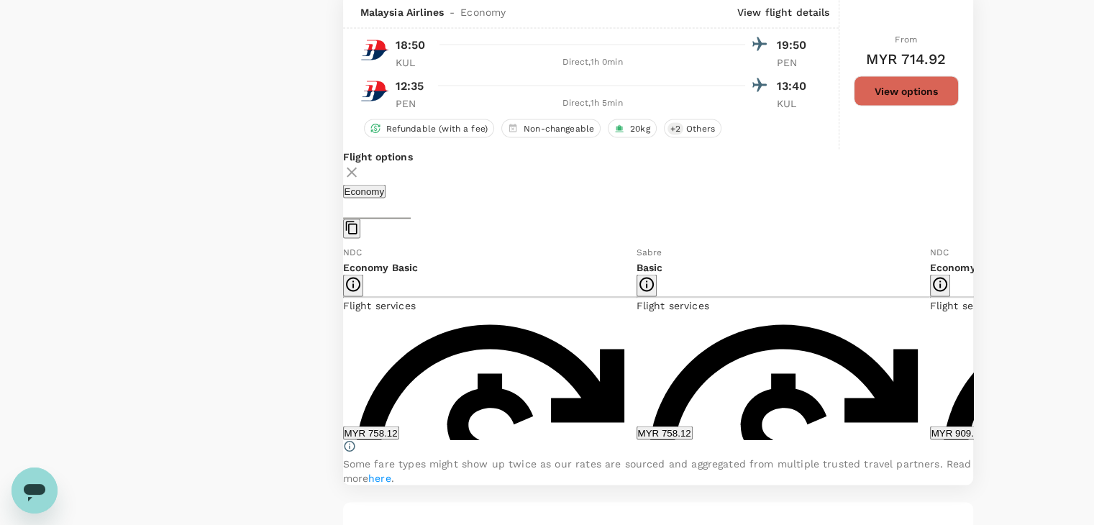
click at [340, 350] on icon at bounding box center [332, 342] width 14 height 14
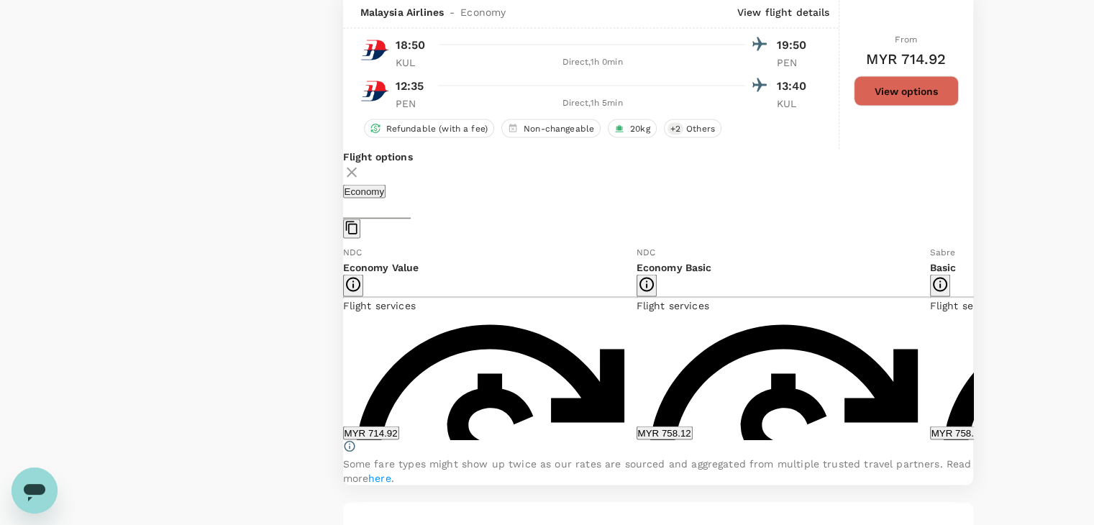
click at [980, 349] on icon at bounding box center [983, 343] width 7 height 12
click at [977, 350] on icon at bounding box center [984, 342] width 14 height 14
click at [340, 350] on icon at bounding box center [332, 342] width 14 height 14
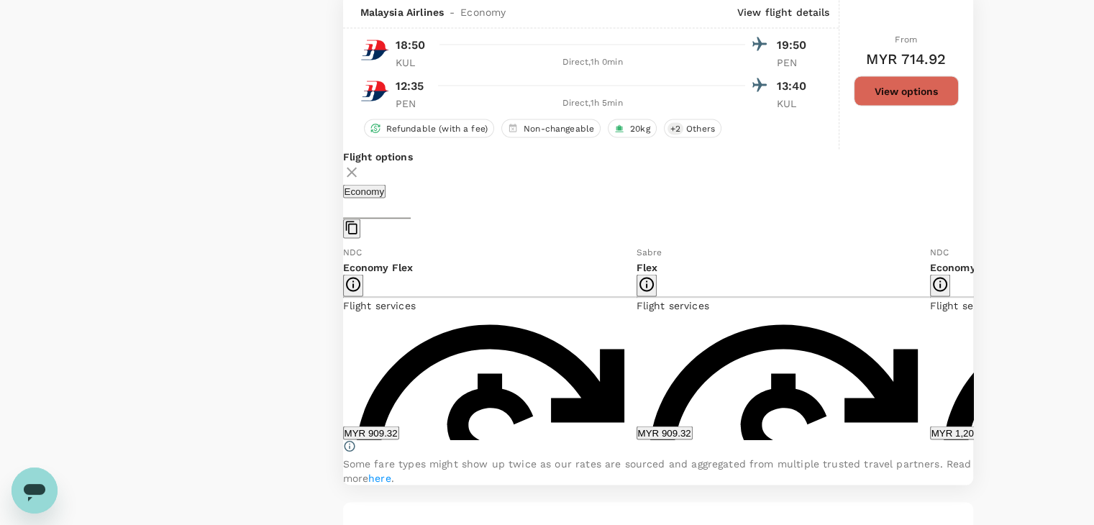
click at [340, 350] on icon at bounding box center [332, 342] width 14 height 14
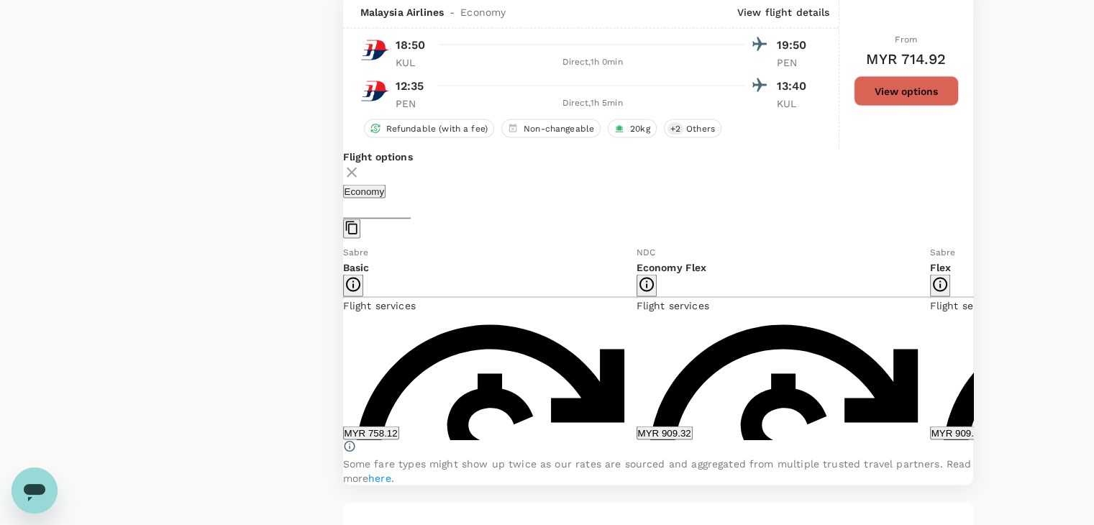
click at [340, 350] on icon at bounding box center [332, 342] width 14 height 14
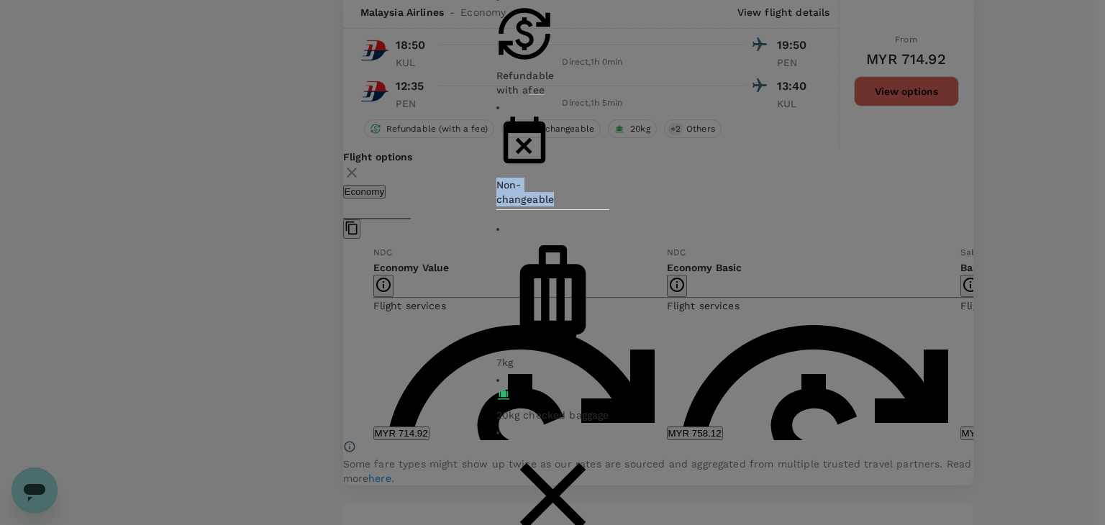
drag, startPoint x: 593, startPoint y: 231, endPoint x: 682, endPoint y: 236, distance: 89.3
click at [553, 206] on div "Non-changeable" at bounding box center [524, 192] width 57 height 29
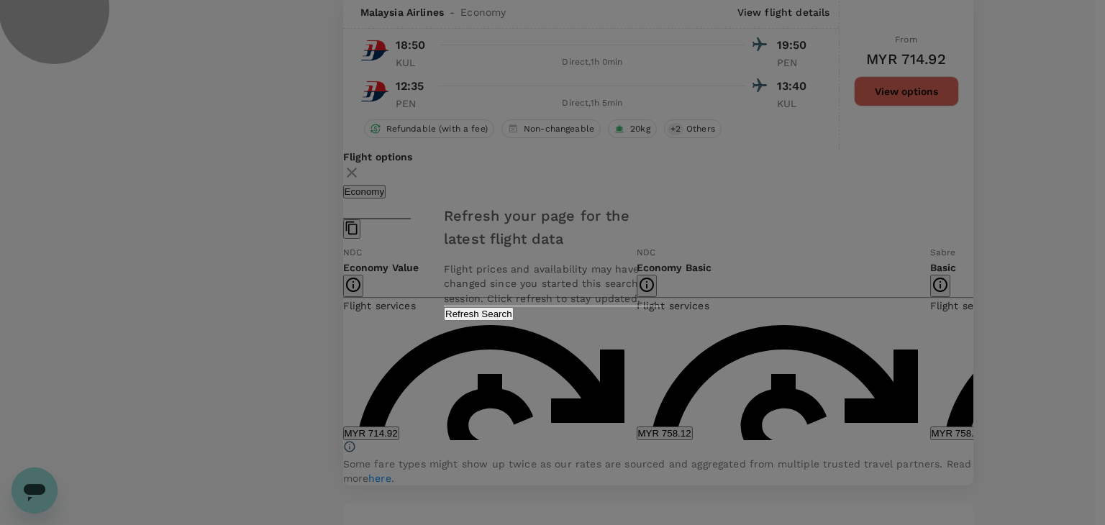
click at [514, 321] on button "Refresh Search" at bounding box center [479, 314] width 70 height 14
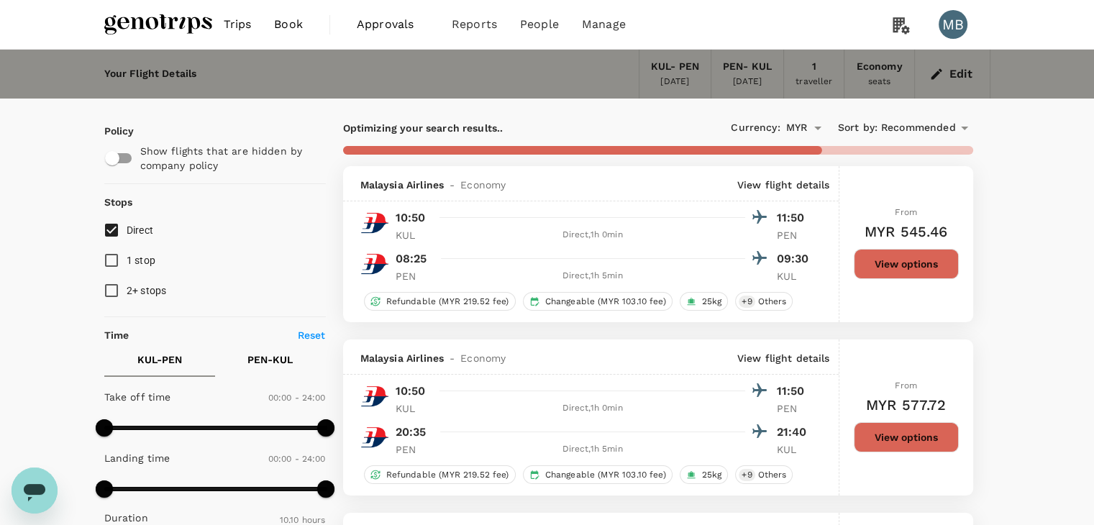
type input "920"
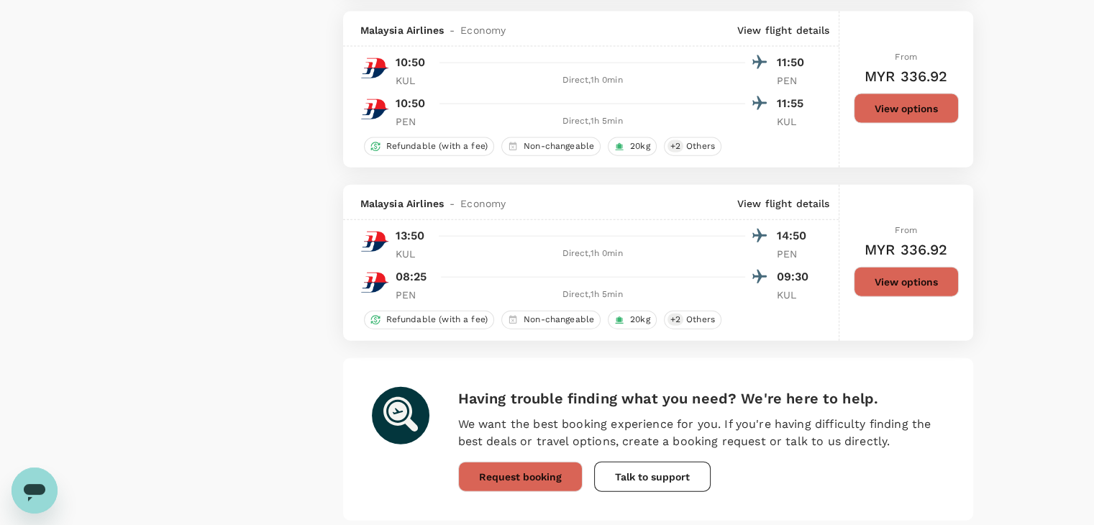
scroll to position [3392, 0]
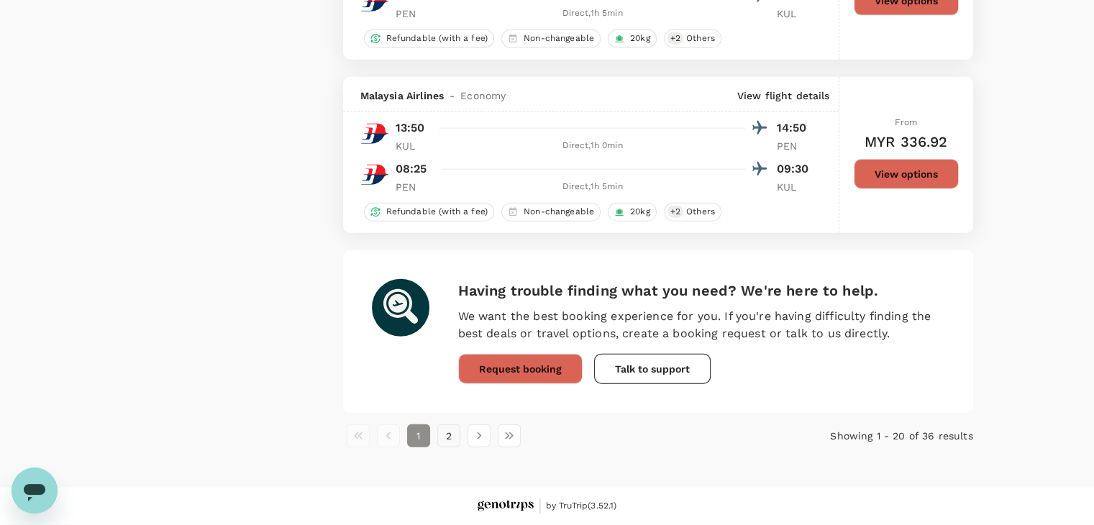
click at [449, 431] on button "2" at bounding box center [448, 435] width 23 height 23
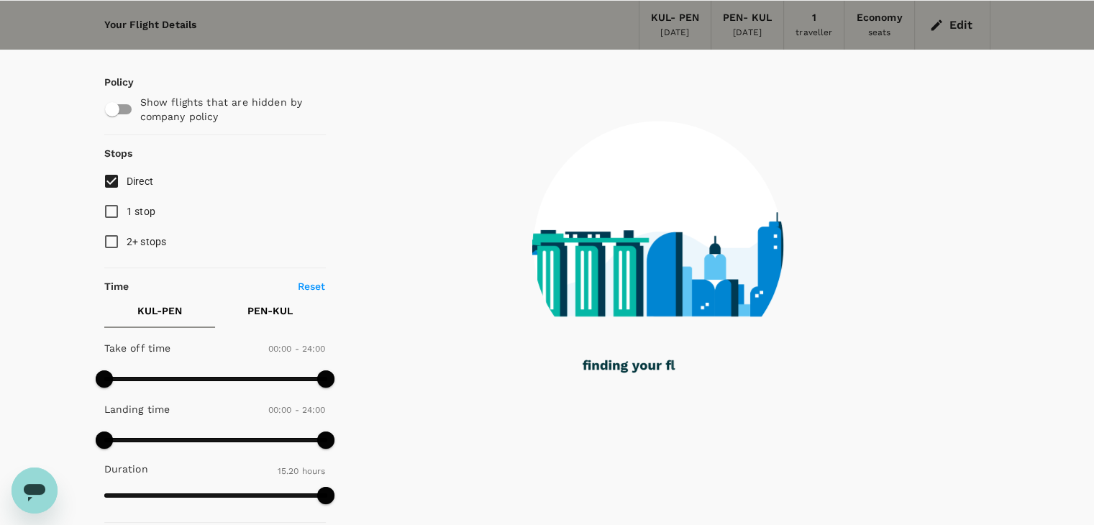
scroll to position [0, 0]
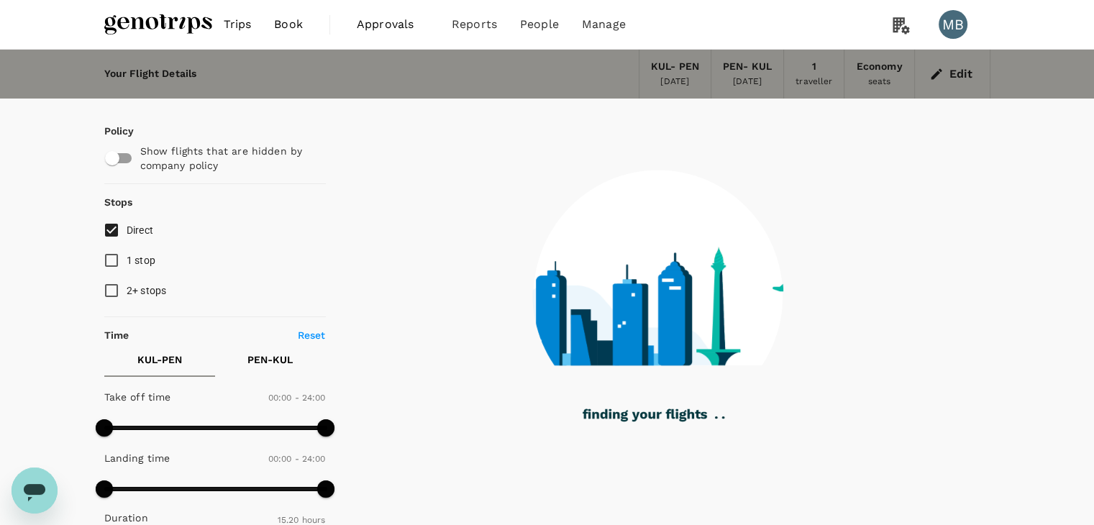
checkbox input "false"
checkbox input "true"
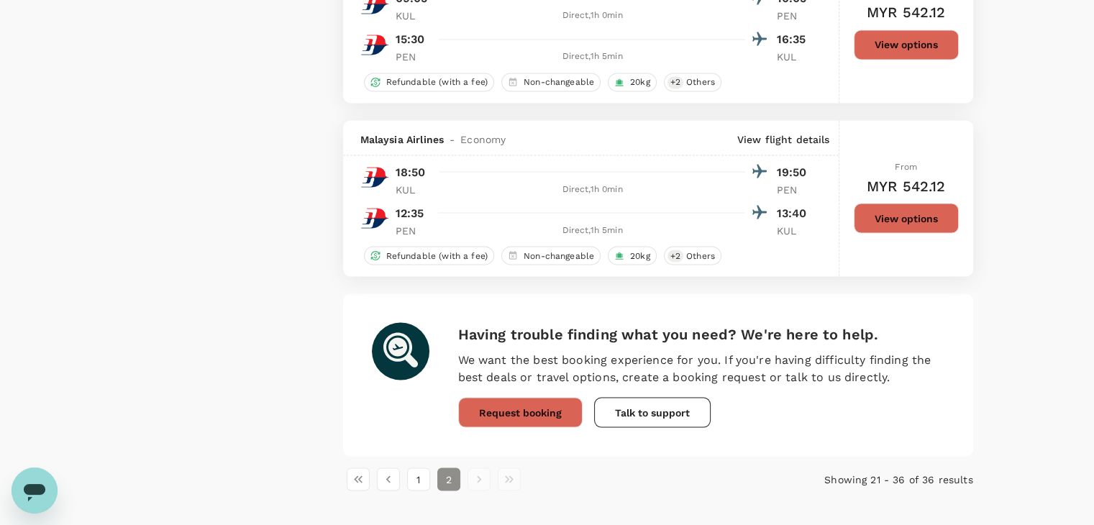
scroll to position [2610, 0]
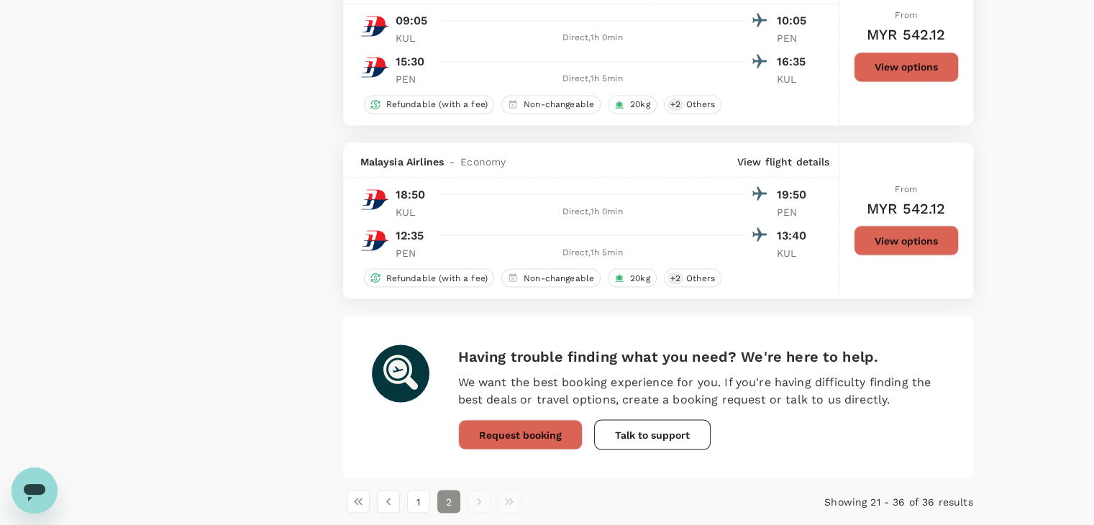
click at [891, 254] on button "View options" at bounding box center [906, 240] width 105 height 30
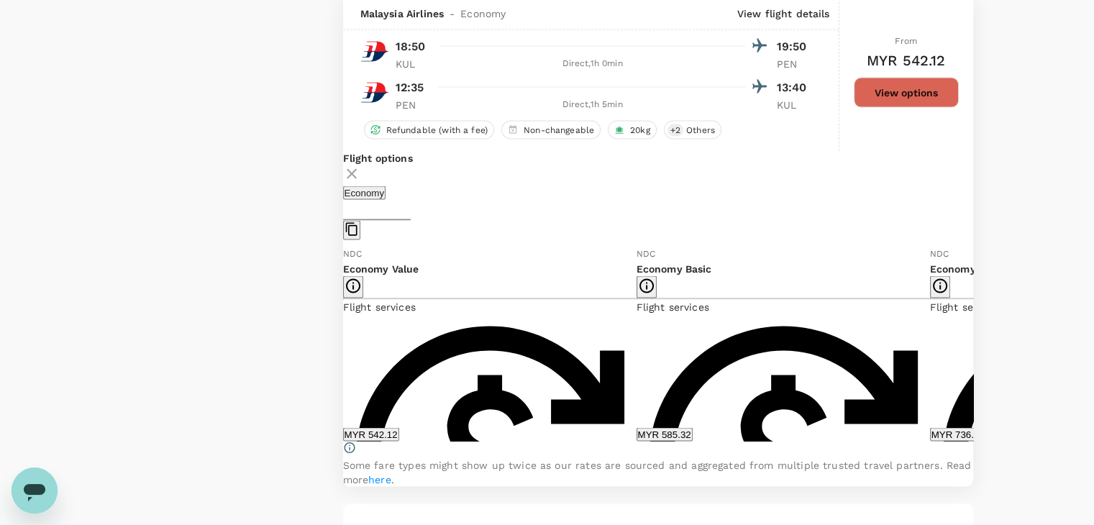
scroll to position [2759, 0]
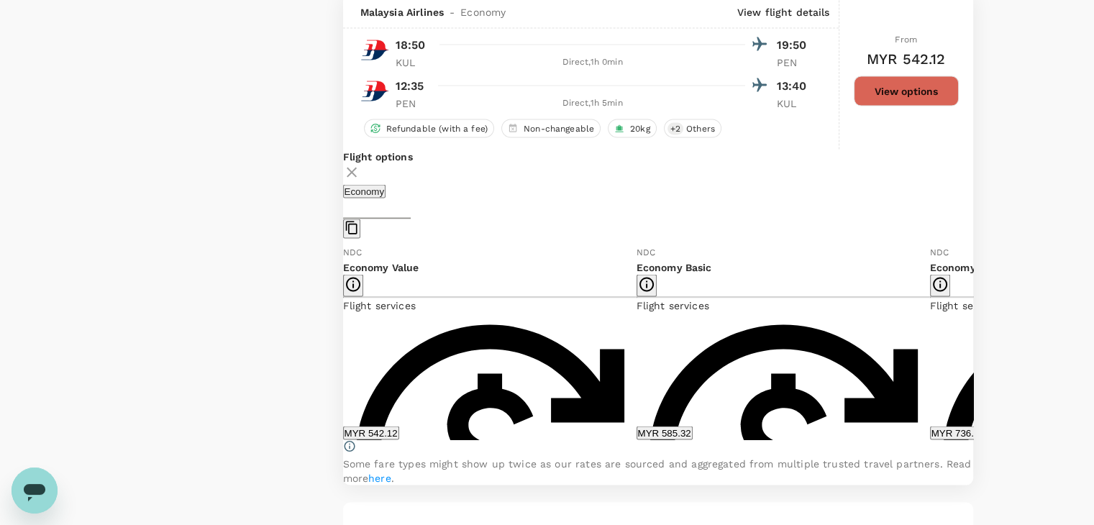
click at [977, 350] on icon at bounding box center [984, 342] width 14 height 14
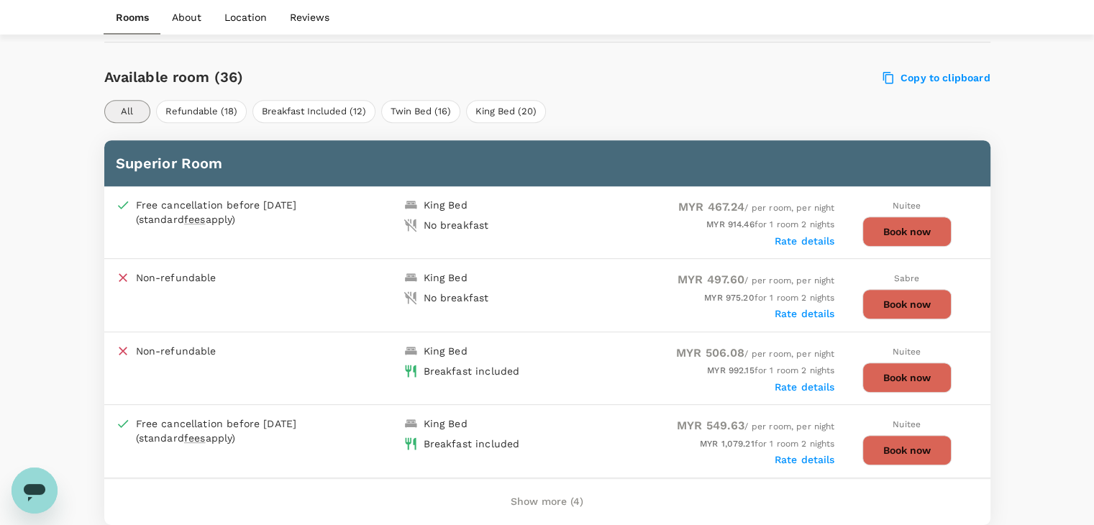
scroll to position [791, 0]
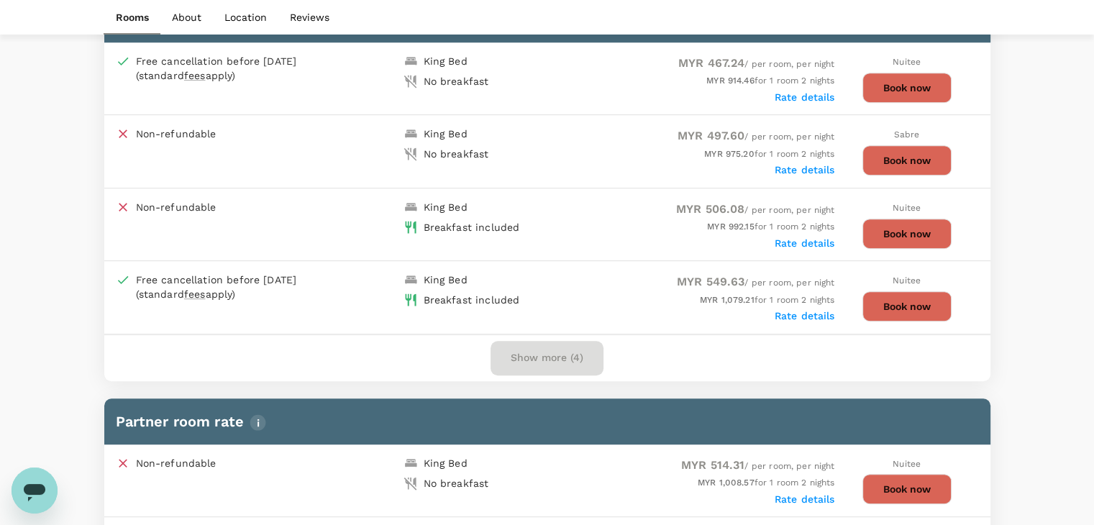
click at [541, 347] on button "Show more (4)" at bounding box center [547, 358] width 113 height 35
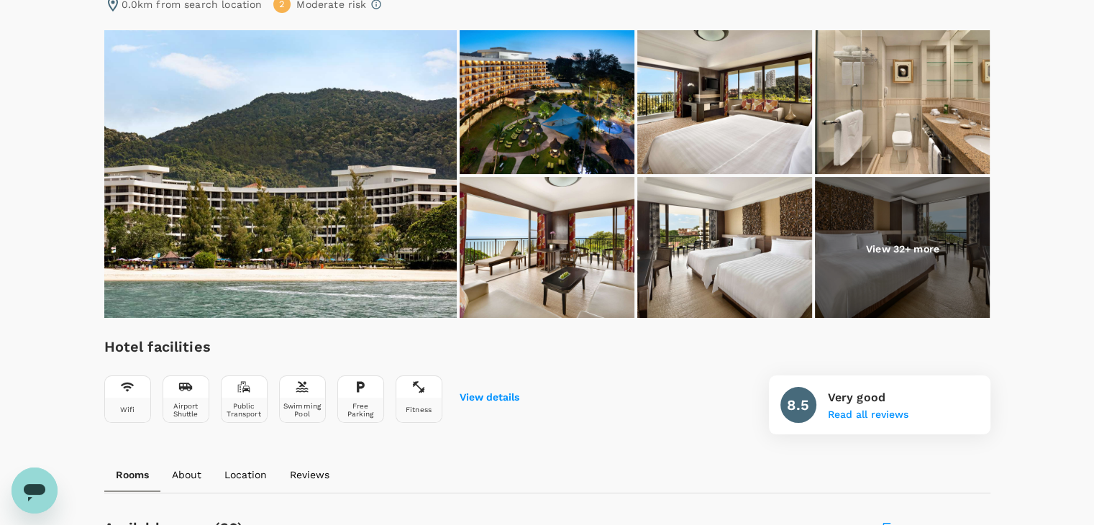
scroll to position [0, 0]
